Goal: Task Accomplishment & Management: Complete application form

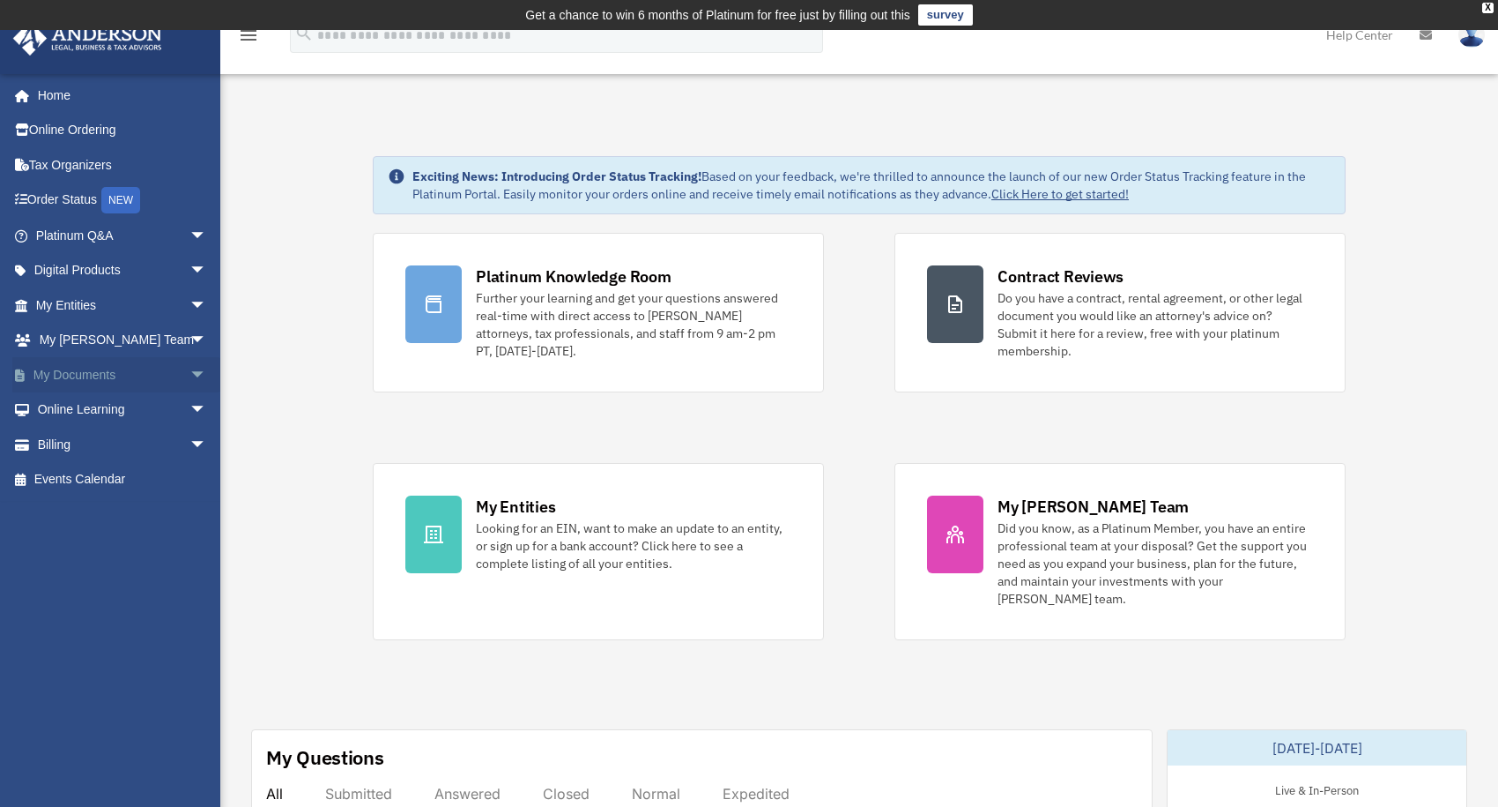
click at [65, 370] on link "My Documents arrow_drop_down" at bounding box center [122, 374] width 221 height 35
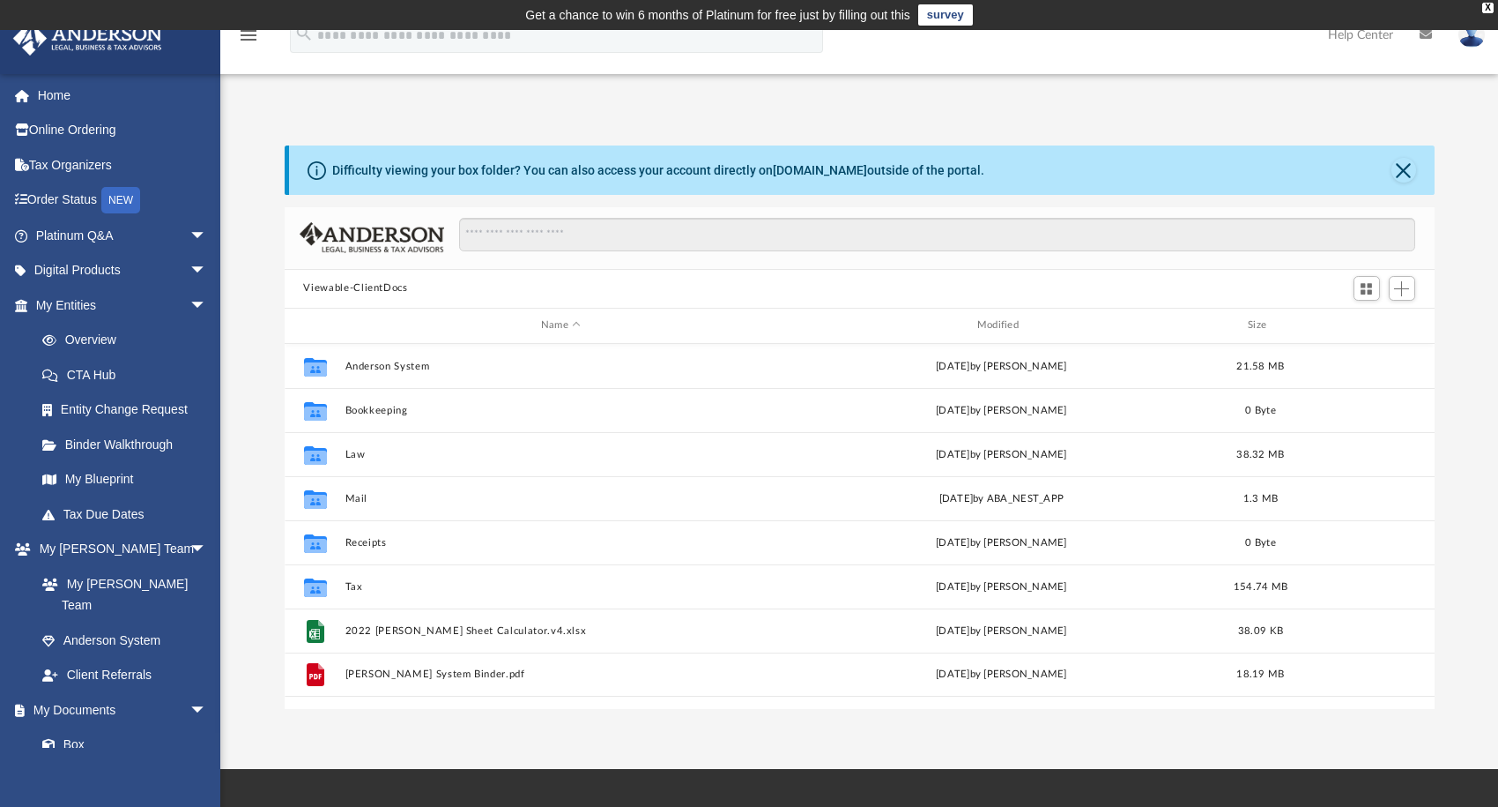
scroll to position [387, 1136]
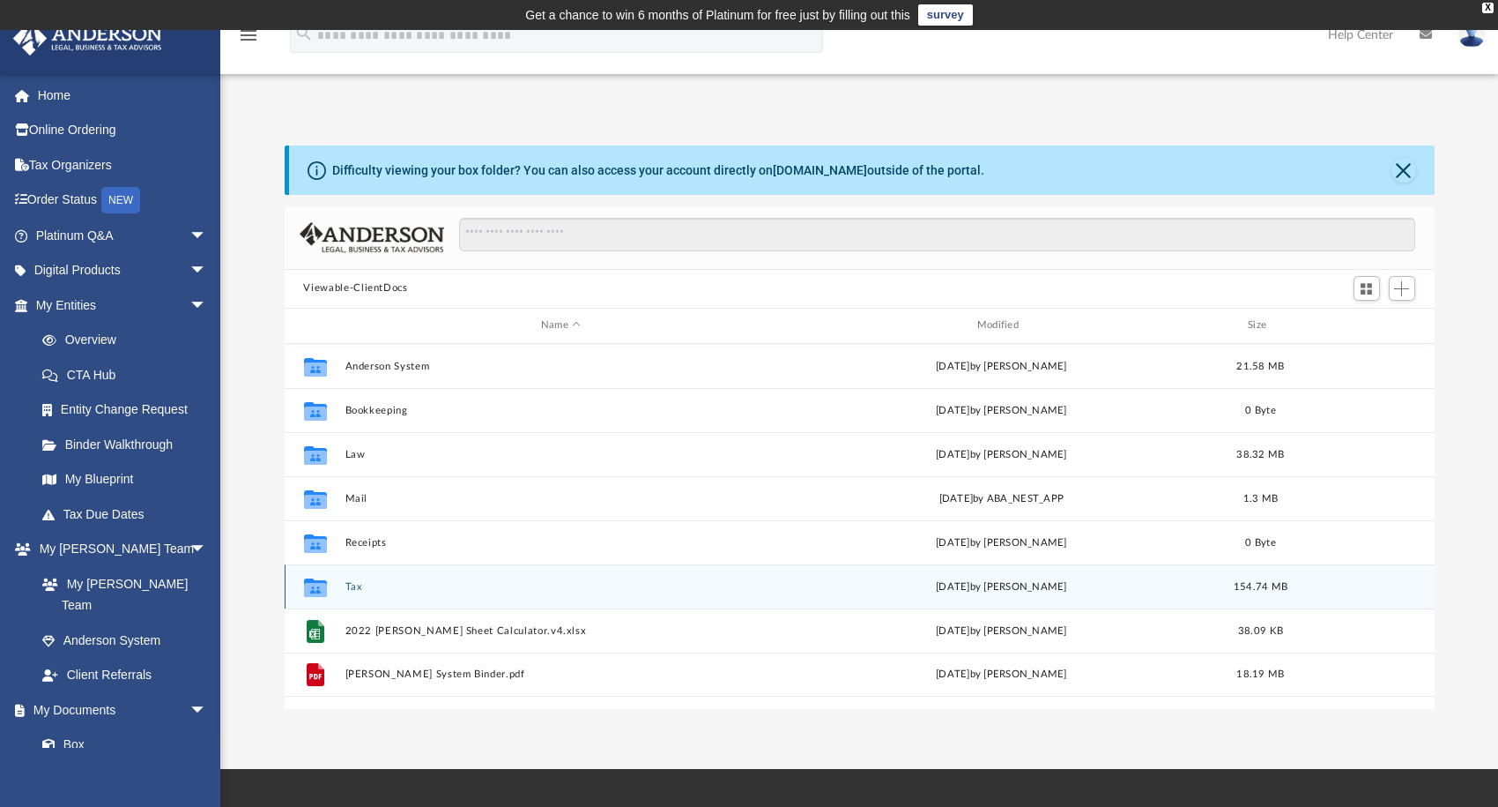
click at [341, 591] on div "Collaborated Folder Tax [DATE] by [PERSON_NAME] 154.74 MB" at bounding box center [860, 586] width 1150 height 44
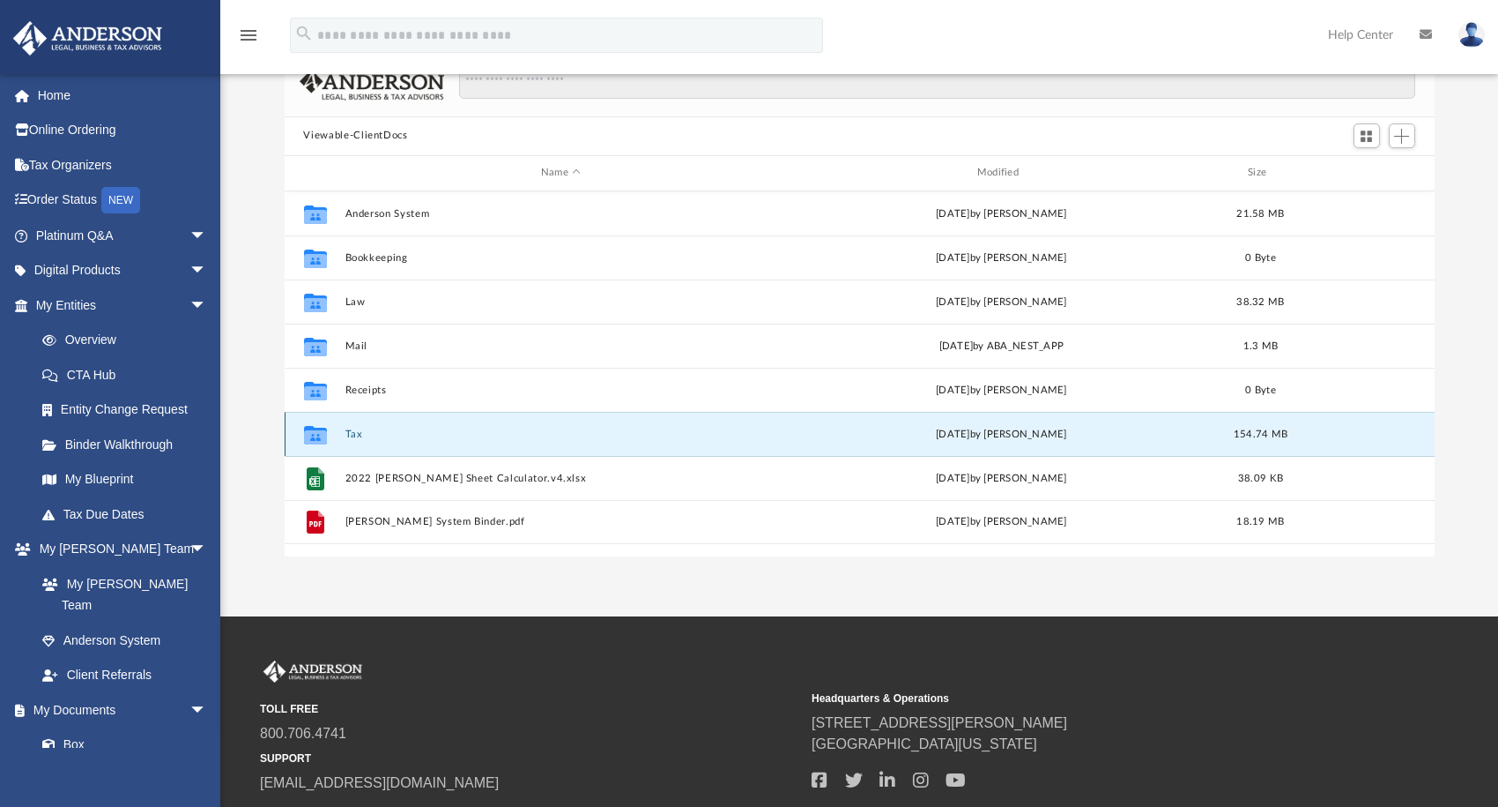
scroll to position [176, 0]
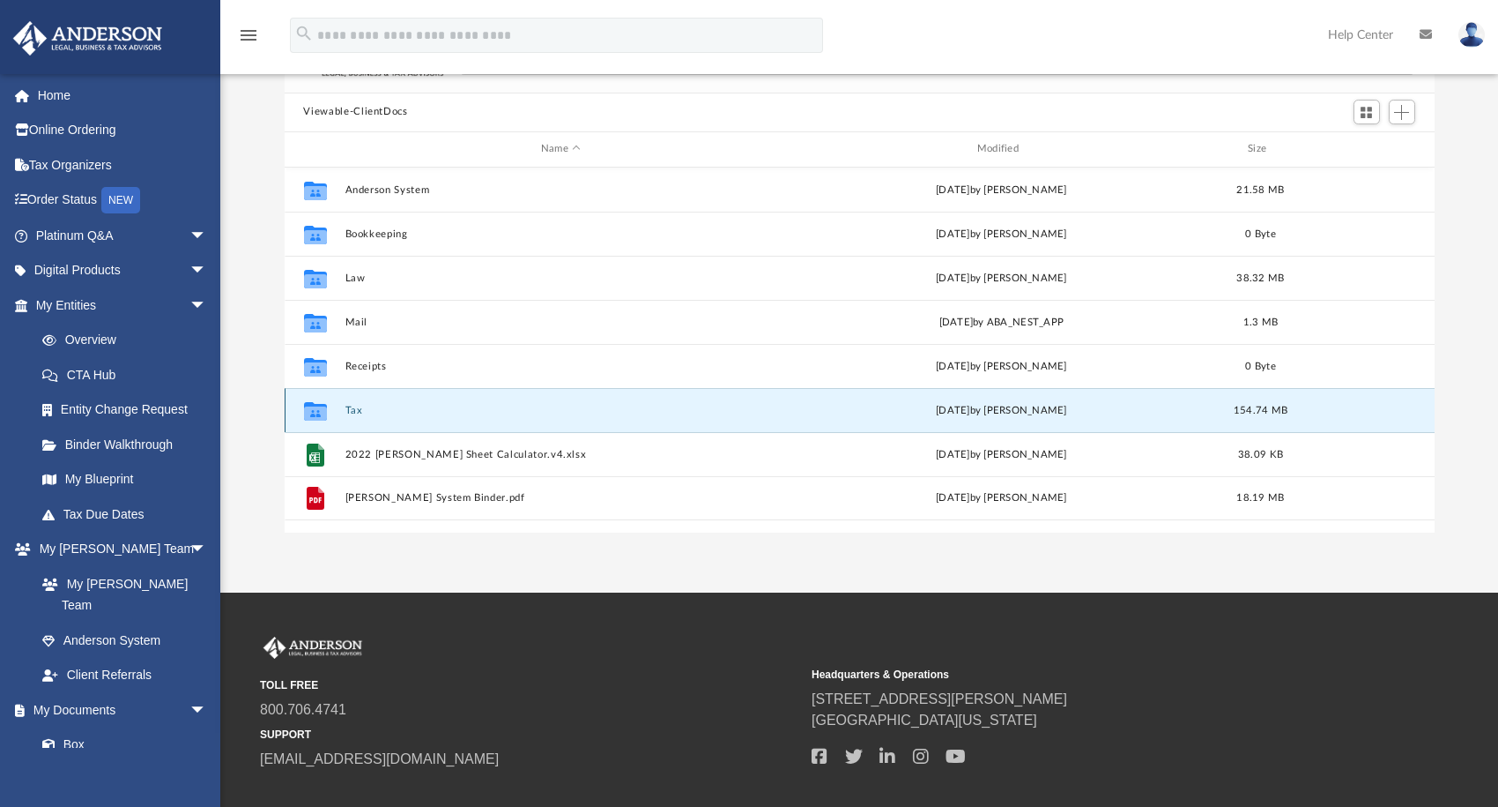
click at [368, 413] on button "Tax" at bounding box center [561, 409] width 433 height 11
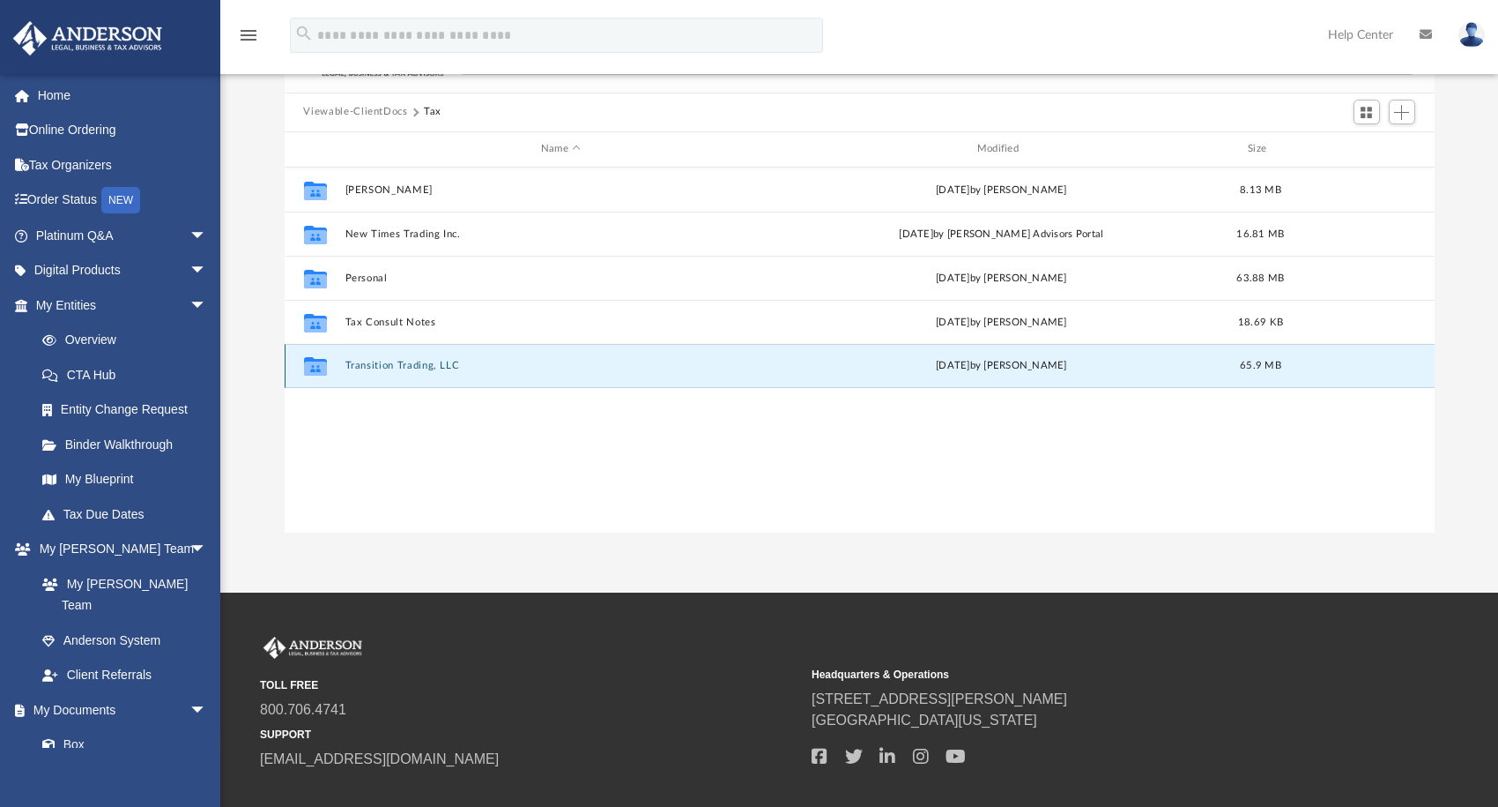
click at [404, 363] on button "Transition Trading, LLC" at bounding box center [561, 365] width 433 height 11
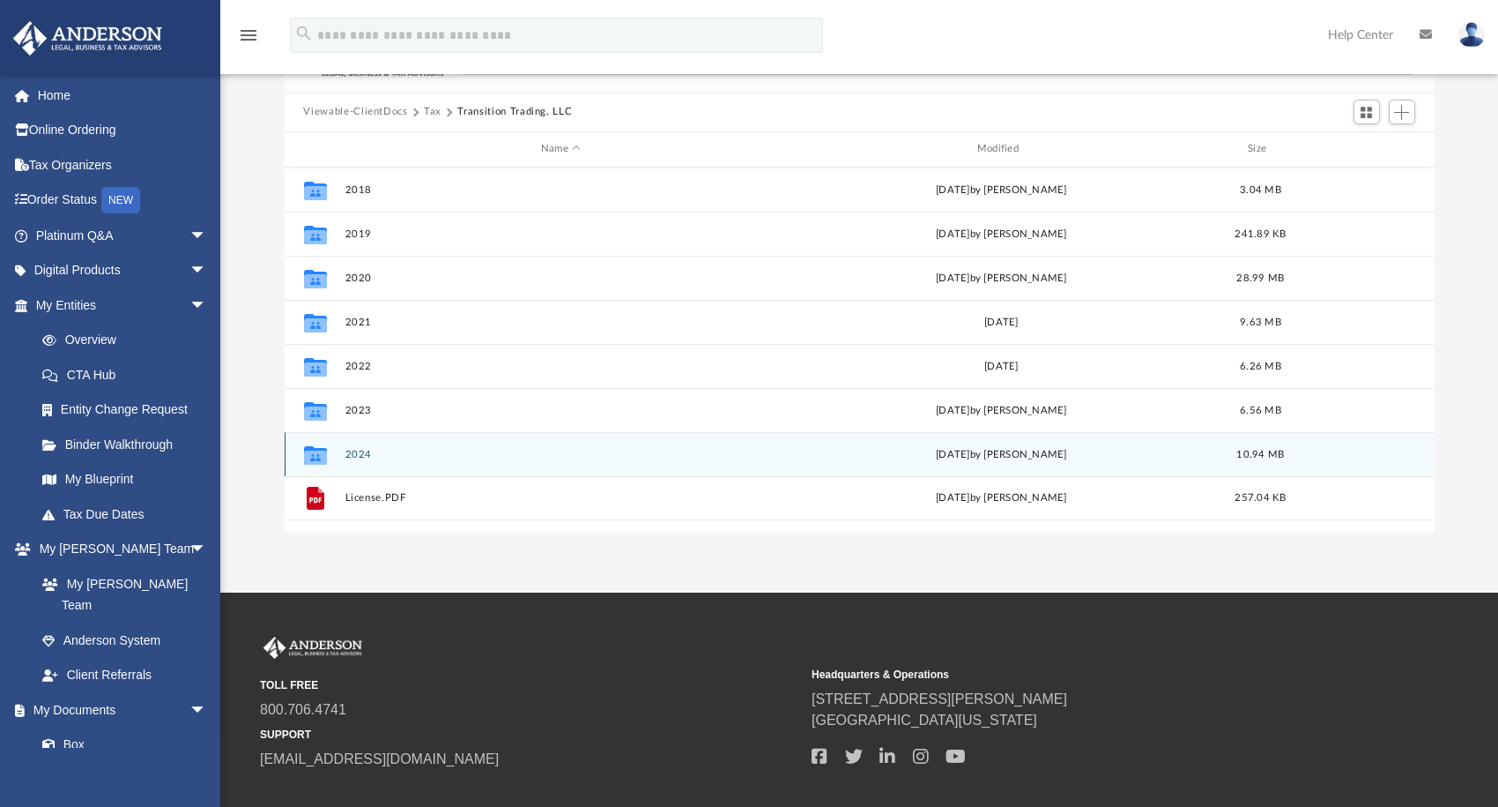
click at [361, 450] on button "2024" at bounding box center [561, 453] width 433 height 11
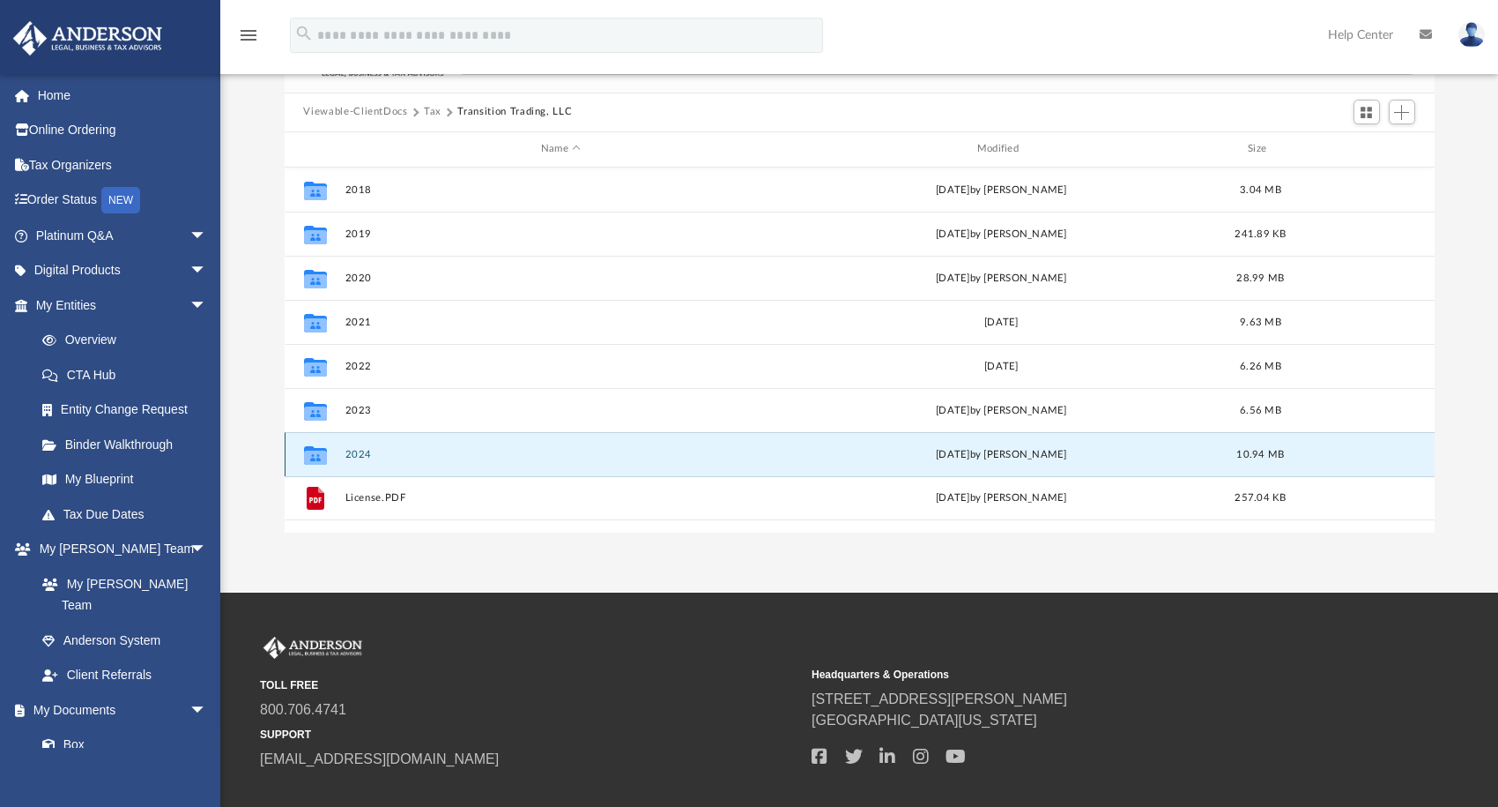
click at [361, 450] on button "2024" at bounding box center [561, 453] width 433 height 11
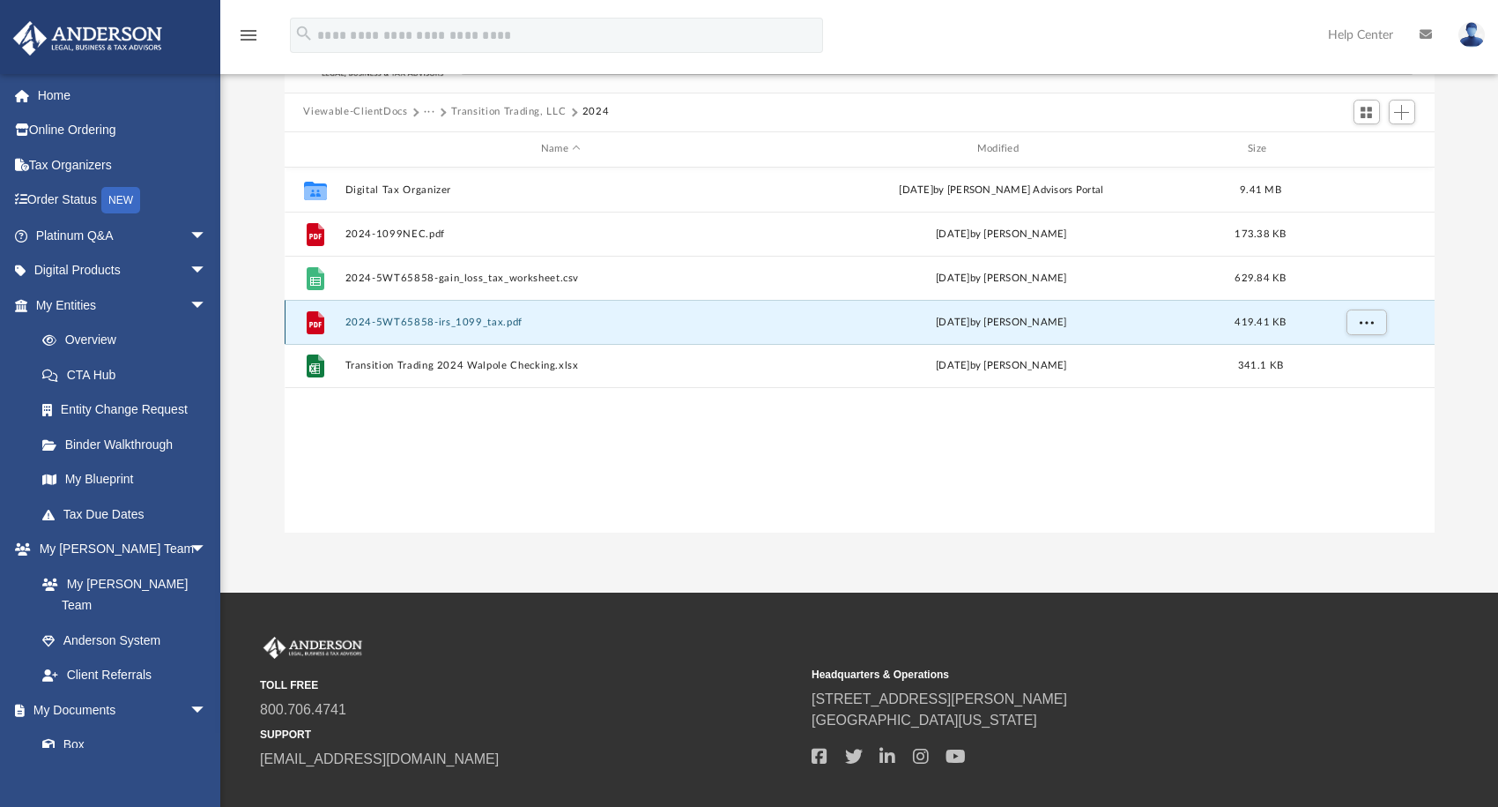
click at [461, 323] on button "2024-5WT65858-irs_1099_tax.pdf" at bounding box center [561, 321] width 433 height 11
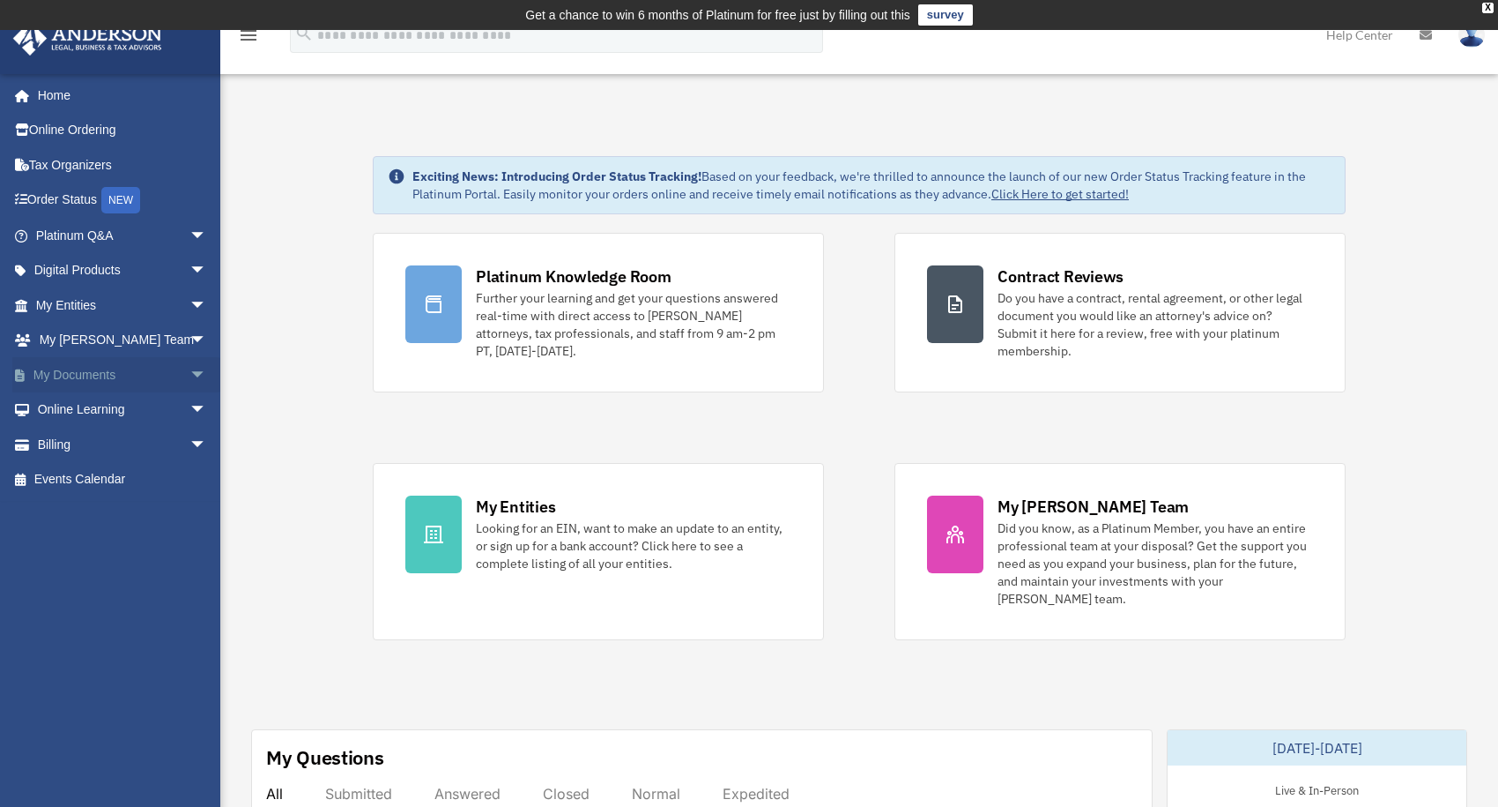
click at [85, 371] on link "My Documents arrow_drop_down" at bounding box center [122, 374] width 221 height 35
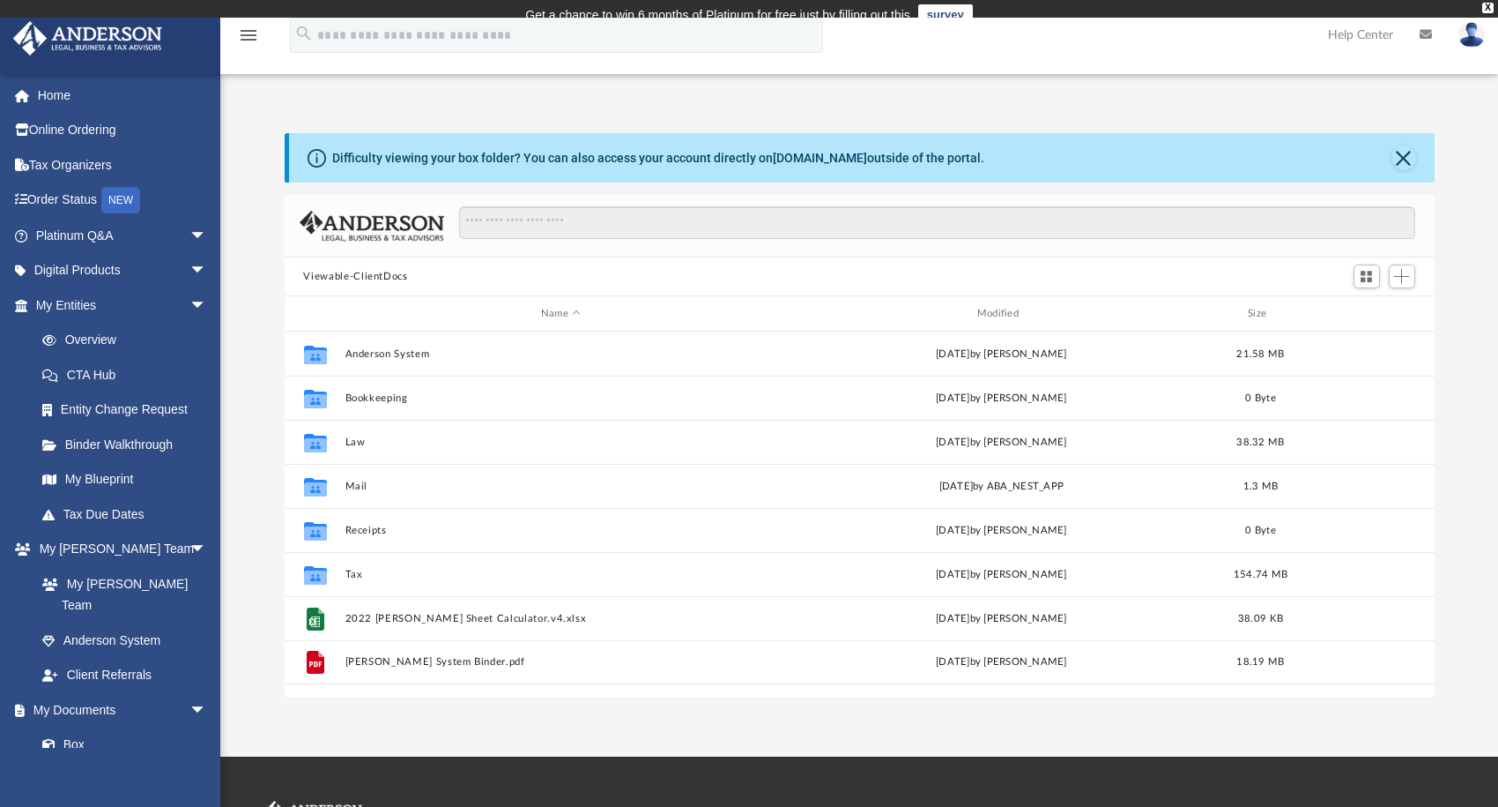
scroll to position [387, 1136]
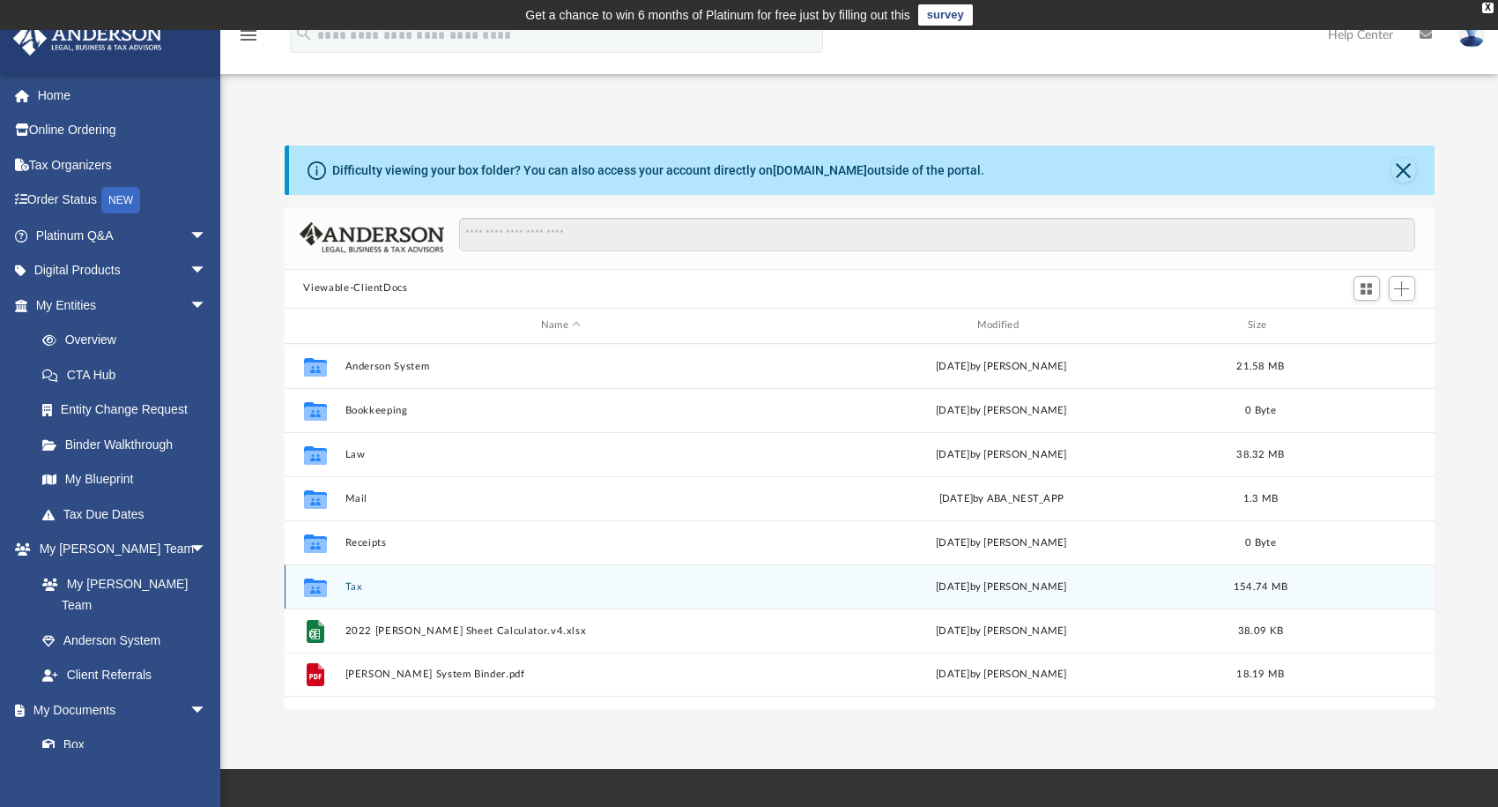
click at [346, 582] on button "Tax" at bounding box center [561, 585] width 433 height 11
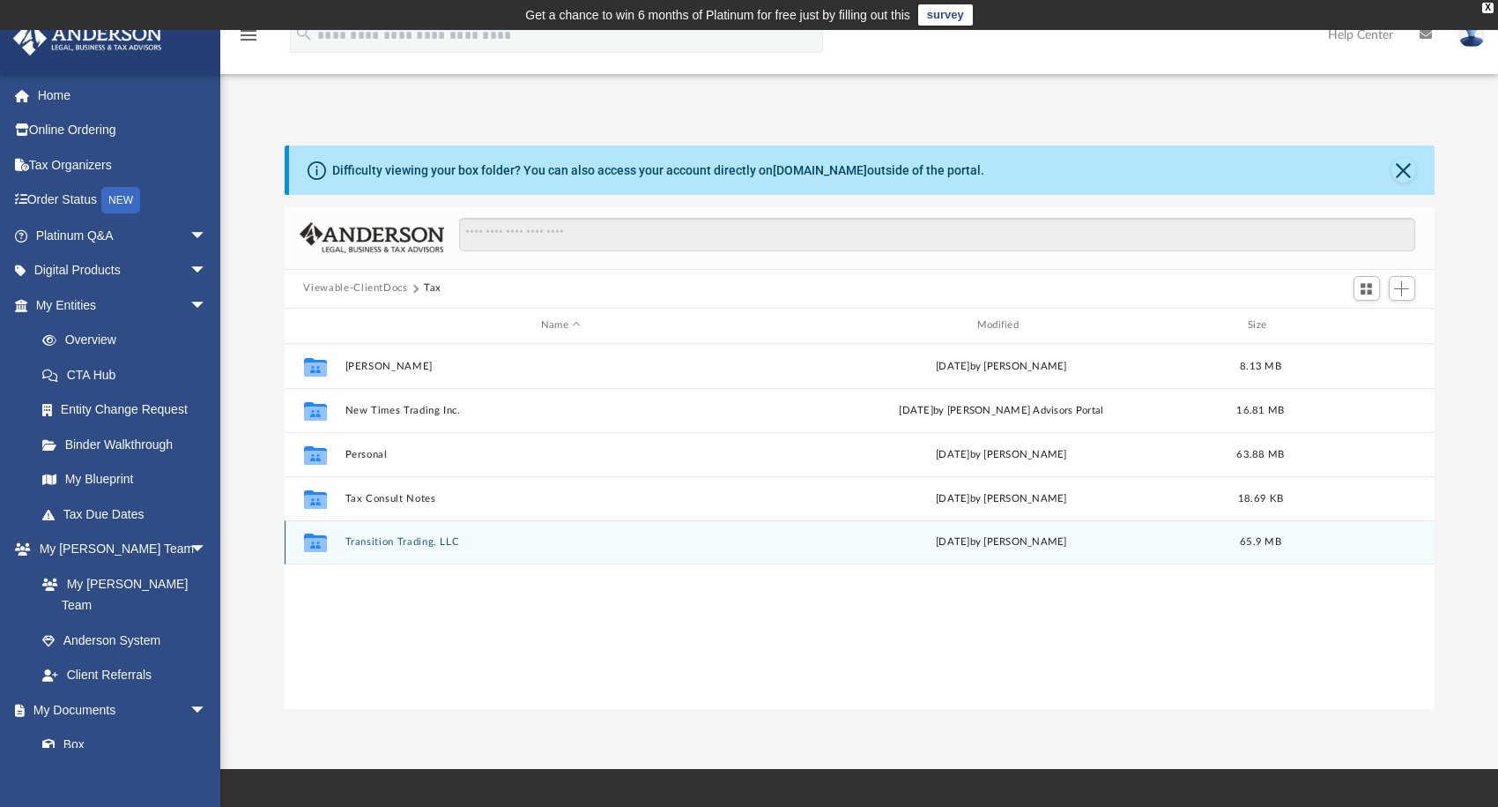
click at [432, 547] on div "Collaborated Folder Transition Trading, LLC [DATE] by [PERSON_NAME] 65.9 MB" at bounding box center [860, 542] width 1150 height 44
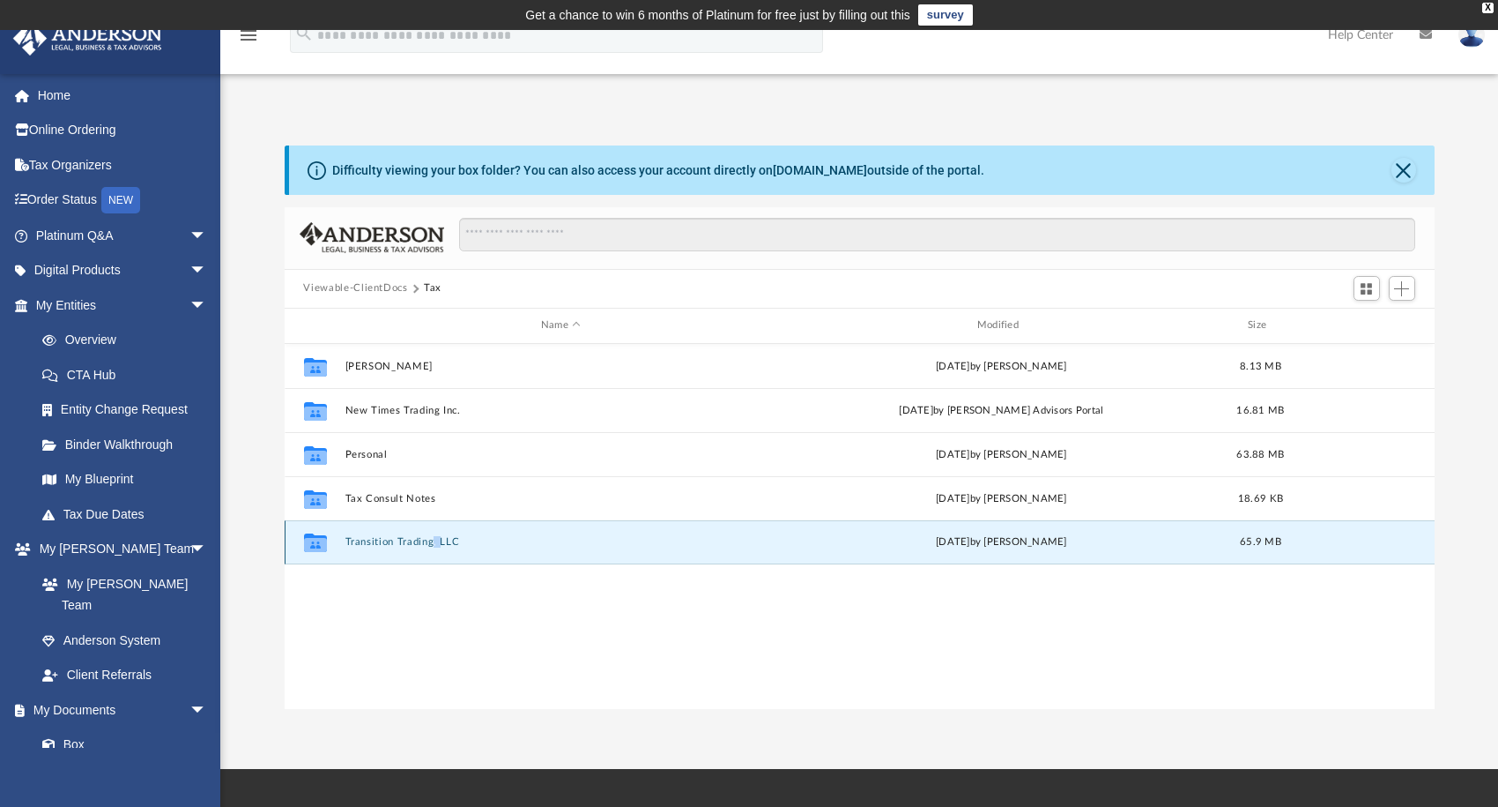
click at [432, 547] on div "Collaborated Folder Transition Trading, LLC [DATE] by [PERSON_NAME] 65.9 MB" at bounding box center [860, 542] width 1150 height 44
click at [378, 532] on div "Collaborated Folder Transition Trading, LLC [DATE] by [PERSON_NAME] 65.9 MB" at bounding box center [860, 542] width 1150 height 44
click at [429, 646] on div "Collaborated Folder Hebert, Steve Mon Aug 18 2025 by Alex Price 8.13 MB Collabo…" at bounding box center [860, 526] width 1150 height 365
click at [410, 532] on div "Collaborated Folder Transition Trading, LLC [DATE] by [PERSON_NAME] 65.9 MB" at bounding box center [860, 542] width 1150 height 44
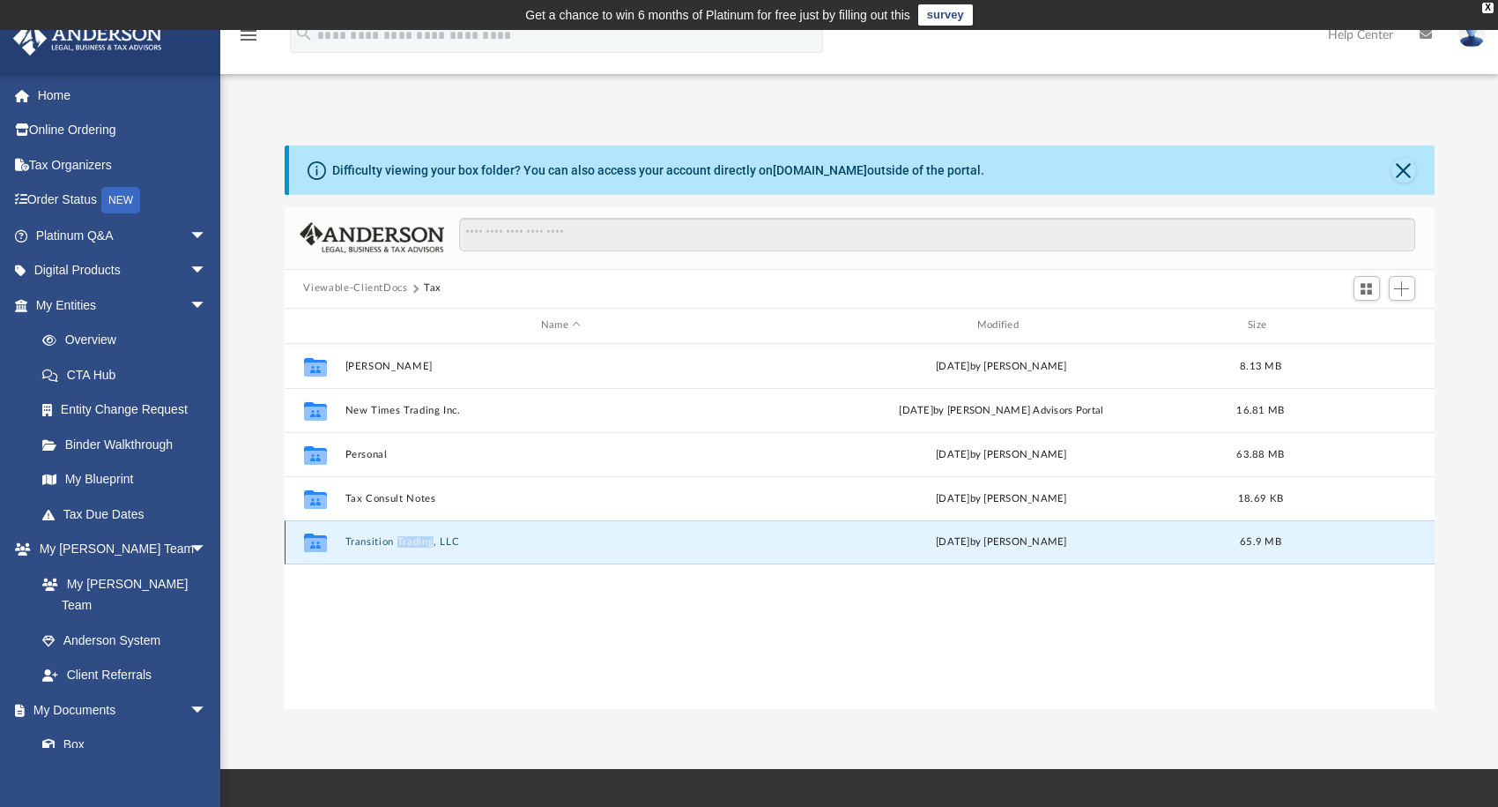
click at [410, 532] on div "Collaborated Folder Transition Trading, LLC [DATE] by [PERSON_NAME] 65.9 MB" at bounding box center [860, 542] width 1150 height 44
click at [398, 621] on div "Collaborated Folder Hebert, Steve Mon Aug 18 2025 by Alex Price 8.13 MB Collabo…" at bounding box center [860, 526] width 1150 height 365
click at [362, 545] on button "Transition Trading, LLC" at bounding box center [561, 541] width 433 height 11
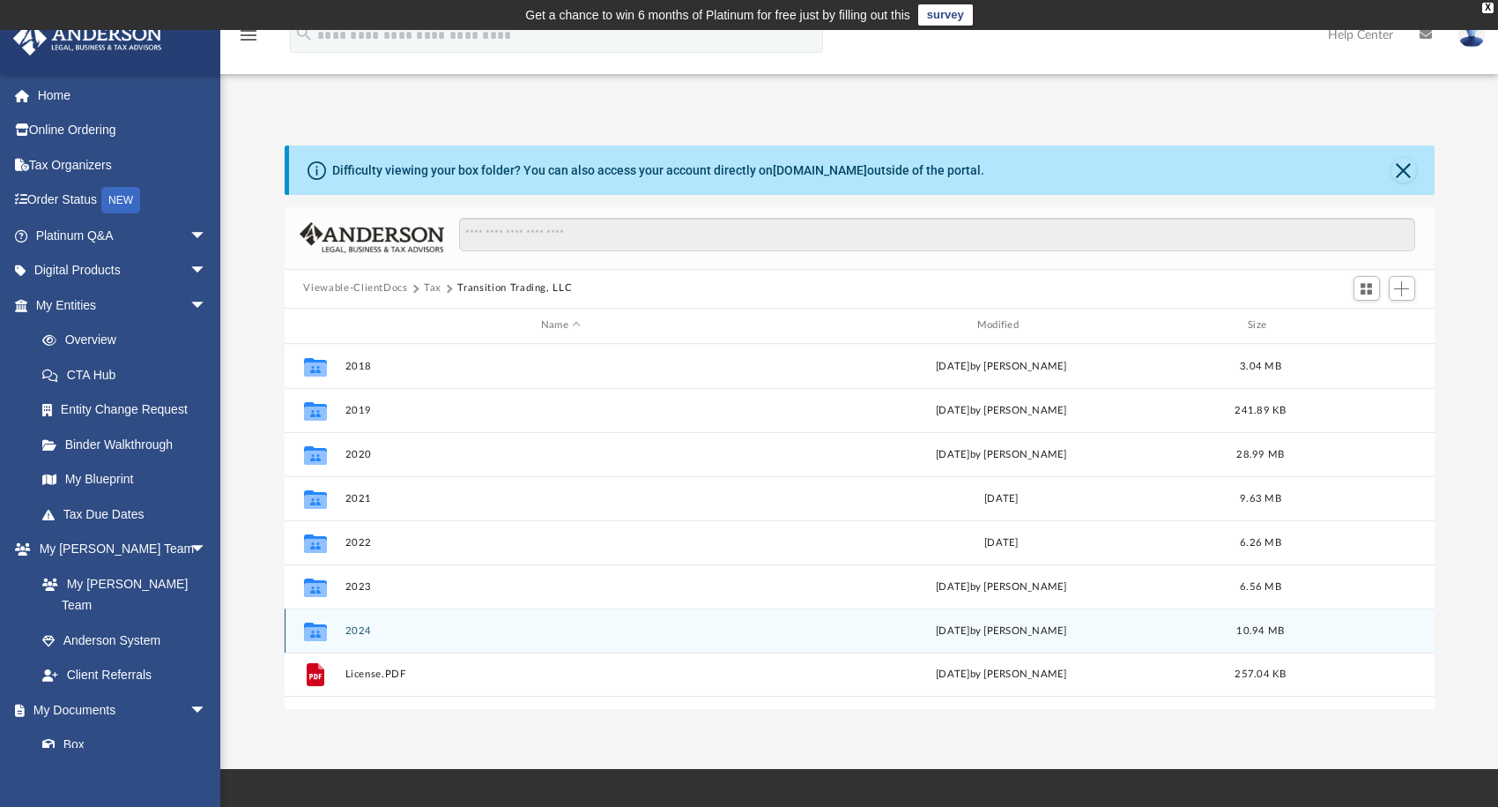
click at [370, 622] on div "Collaborated Folder 2024 [DATE] by [PERSON_NAME] 10.94 MB" at bounding box center [860, 630] width 1150 height 44
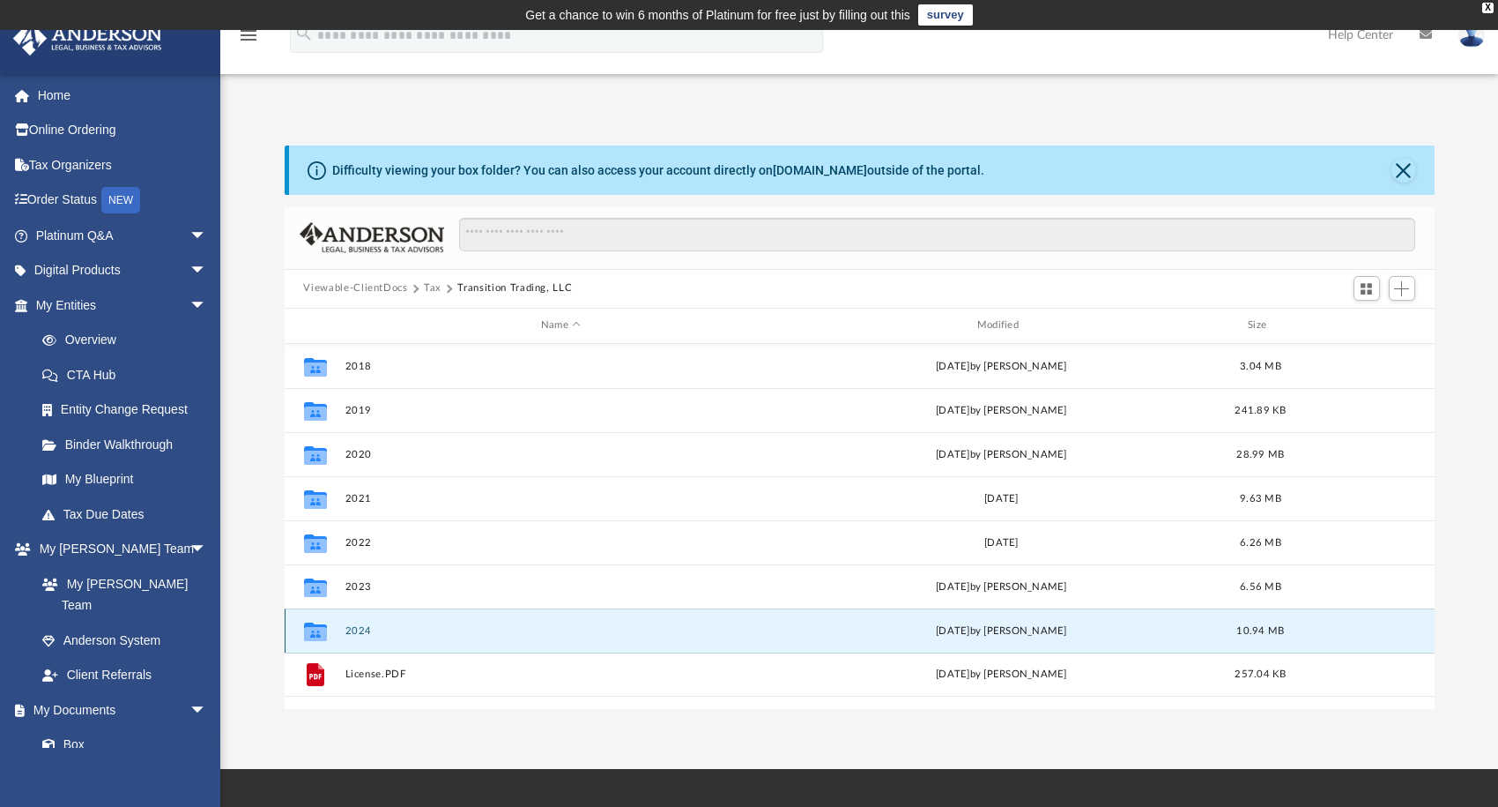
click at [353, 628] on button "2024" at bounding box center [561, 629] width 433 height 11
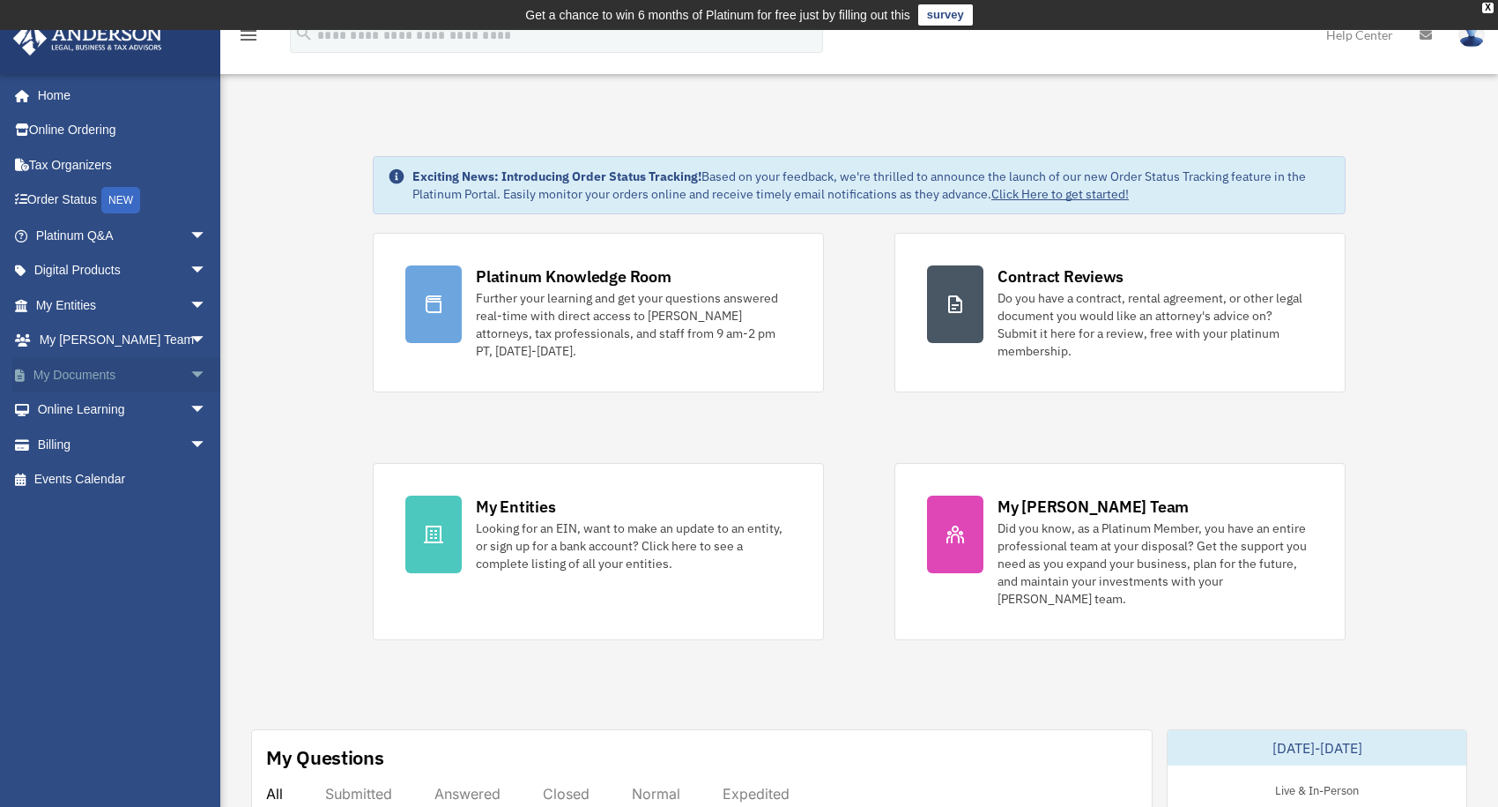
click at [66, 368] on link "My Documents arrow_drop_down" at bounding box center [122, 374] width 221 height 35
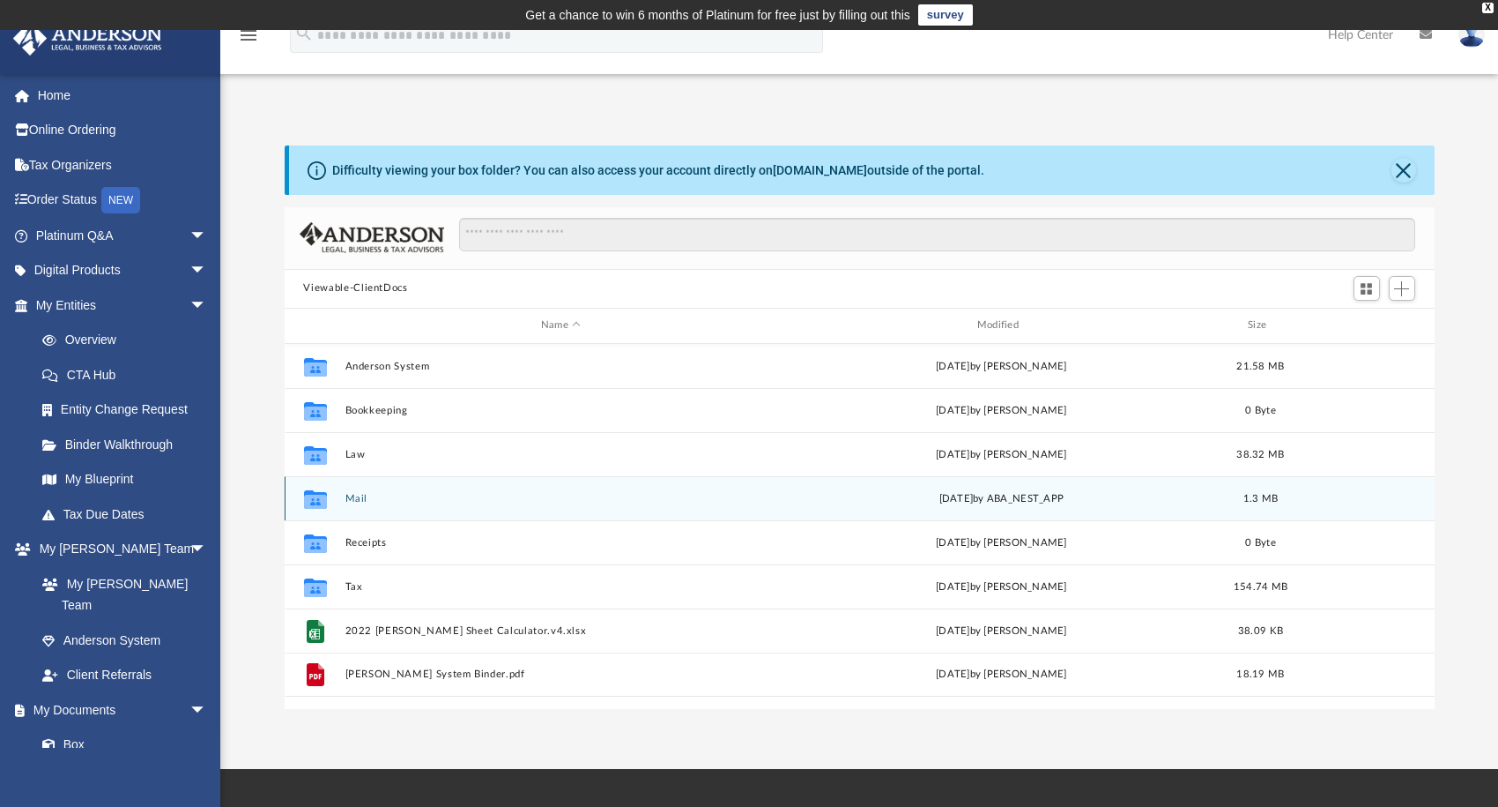
scroll to position [387, 1136]
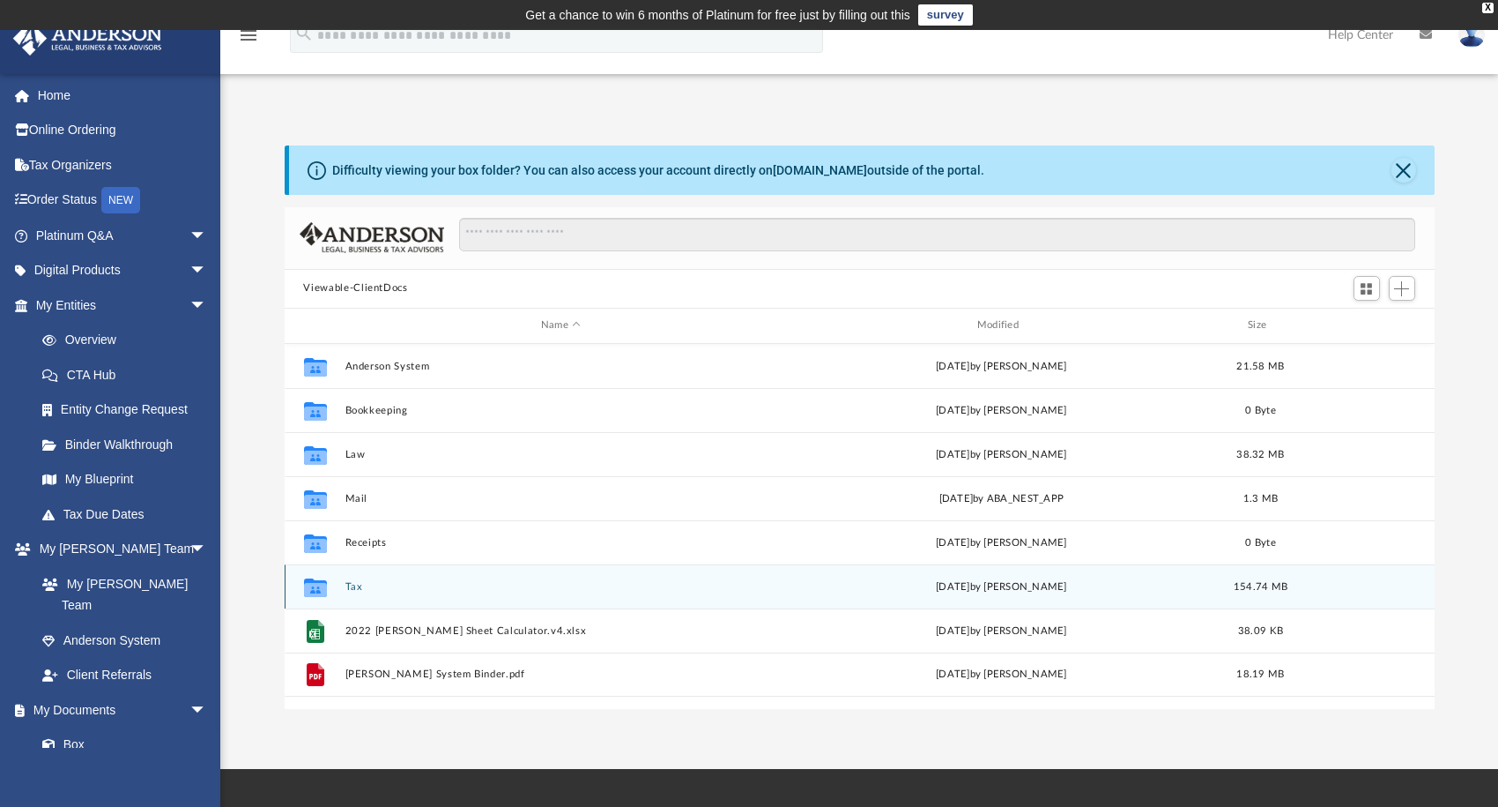
click at [330, 580] on div "Collaborated Folder" at bounding box center [315, 586] width 44 height 28
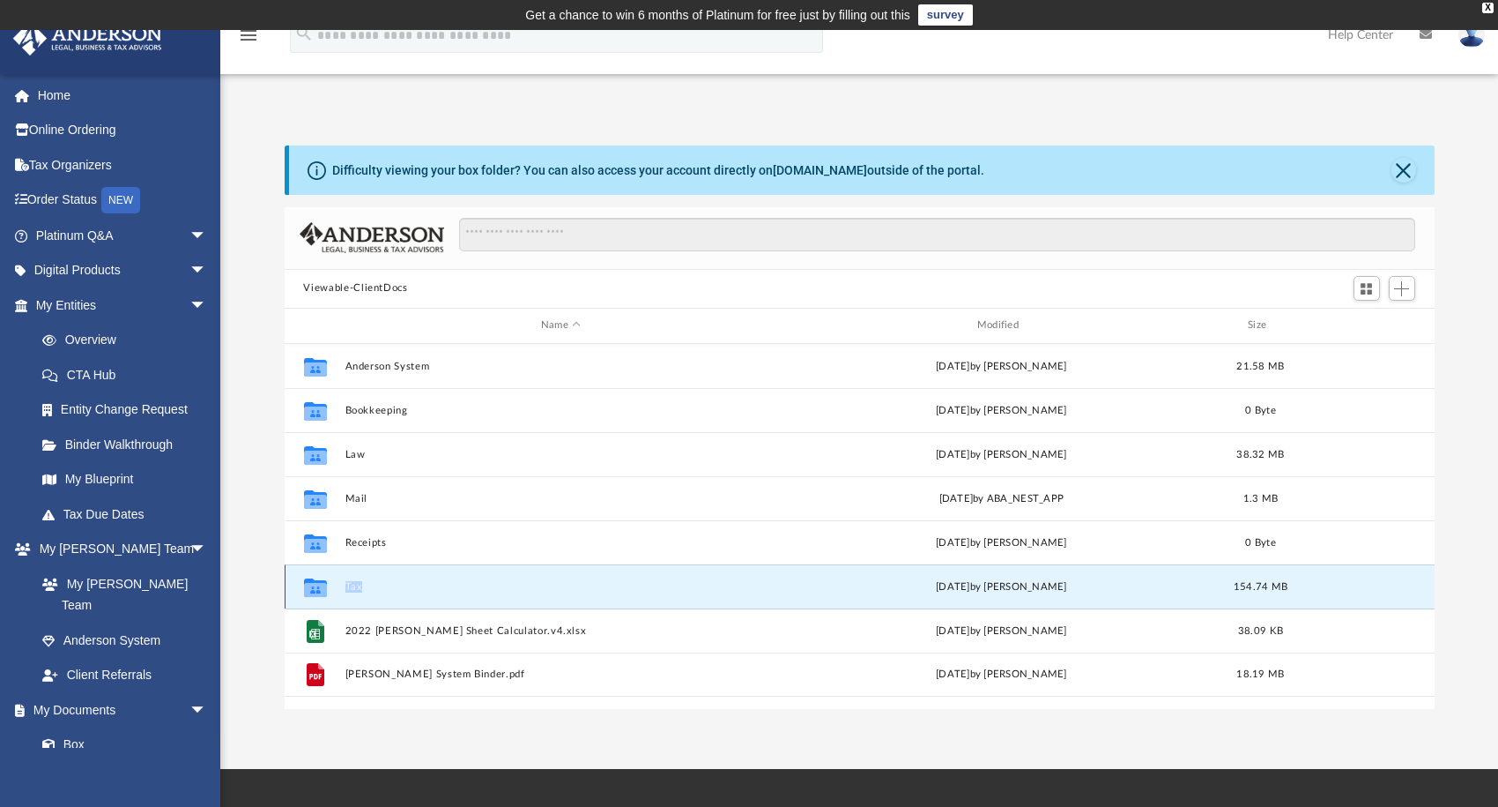
click at [330, 580] on div "Collaborated Folder" at bounding box center [315, 586] width 44 height 28
click at [345, 582] on button "Tax" at bounding box center [561, 585] width 433 height 11
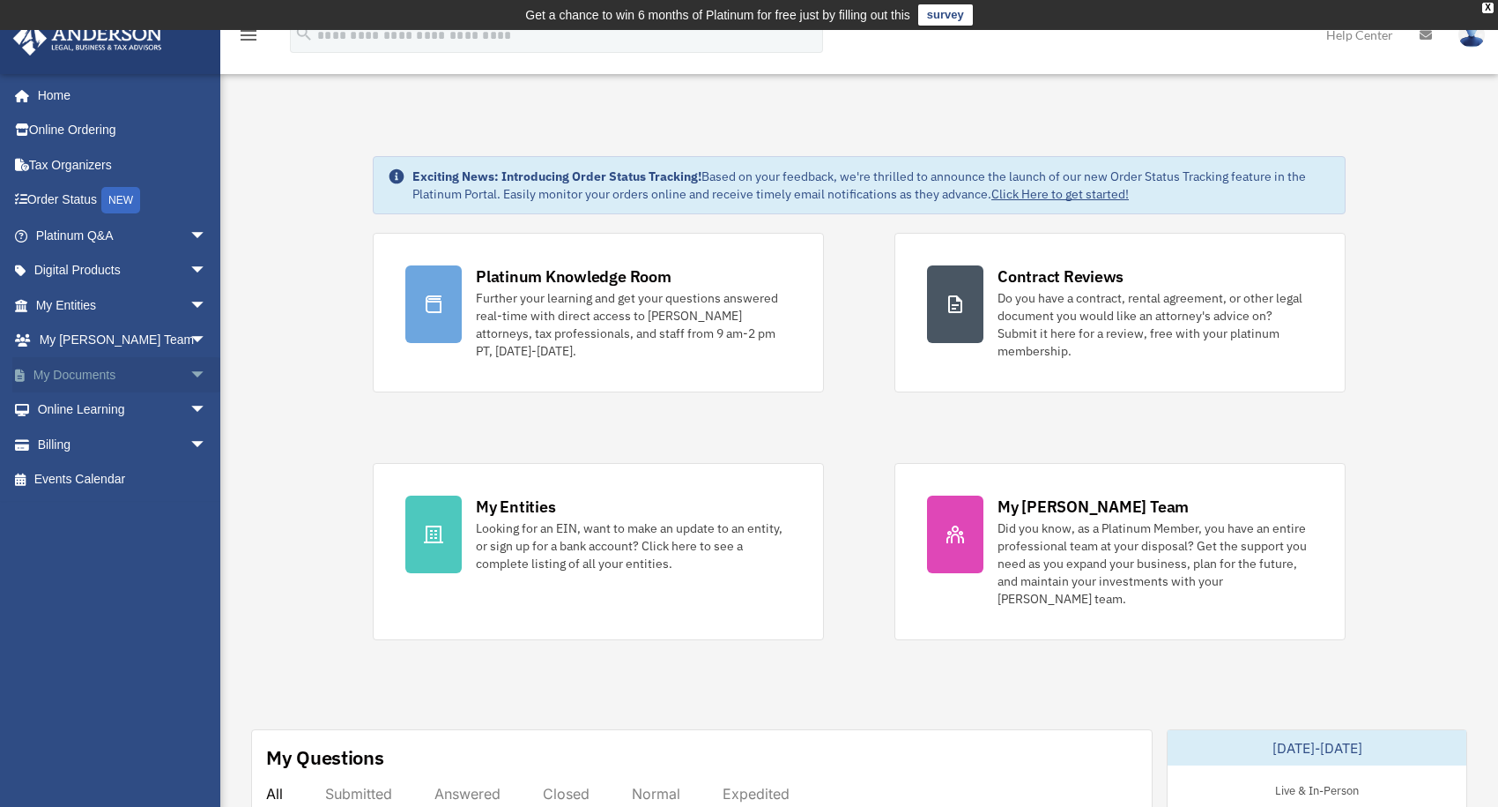
click at [72, 371] on link "My Documents arrow_drop_down" at bounding box center [122, 374] width 221 height 35
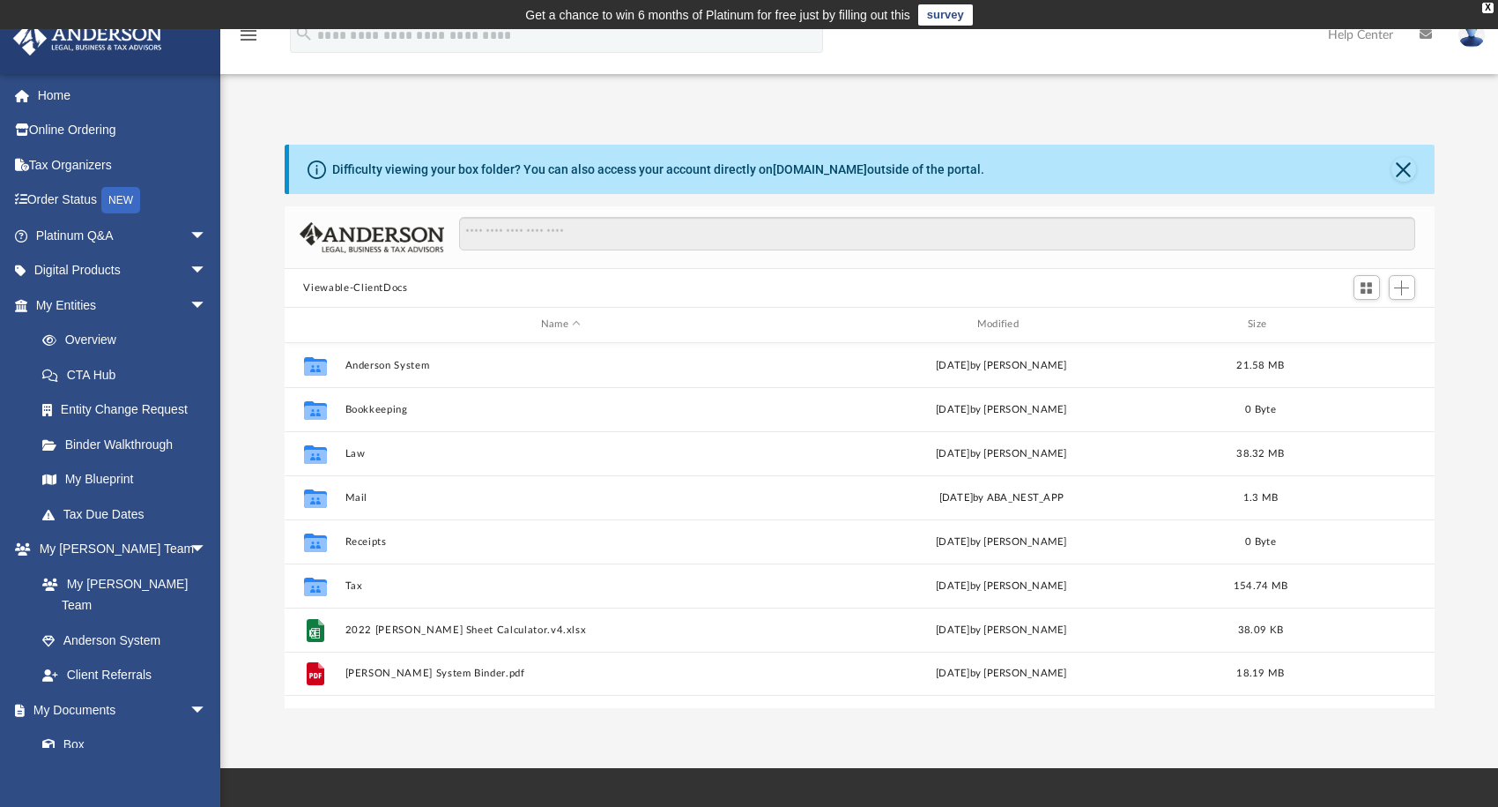
scroll to position [387, 1136]
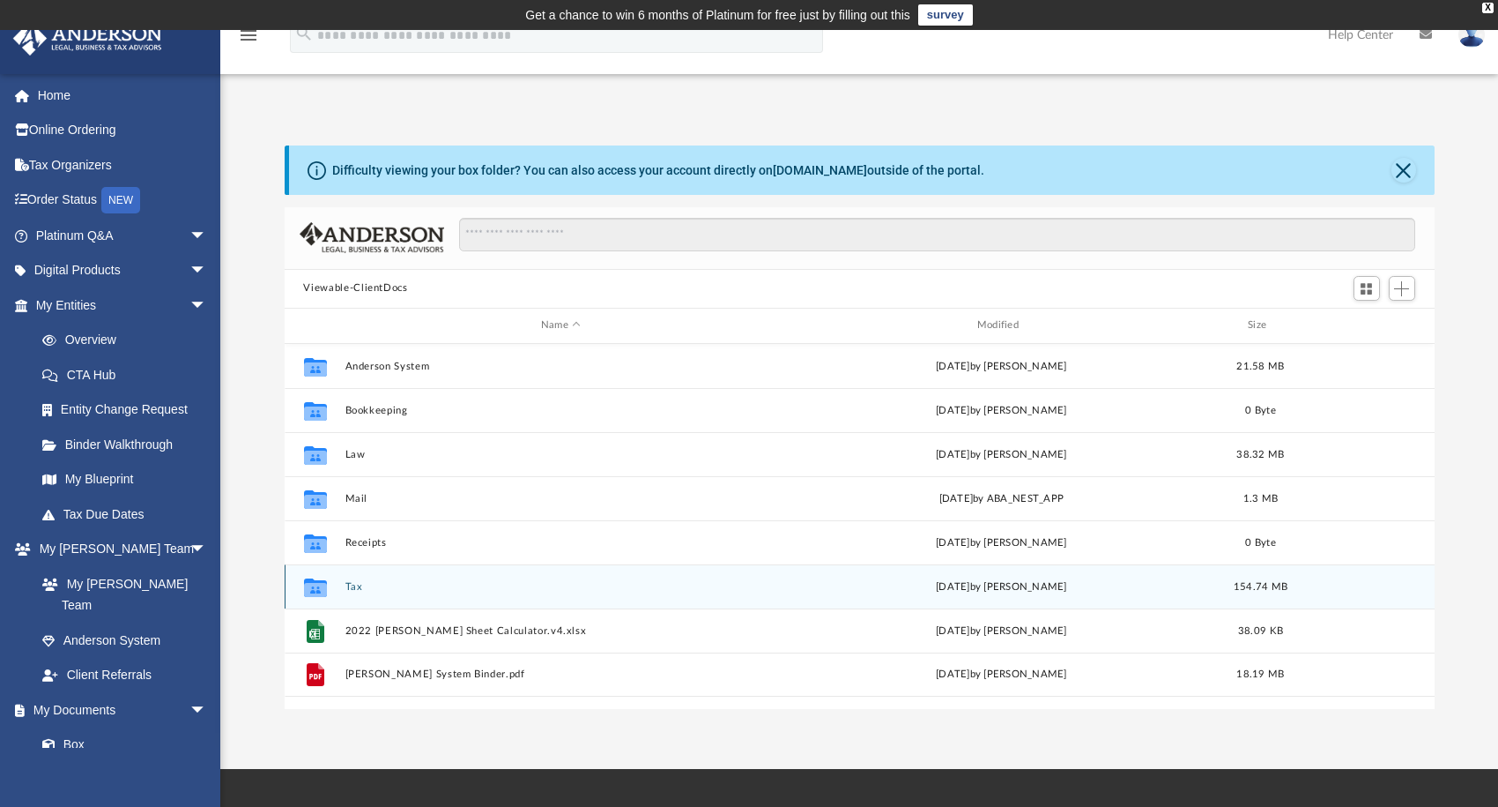
click at [331, 582] on div "Collaborated Folder" at bounding box center [315, 586] width 44 height 28
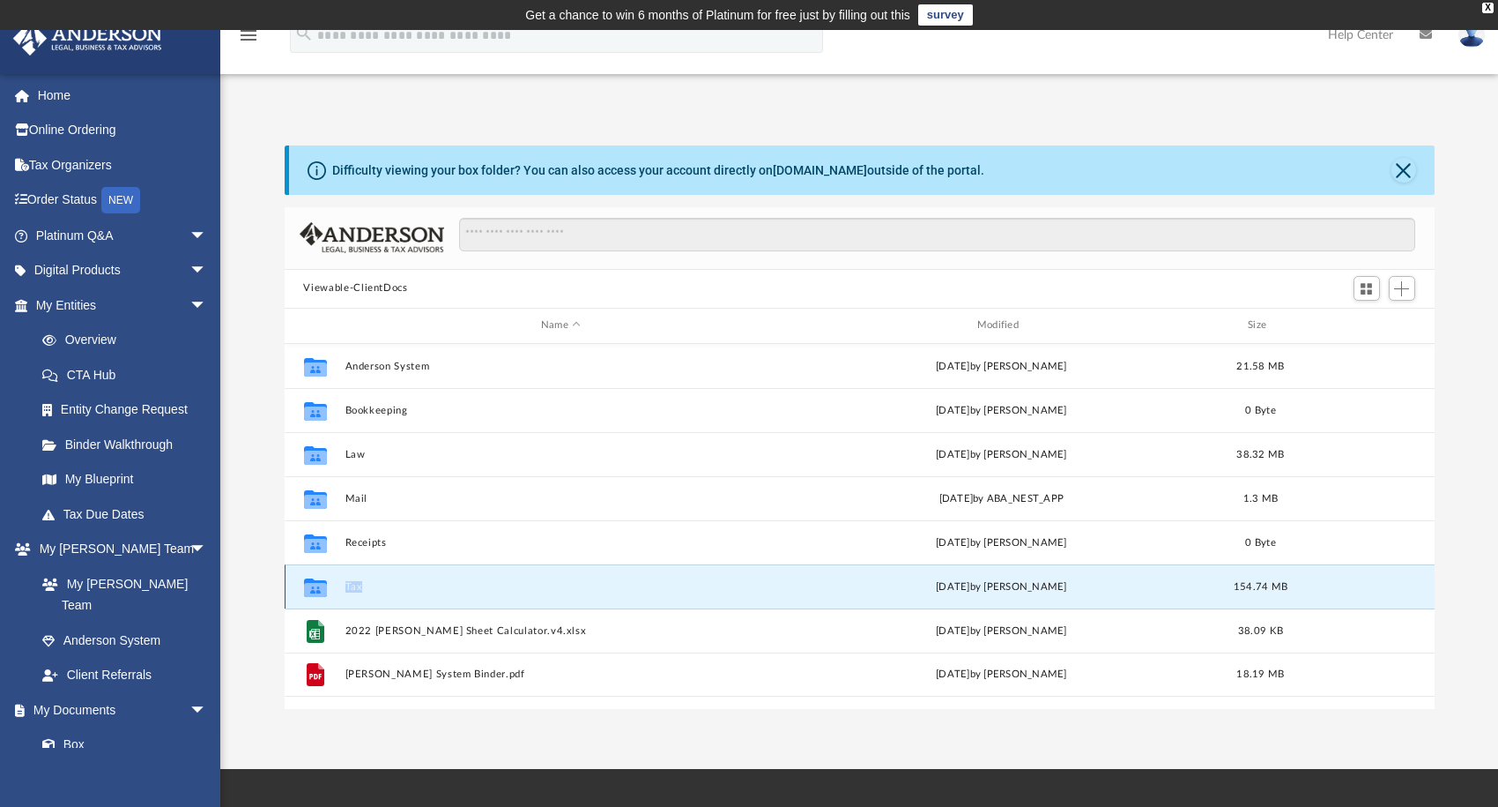
click at [331, 582] on div "Collaborated Folder" at bounding box center [315, 586] width 44 height 28
click at [428, 741] on div "App shebert@mail.usa.com Sign Out shebert@mail.usa.com Home Online Ordering Tax…" at bounding box center [749, 399] width 1498 height 739
click at [350, 586] on button "Tax" at bounding box center [561, 585] width 433 height 11
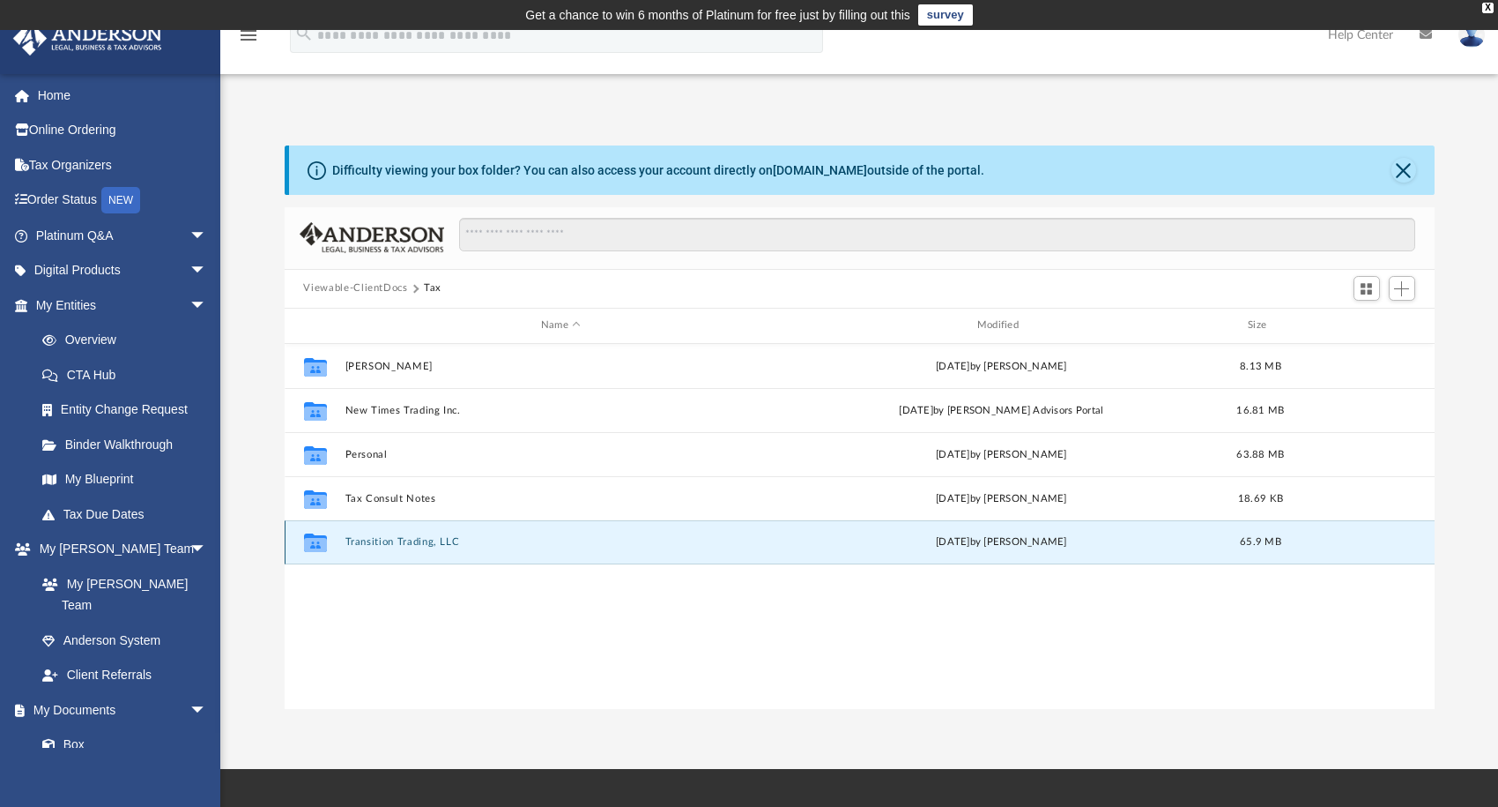
click at [410, 538] on button "Transition Trading, LLC" at bounding box center [561, 541] width 433 height 11
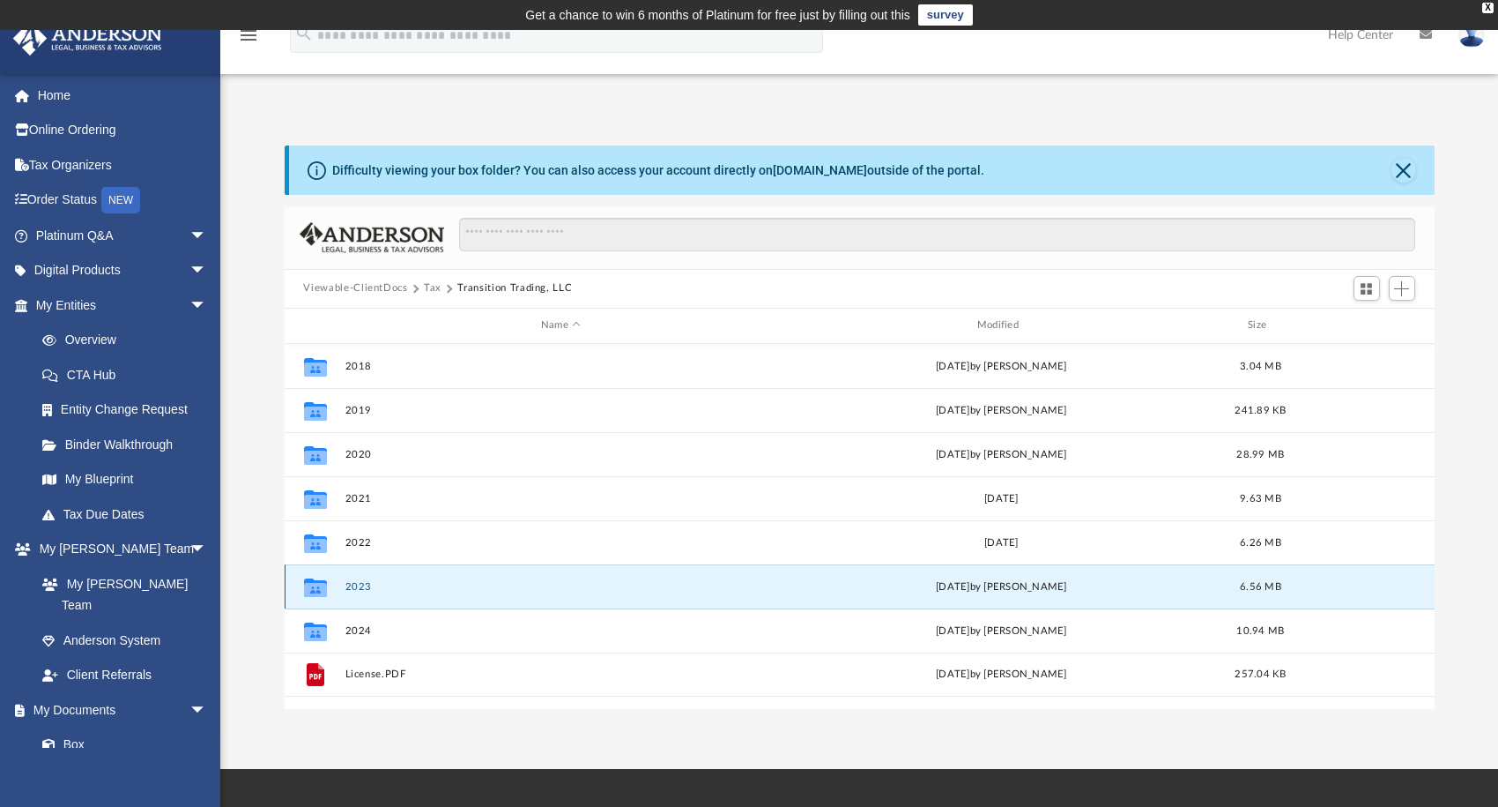
click at [363, 582] on button "2023" at bounding box center [561, 585] width 433 height 11
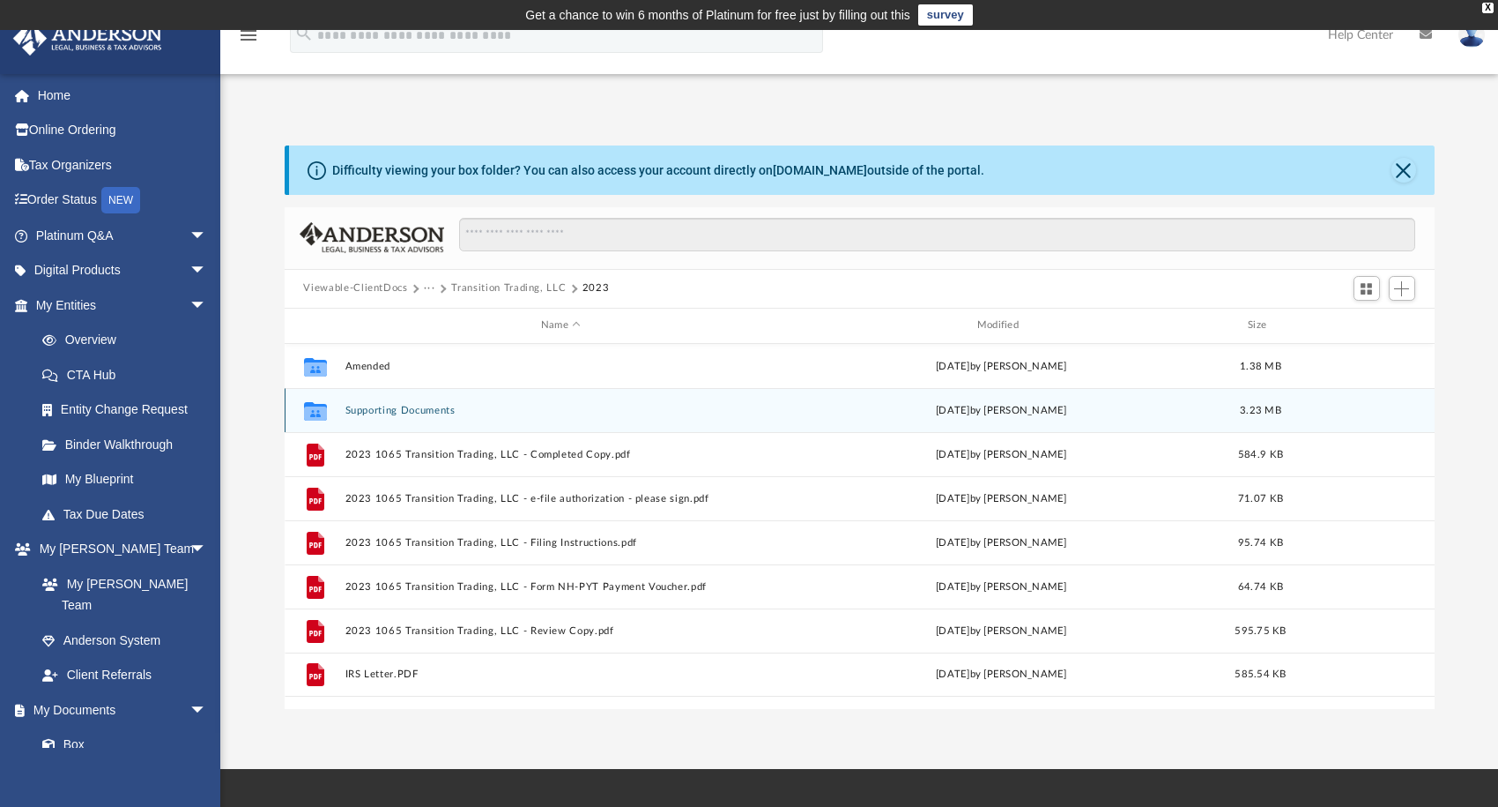
click at [413, 410] on button "Supporting Documents" at bounding box center [561, 409] width 433 height 11
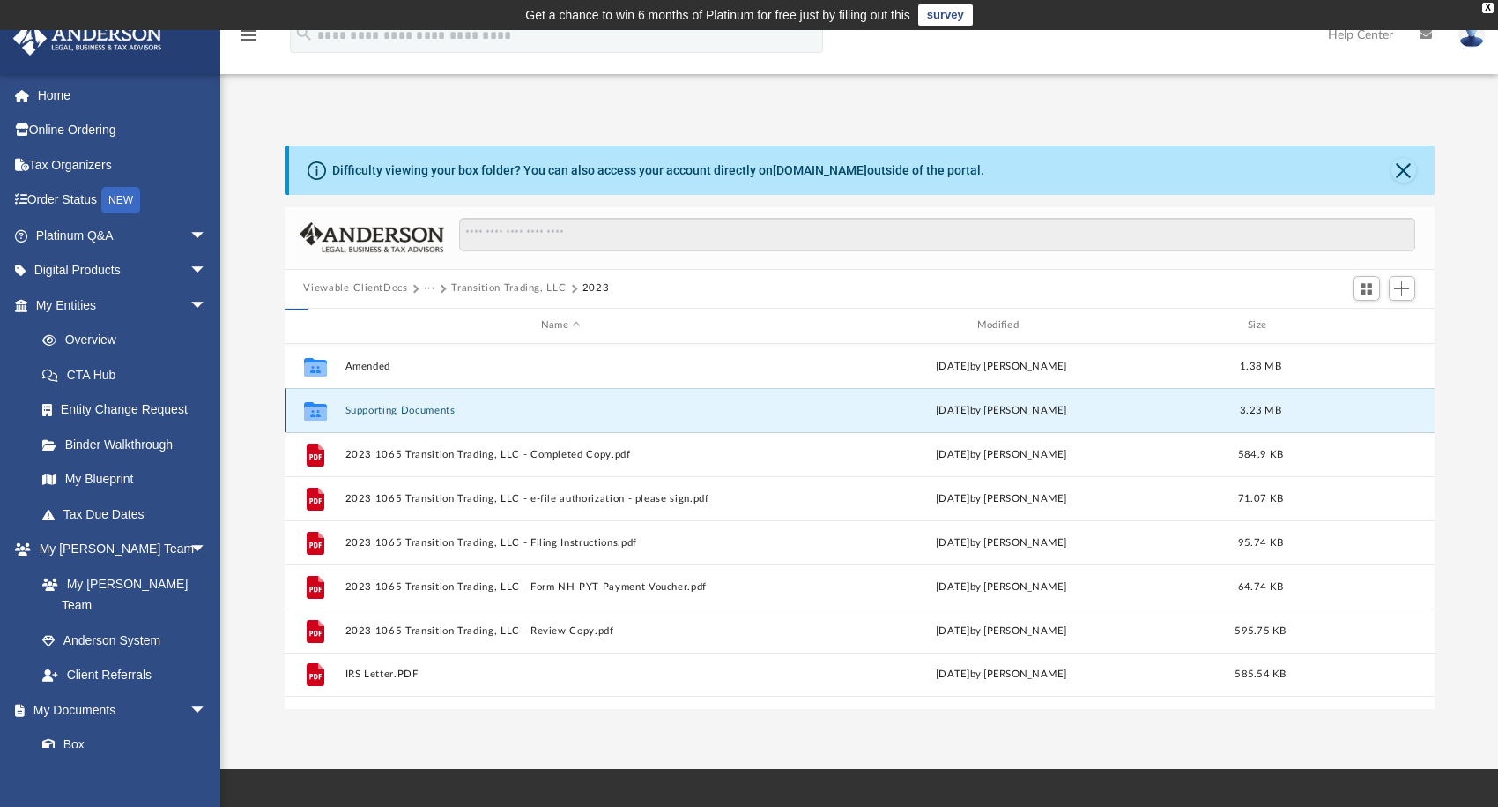
click at [413, 410] on button "Supporting Documents" at bounding box center [561, 409] width 433 height 11
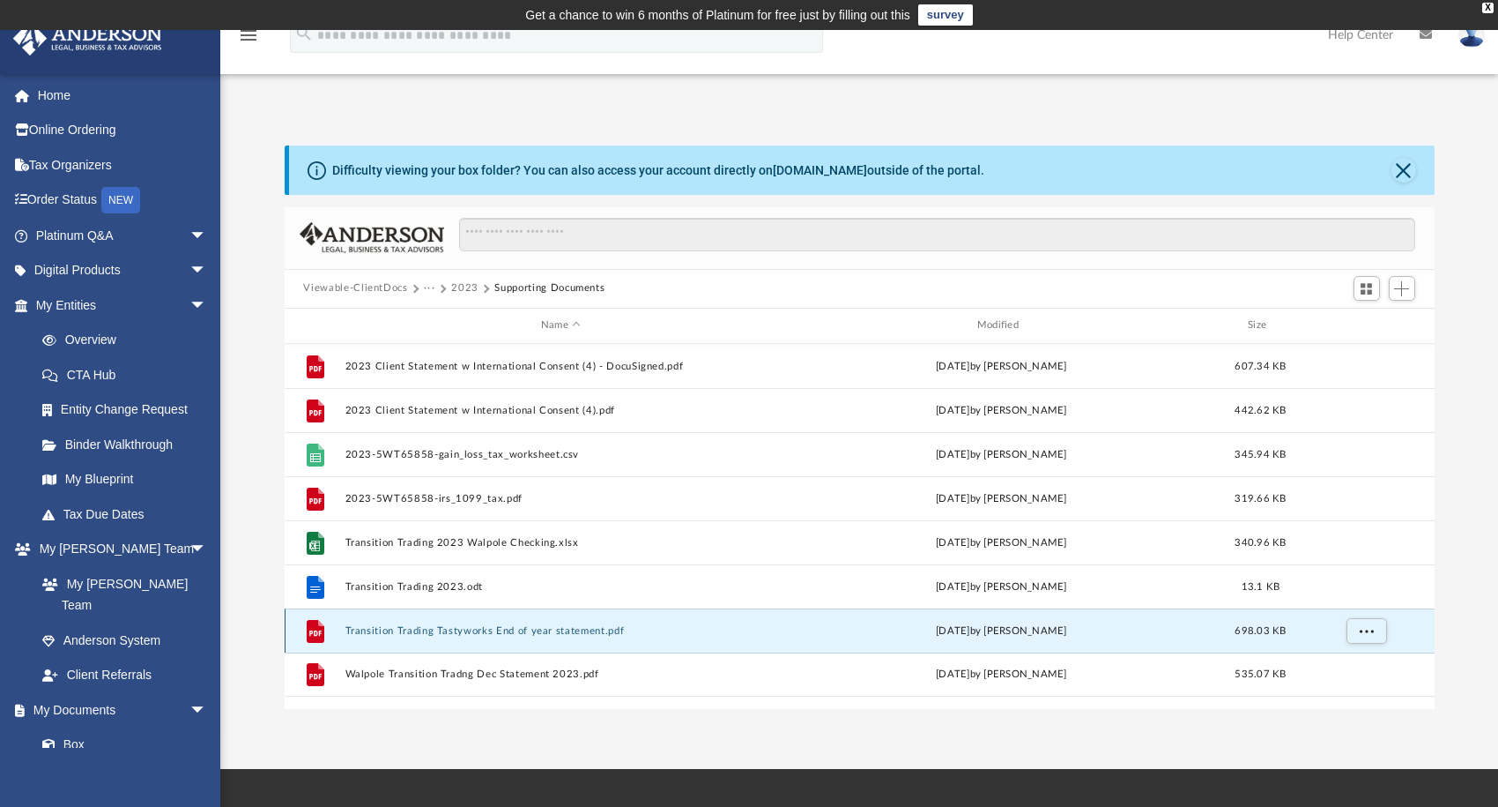
drag, startPoint x: 598, startPoint y: 628, endPoint x: 485, endPoint y: 624, distance: 112.9
click at [485, 624] on div "File Transition Trading Tastyworks End of year statement.pdf Wed Sep 11 2024 by…" at bounding box center [860, 630] width 1150 height 44
click at [521, 624] on button "Transition Trading Tastyworks End of year statement.pdf" at bounding box center [561, 629] width 433 height 11
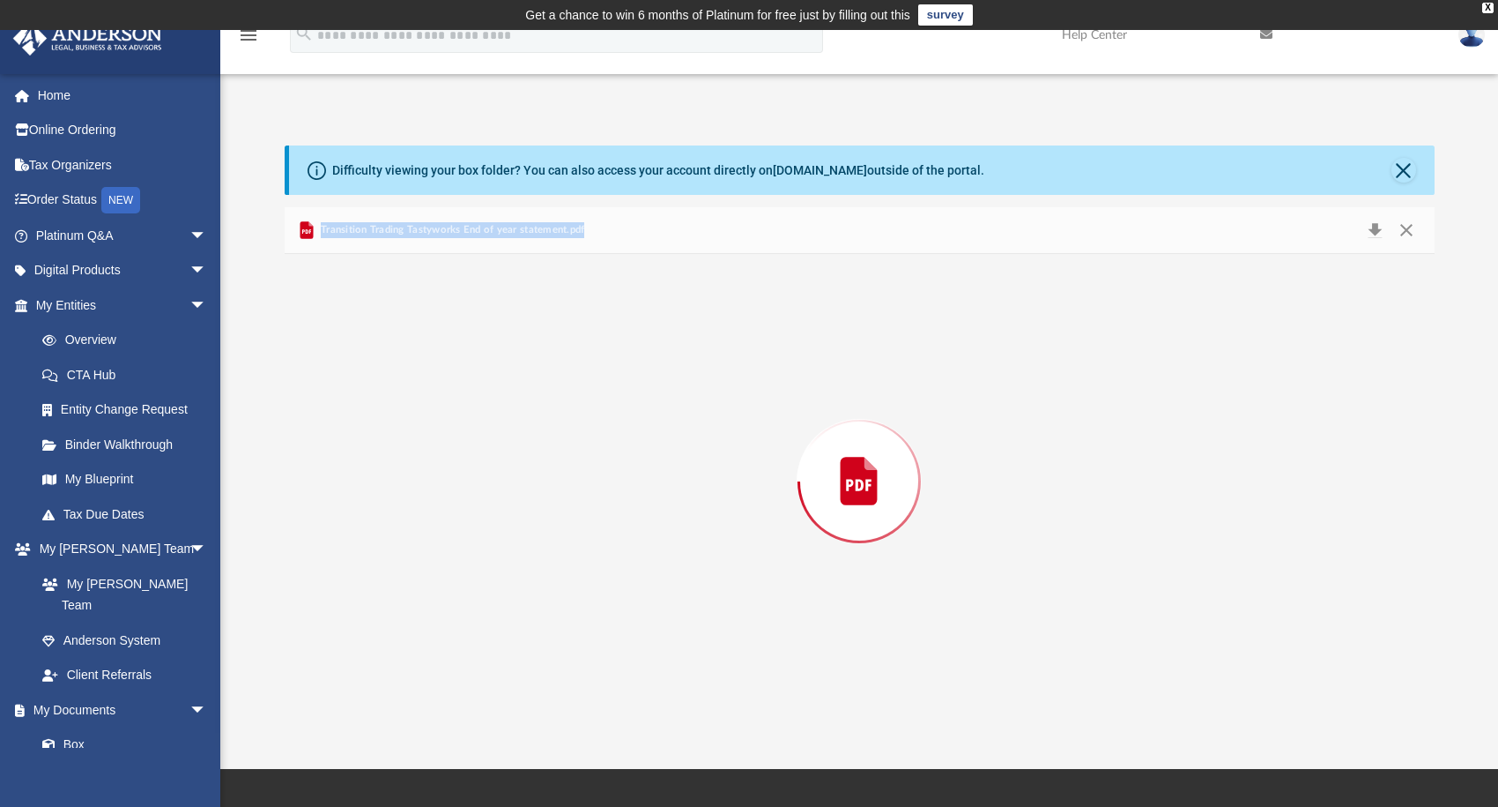
click at [521, 623] on div "Preview" at bounding box center [860, 481] width 1150 height 455
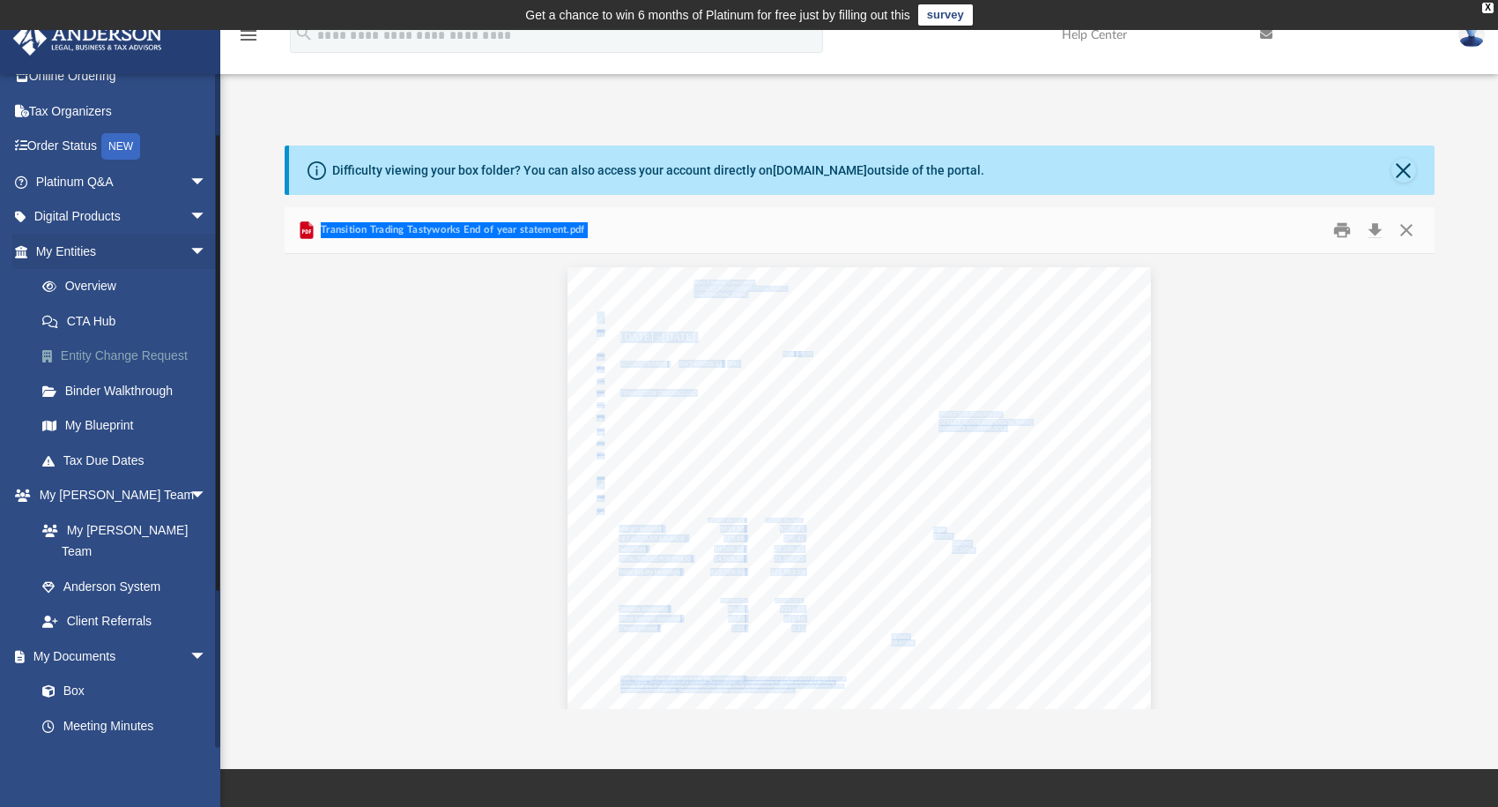
scroll to position [88, 0]
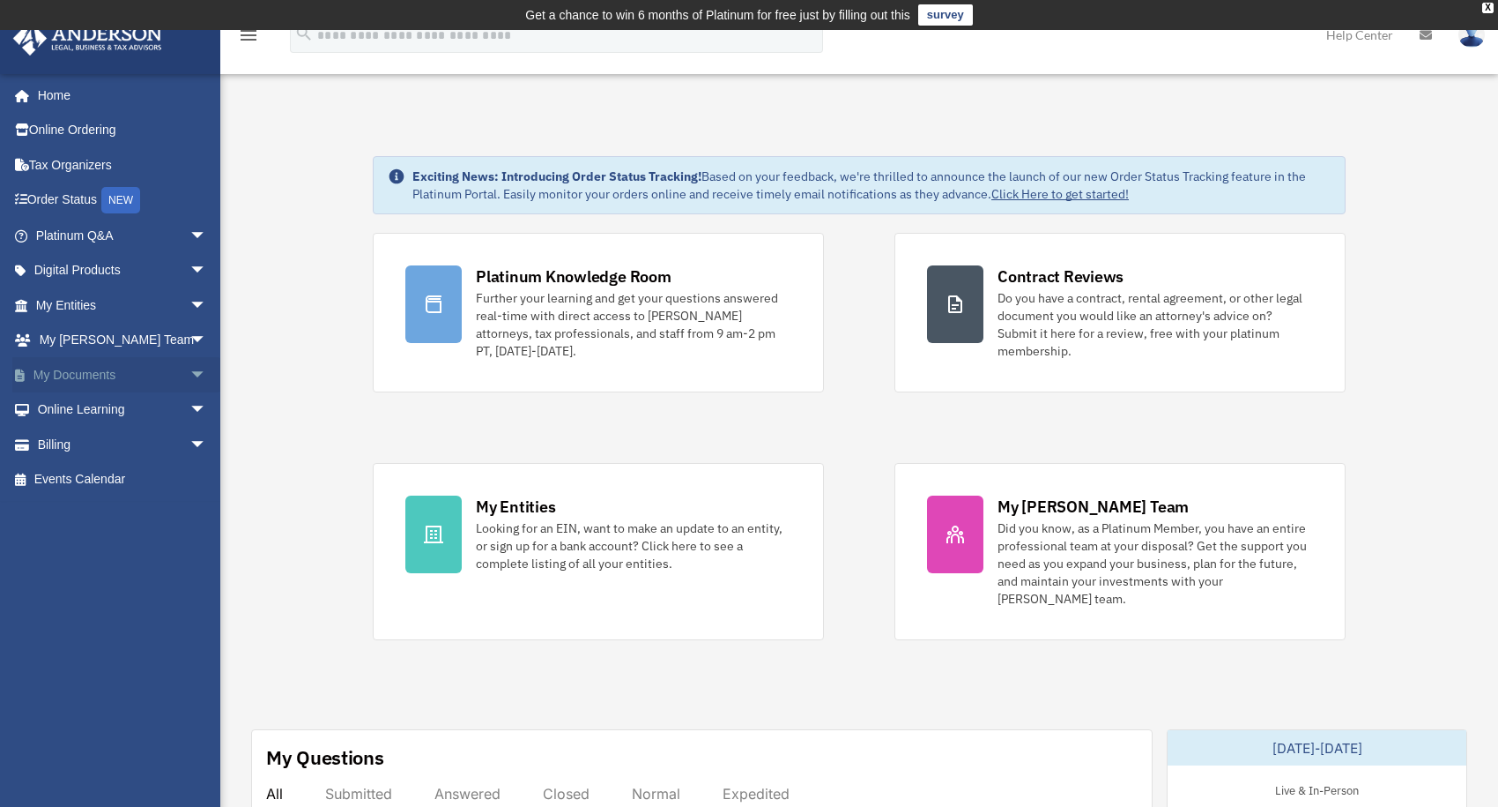
click at [66, 375] on link "My Documents arrow_drop_down" at bounding box center [122, 374] width 221 height 35
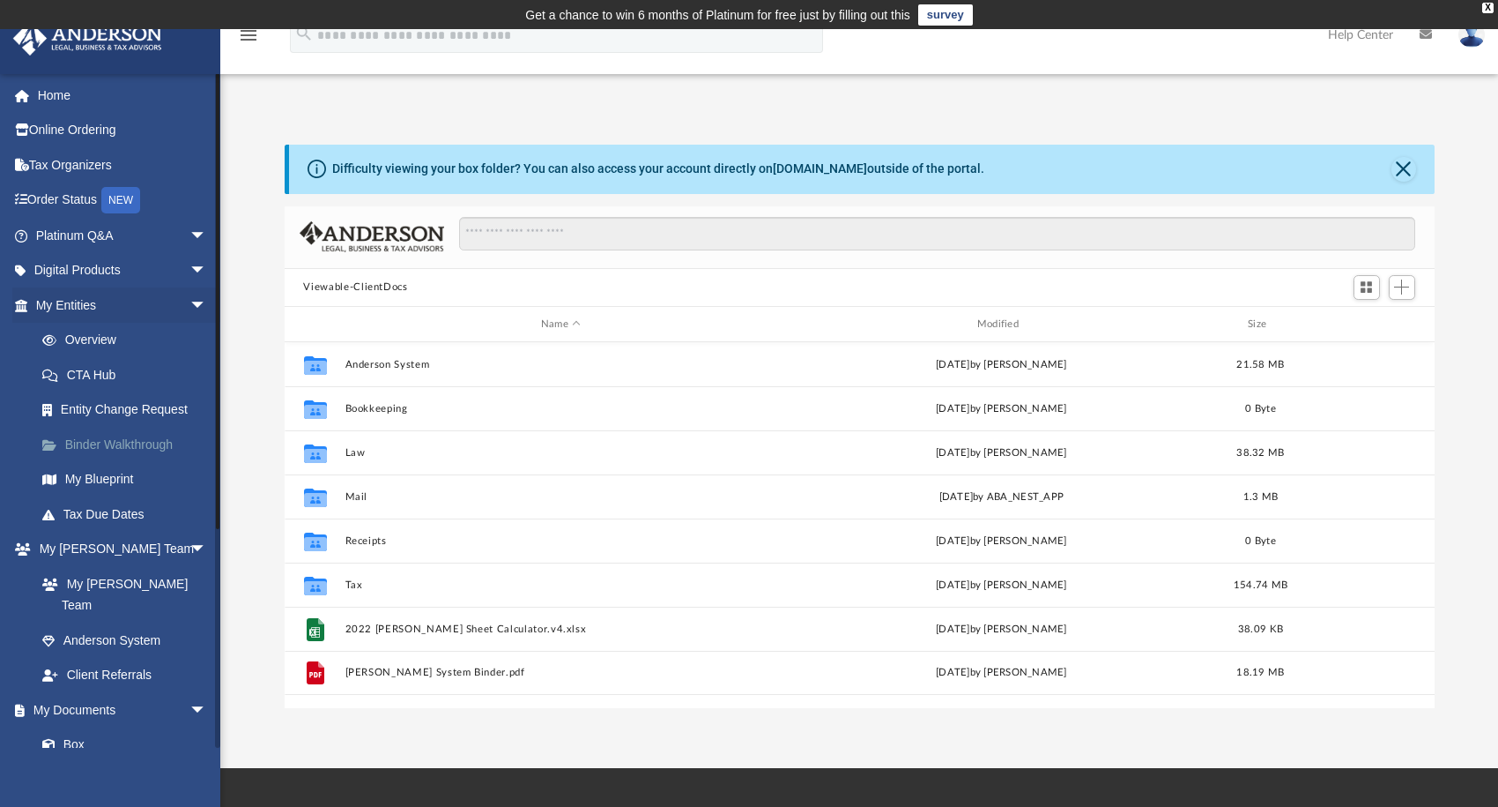
scroll to position [387, 1136]
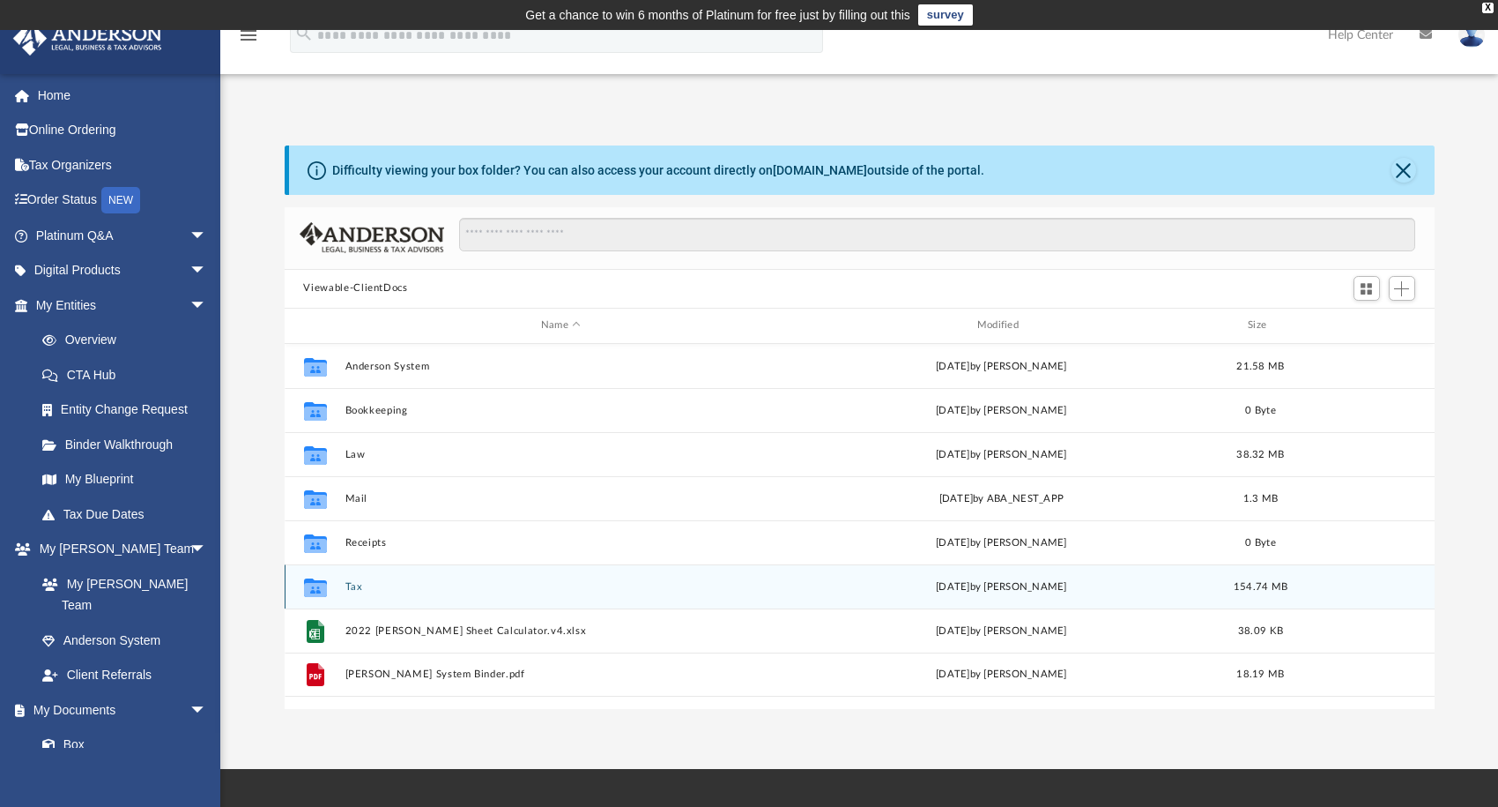
click at [341, 582] on div "Collaborated Folder Tax [DATE] by [PERSON_NAME] 154.74 MB" at bounding box center [860, 586] width 1150 height 44
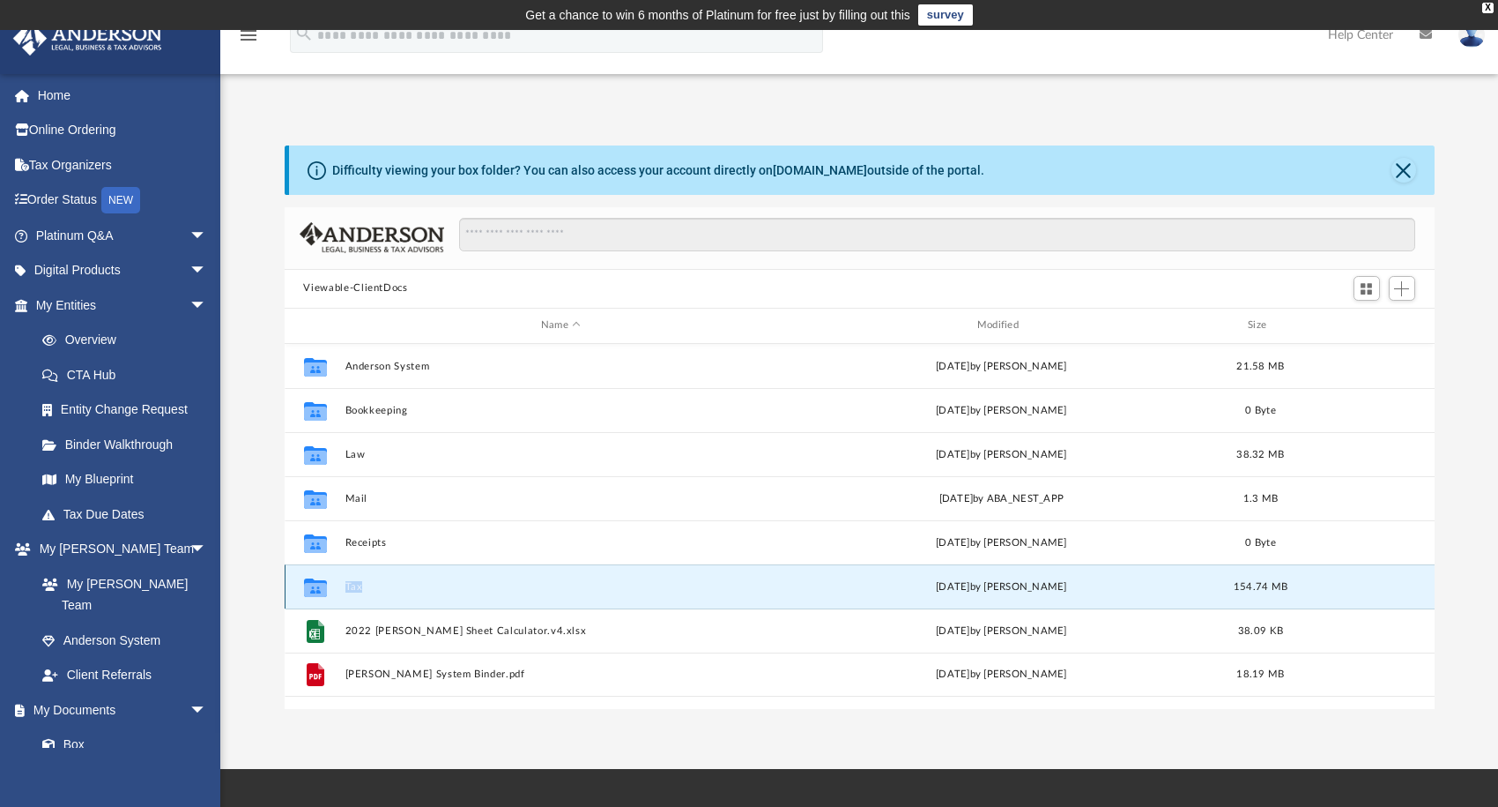
click at [341, 582] on div "Collaborated Folder Tax [DATE] by [PERSON_NAME] 154.74 MB" at bounding box center [860, 586] width 1150 height 44
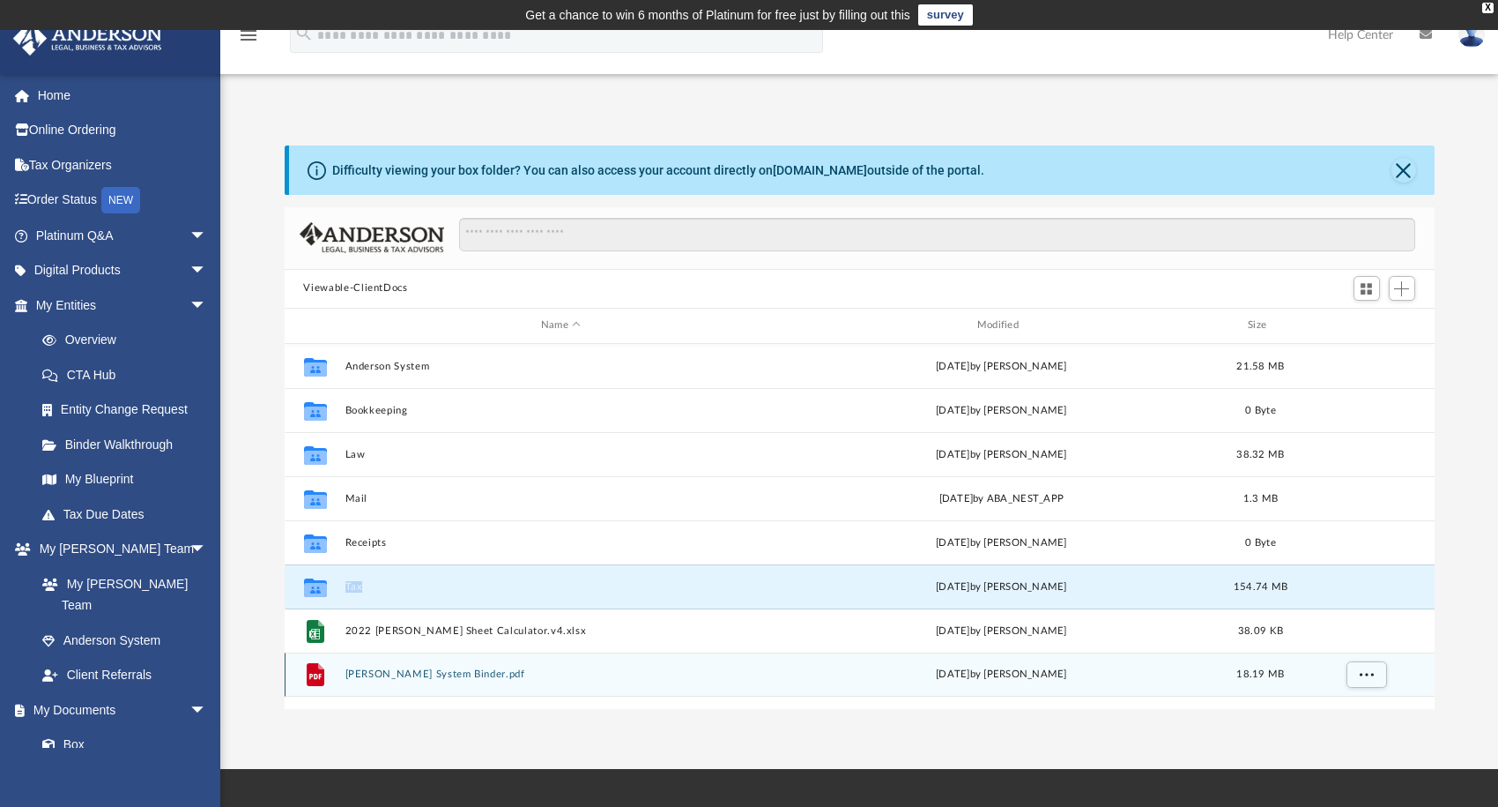
click at [594, 693] on div "File [PERSON_NAME] System Binder.pdf [DATE] by [PERSON_NAME] 18.19 MB" at bounding box center [860, 674] width 1150 height 44
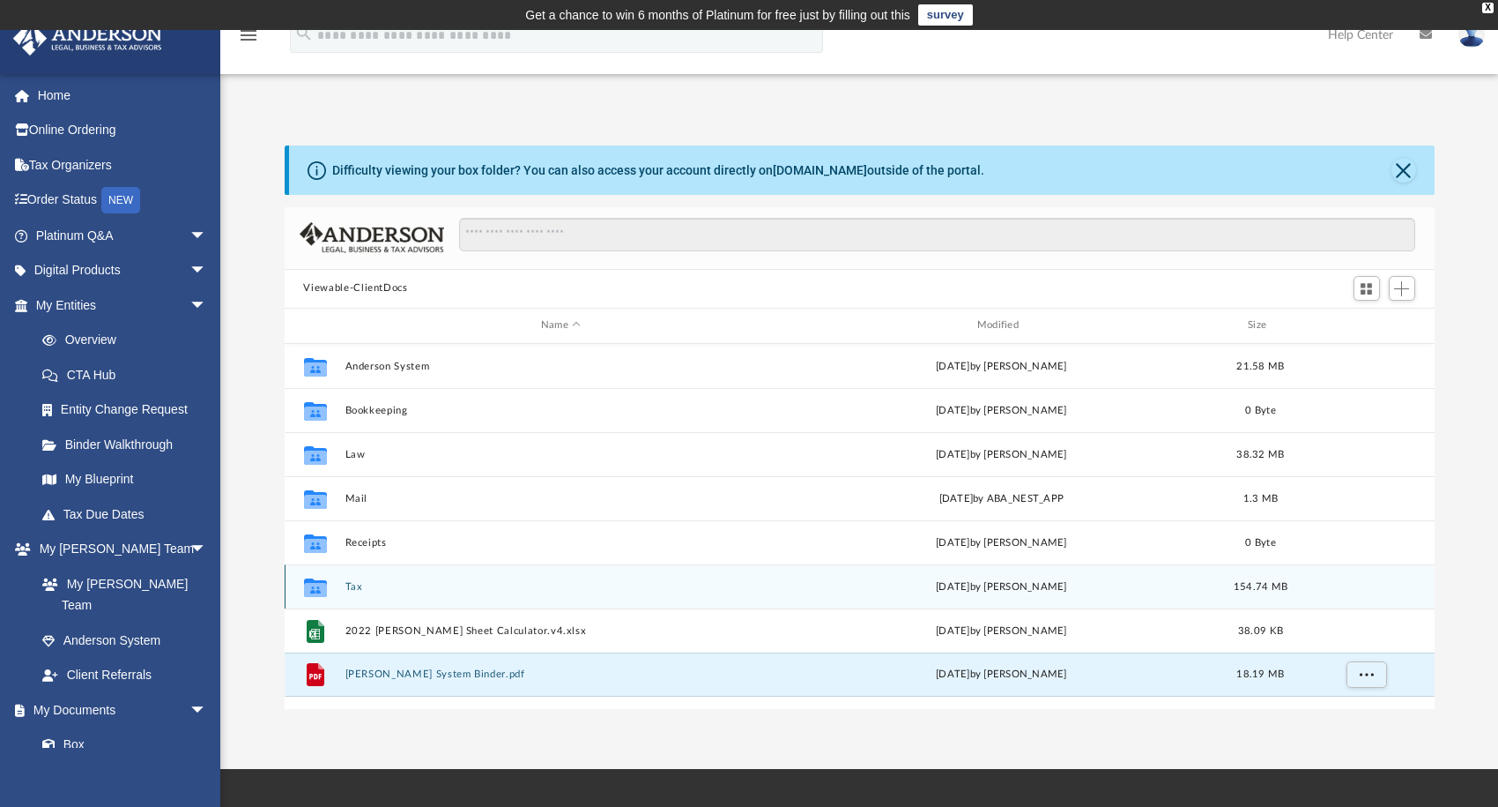
click at [346, 582] on button "Tax" at bounding box center [561, 585] width 433 height 11
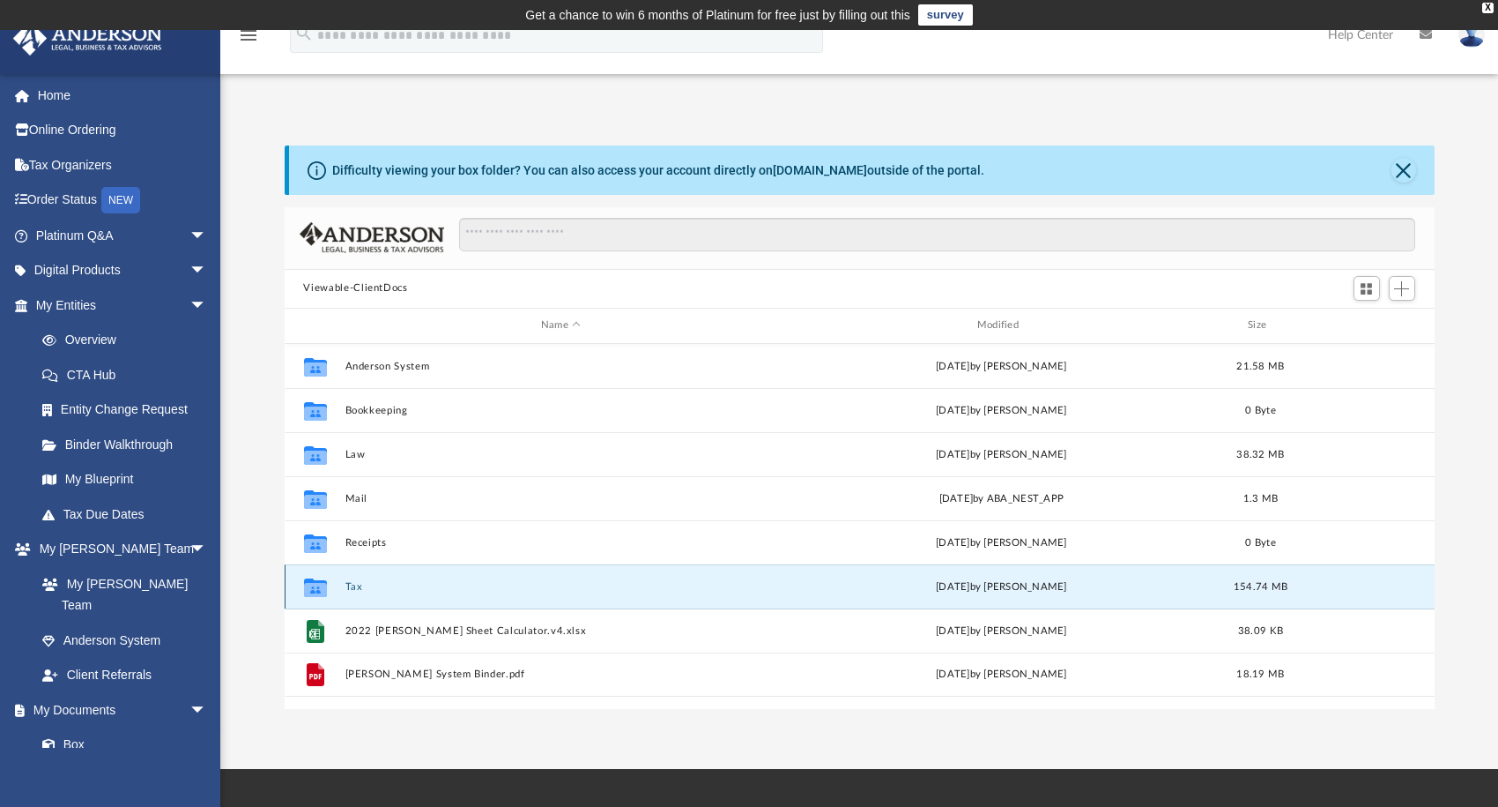
click at [346, 582] on button "Tax" at bounding box center [561, 585] width 433 height 11
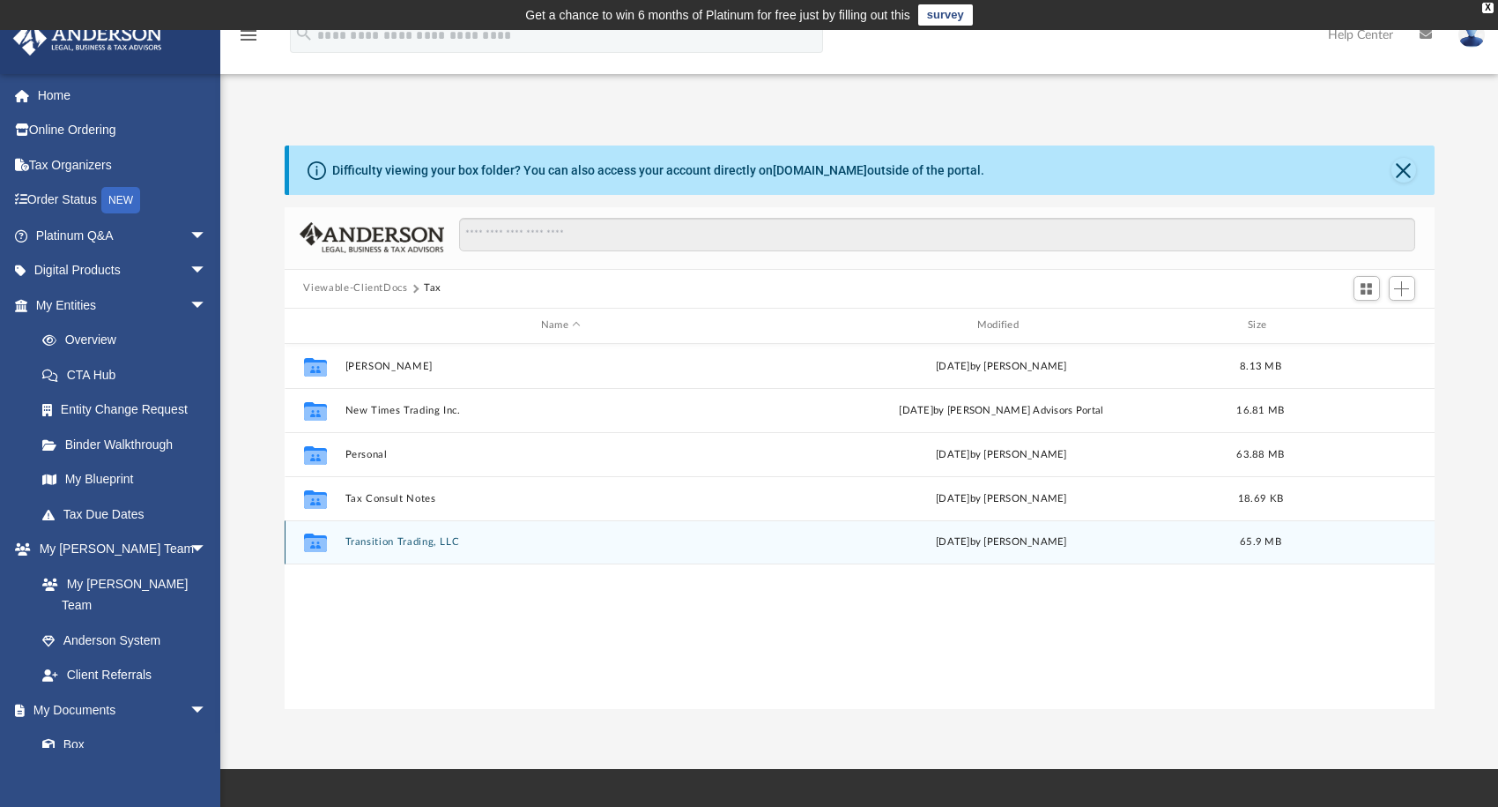
click at [427, 540] on button "Transition Trading, LLC" at bounding box center [561, 541] width 433 height 11
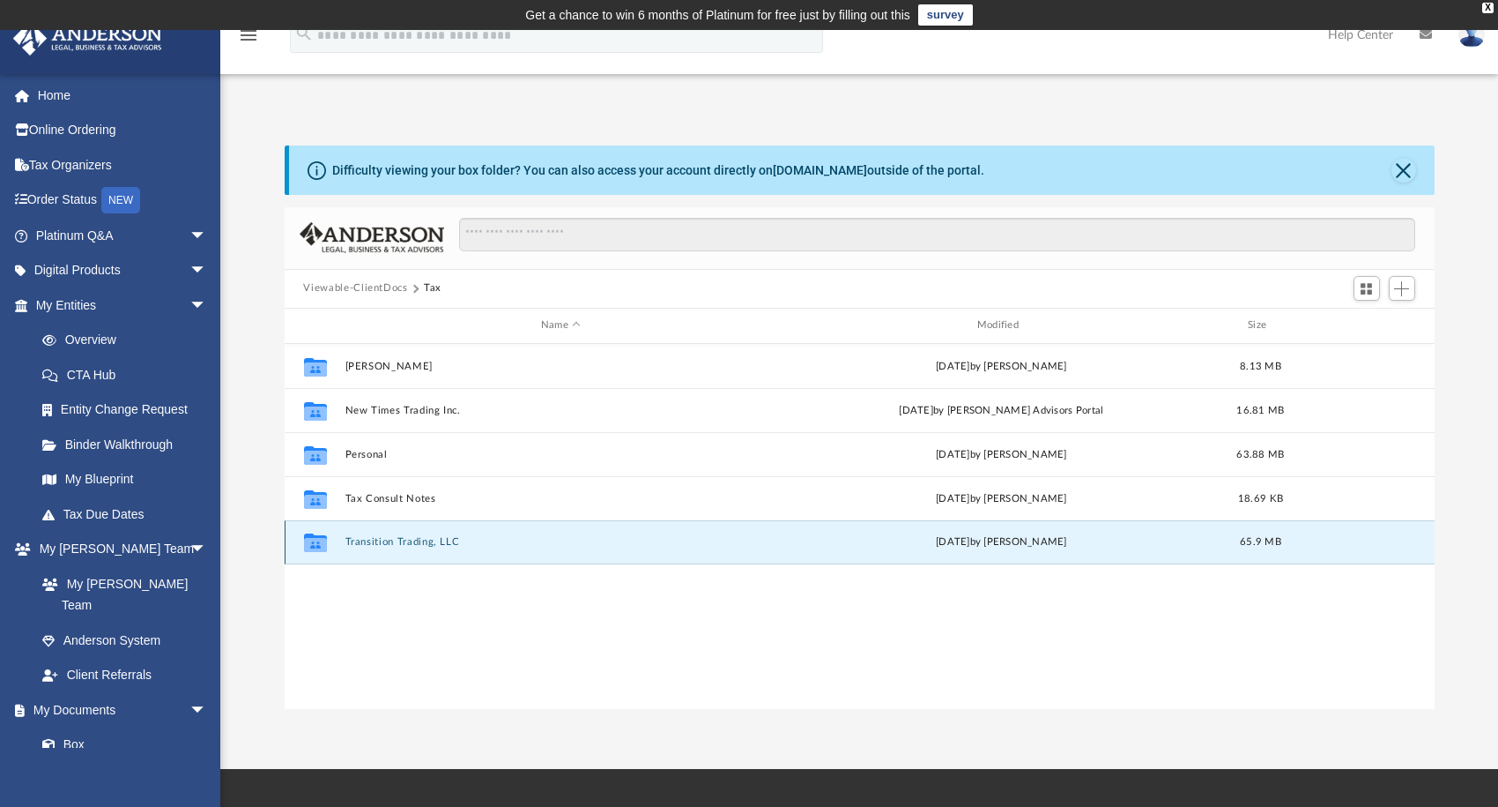
click at [427, 540] on button "Transition Trading, LLC" at bounding box center [561, 541] width 433 height 11
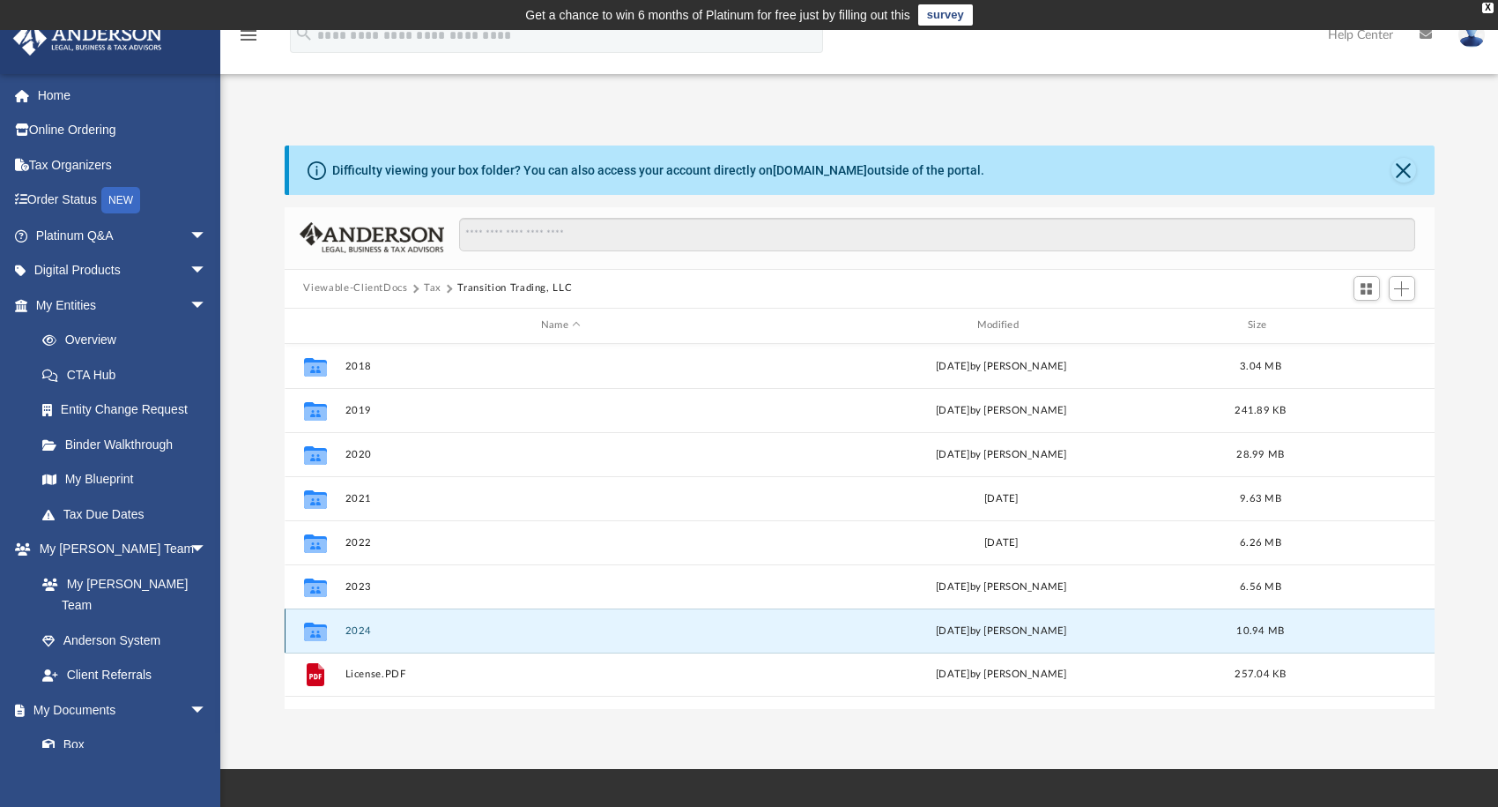
click at [365, 628] on button "2024" at bounding box center [561, 629] width 433 height 11
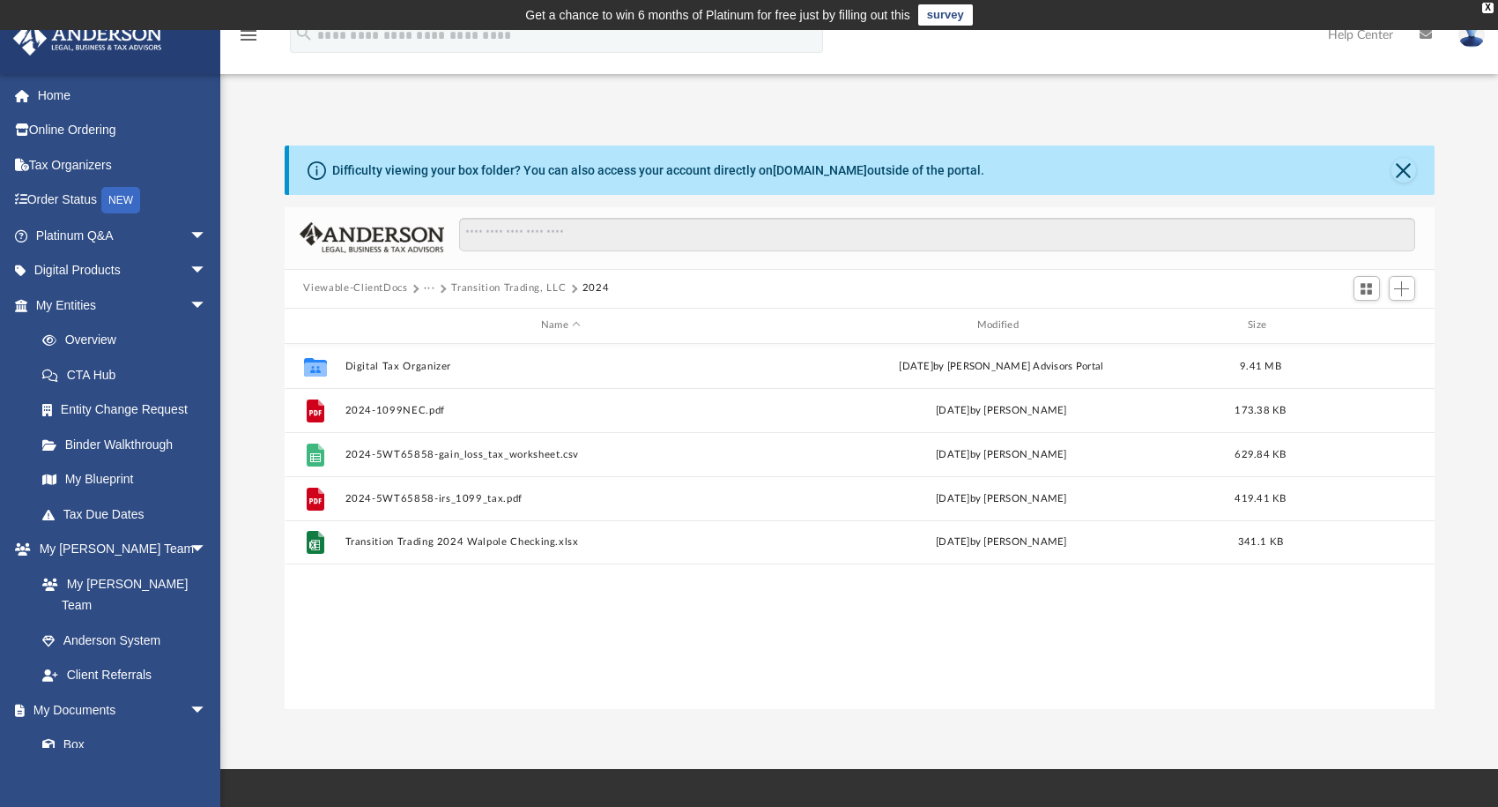
click at [532, 284] on button "Transition Trading, LLC" at bounding box center [508, 288] width 115 height 16
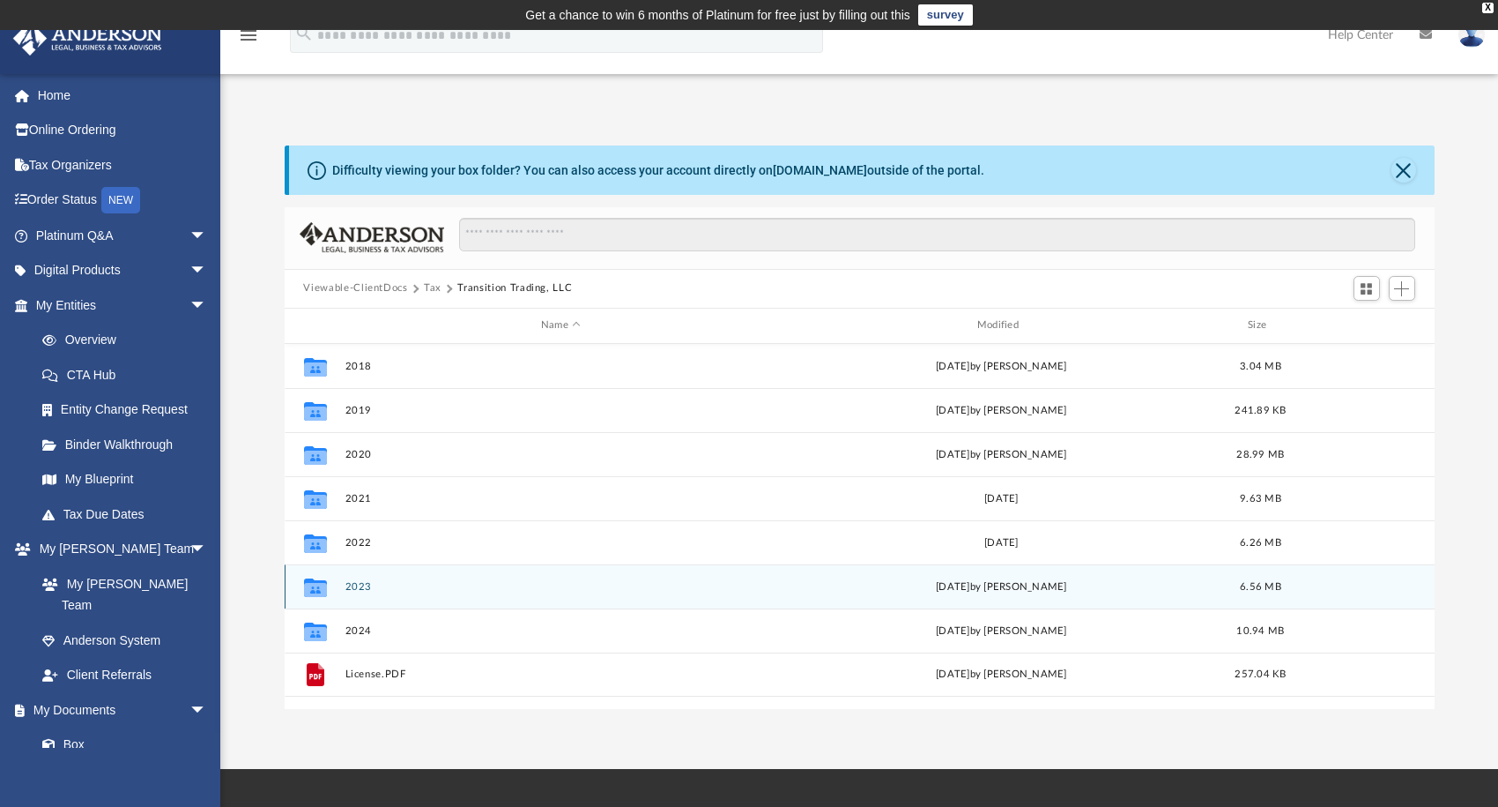
click at [361, 581] on button "2023" at bounding box center [561, 585] width 433 height 11
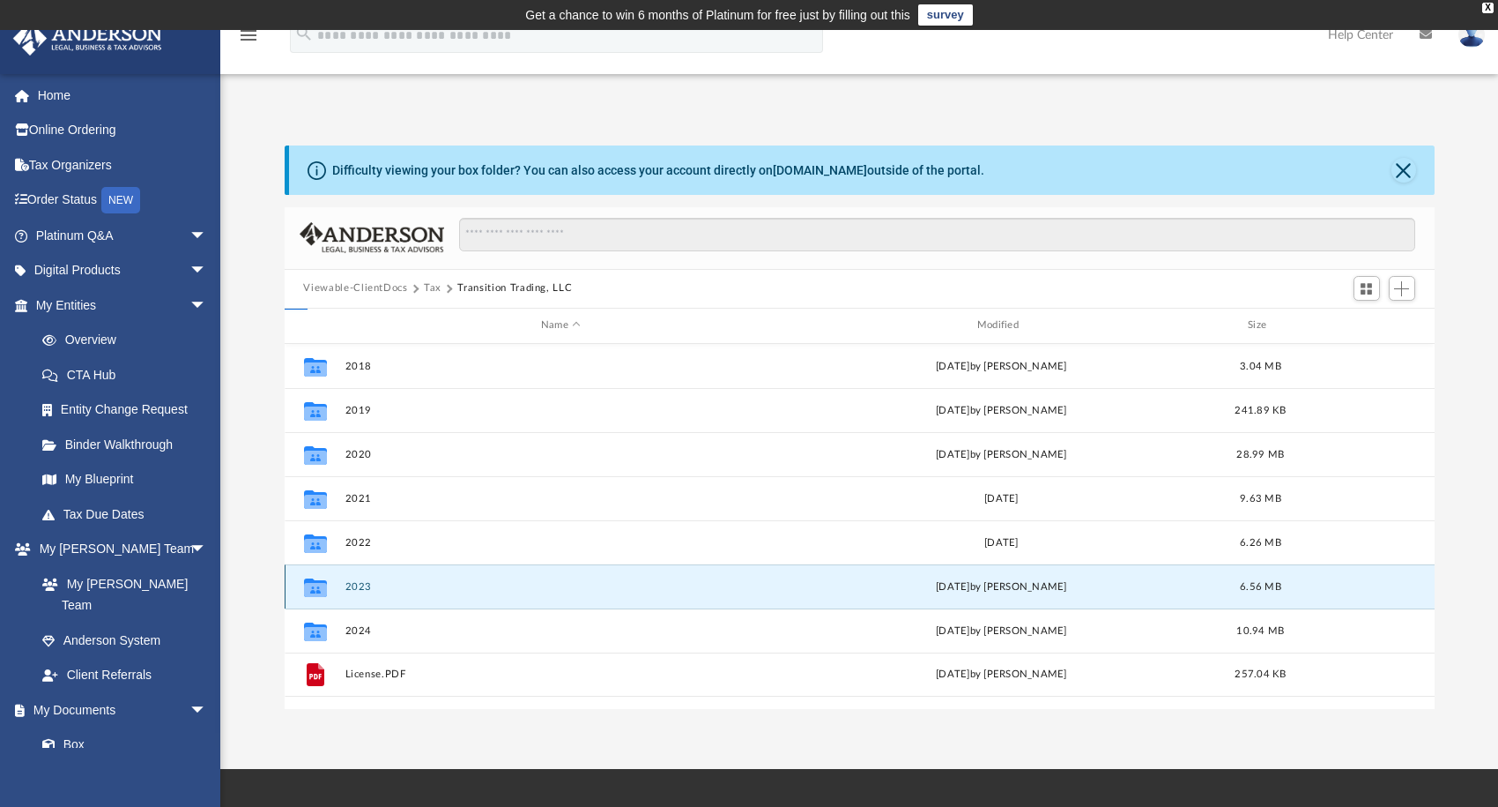
click at [361, 581] on button "2023" at bounding box center [561, 585] width 433 height 11
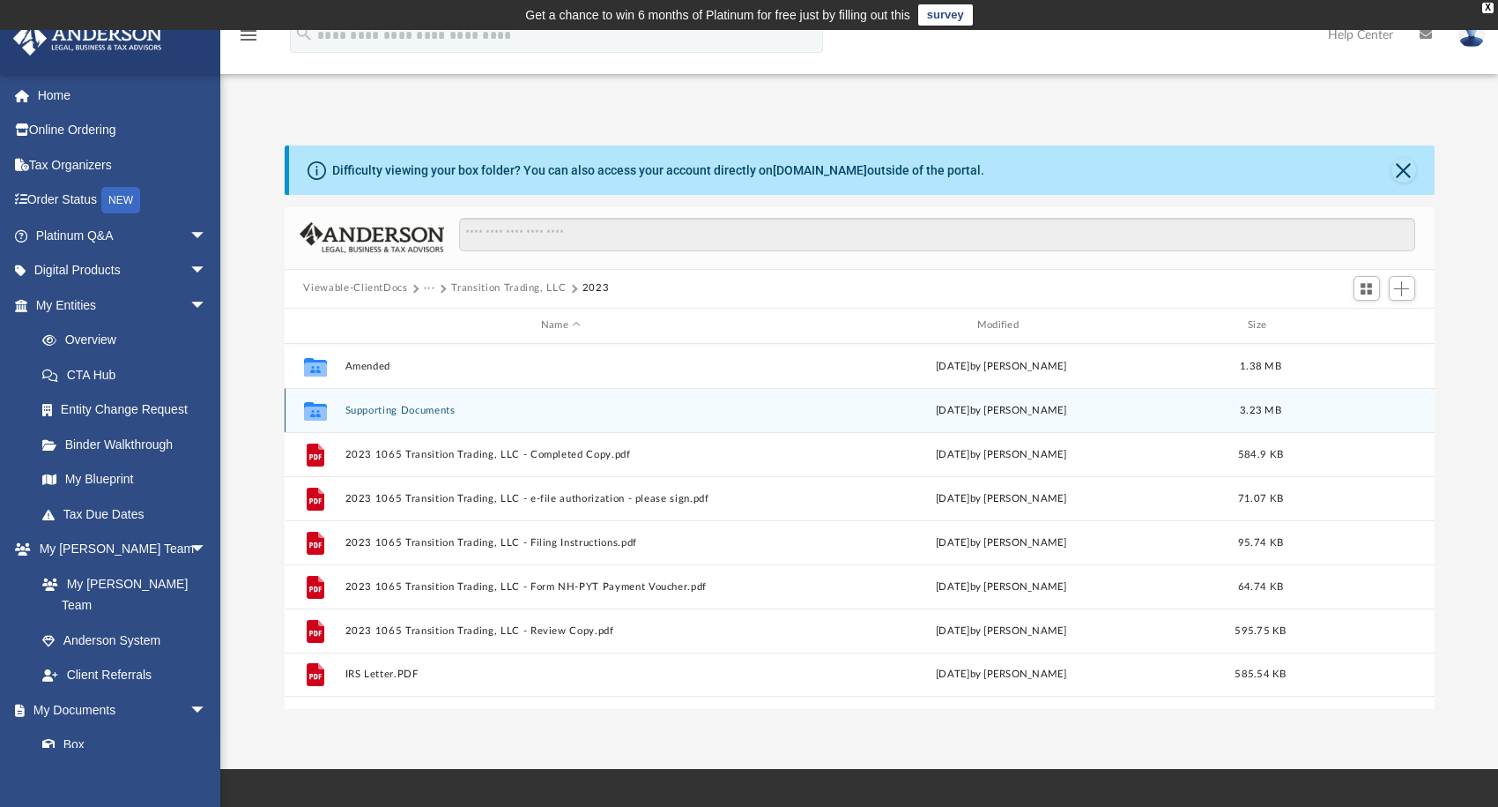
click at [409, 407] on button "Supporting Documents" at bounding box center [561, 409] width 433 height 11
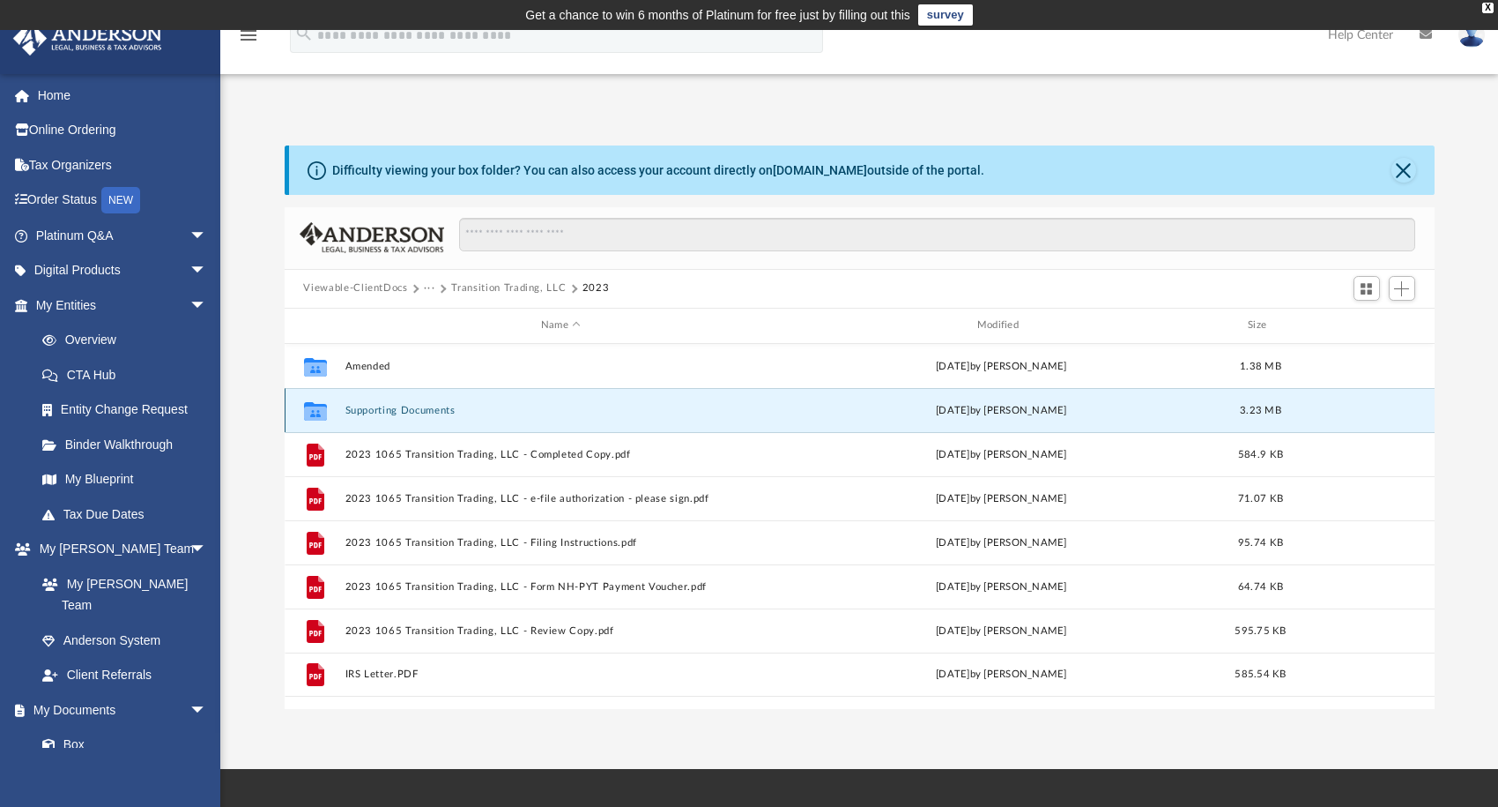
click at [409, 407] on button "Supporting Documents" at bounding box center [561, 409] width 433 height 11
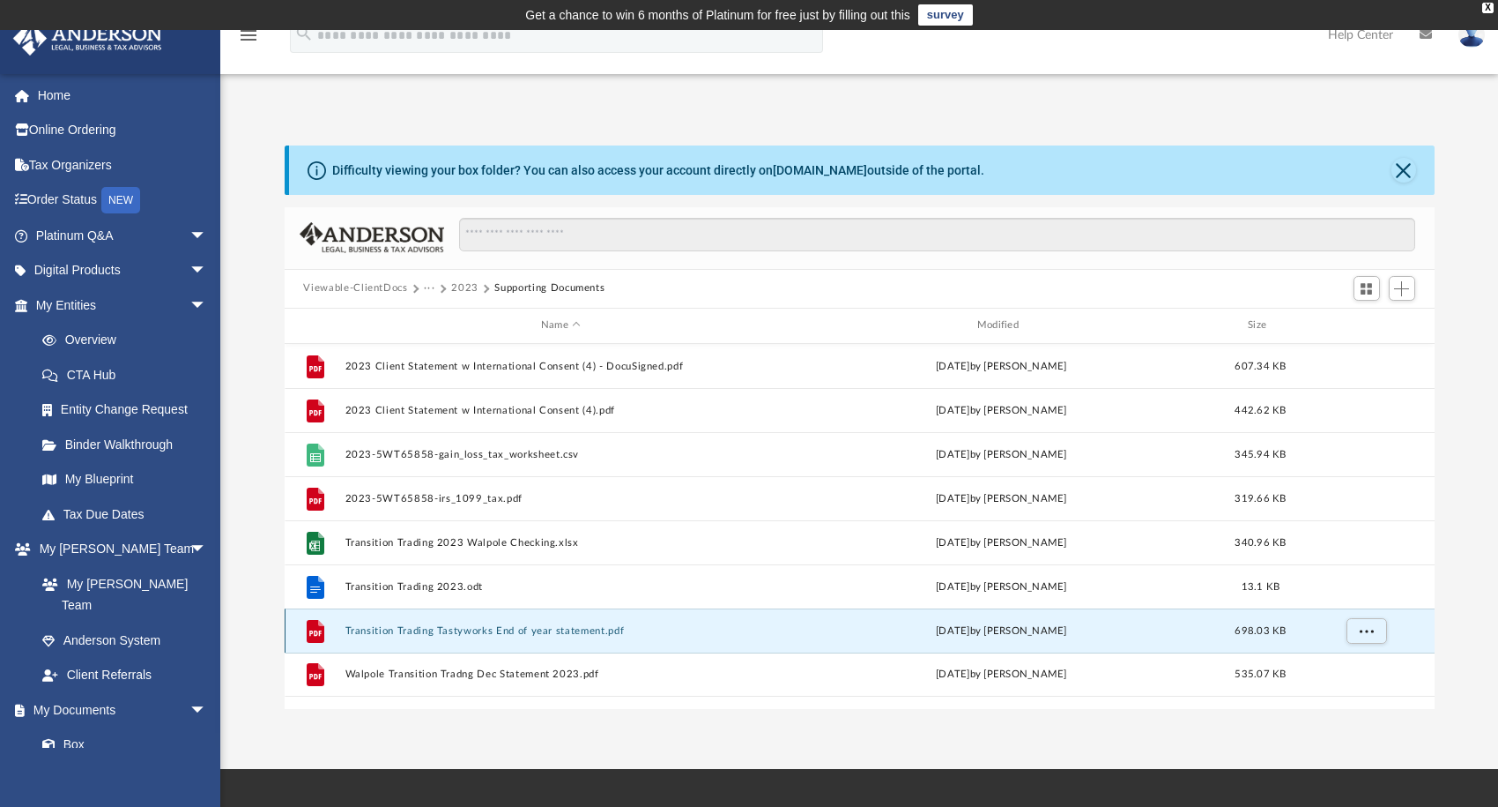
click at [551, 632] on button "Transition Trading Tastyworks End of year statement.pdf" at bounding box center [561, 629] width 433 height 11
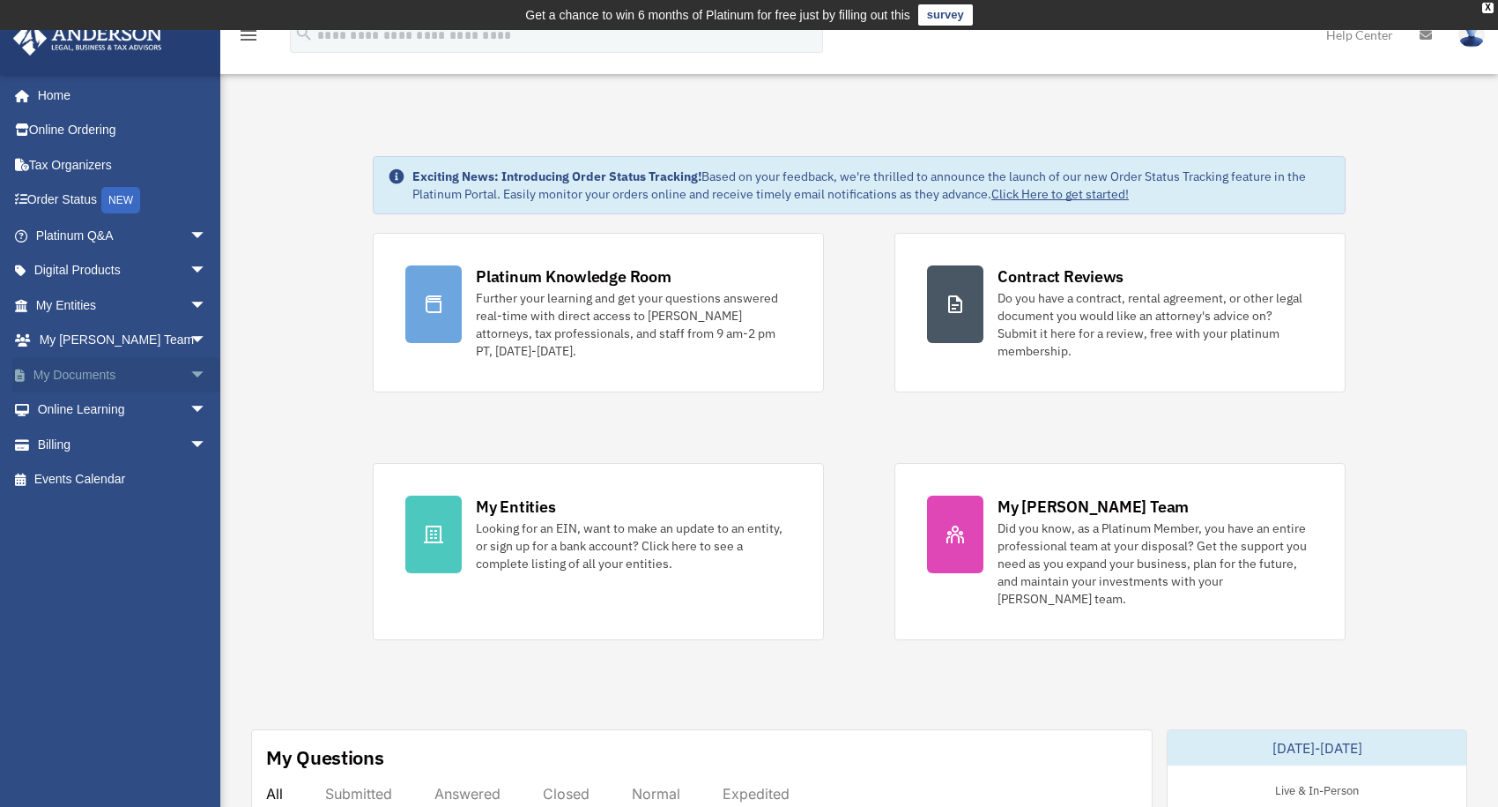
click at [73, 374] on link "My Documents arrow_drop_down" at bounding box center [122, 374] width 221 height 35
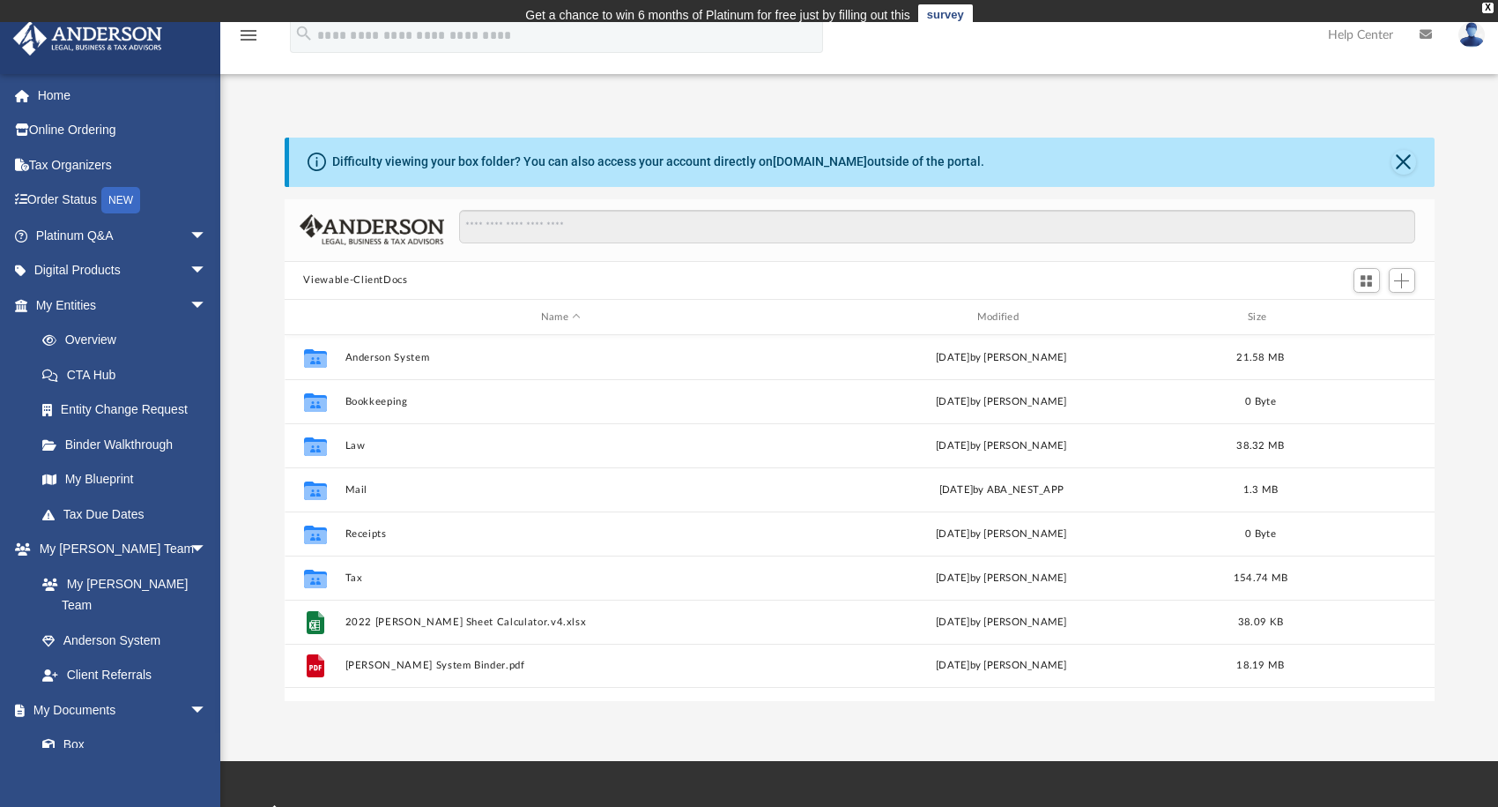
scroll to position [387, 1136]
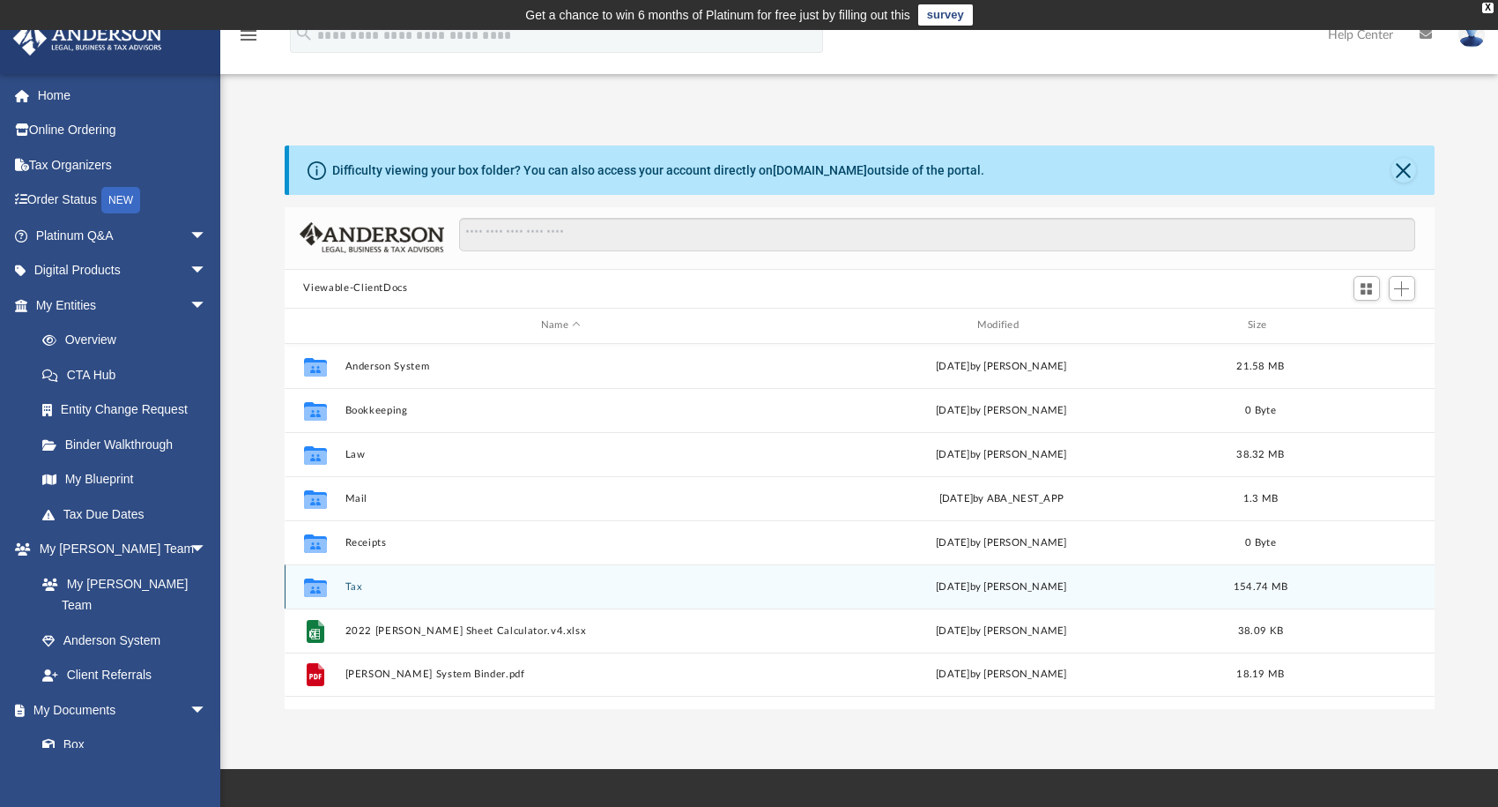
click at [337, 578] on div "Collaborated Folder Tax [DATE] by [PERSON_NAME] 154.74 MB" at bounding box center [860, 586] width 1150 height 44
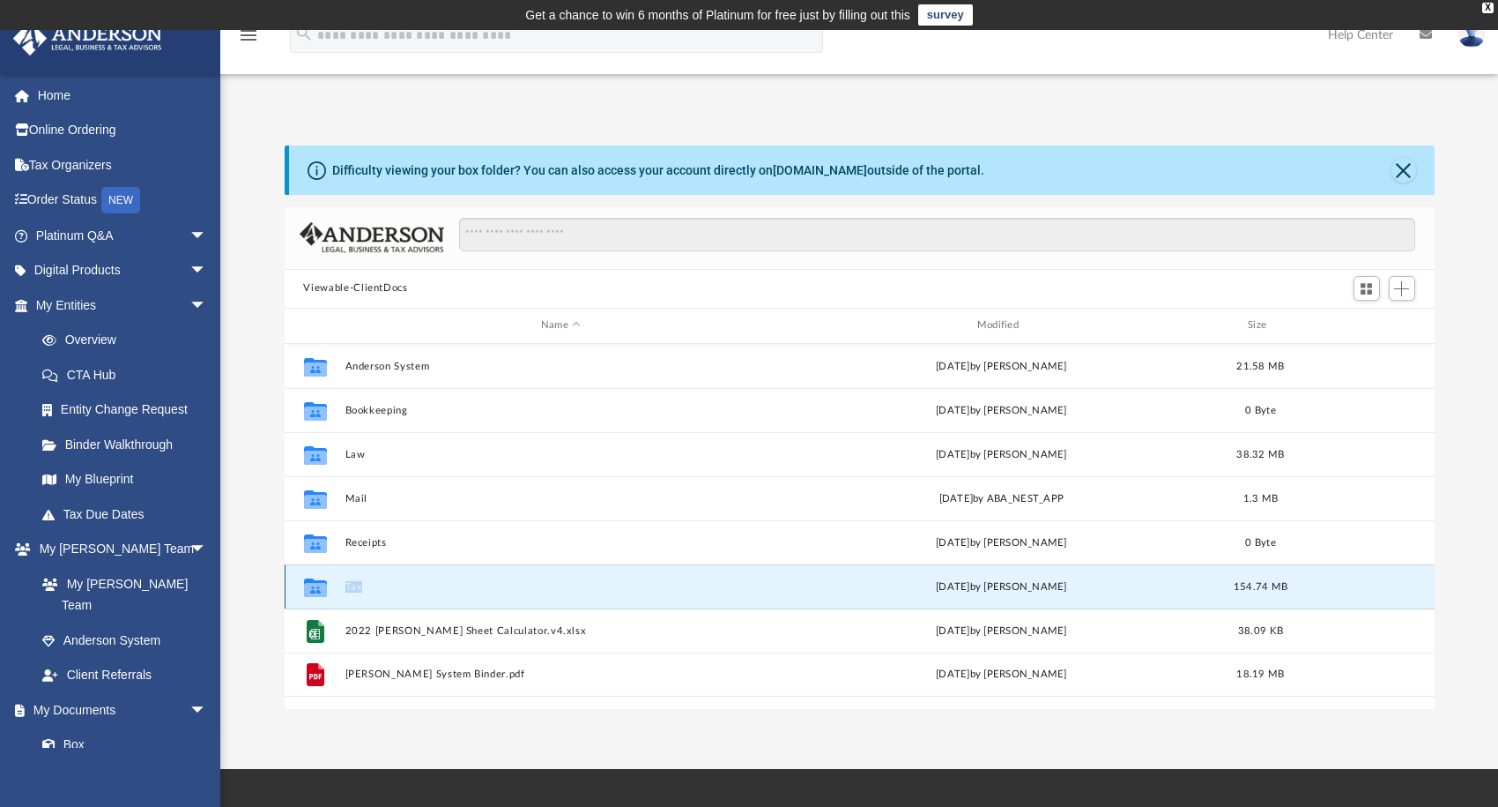
click at [354, 584] on button "Tax" at bounding box center [561, 585] width 433 height 11
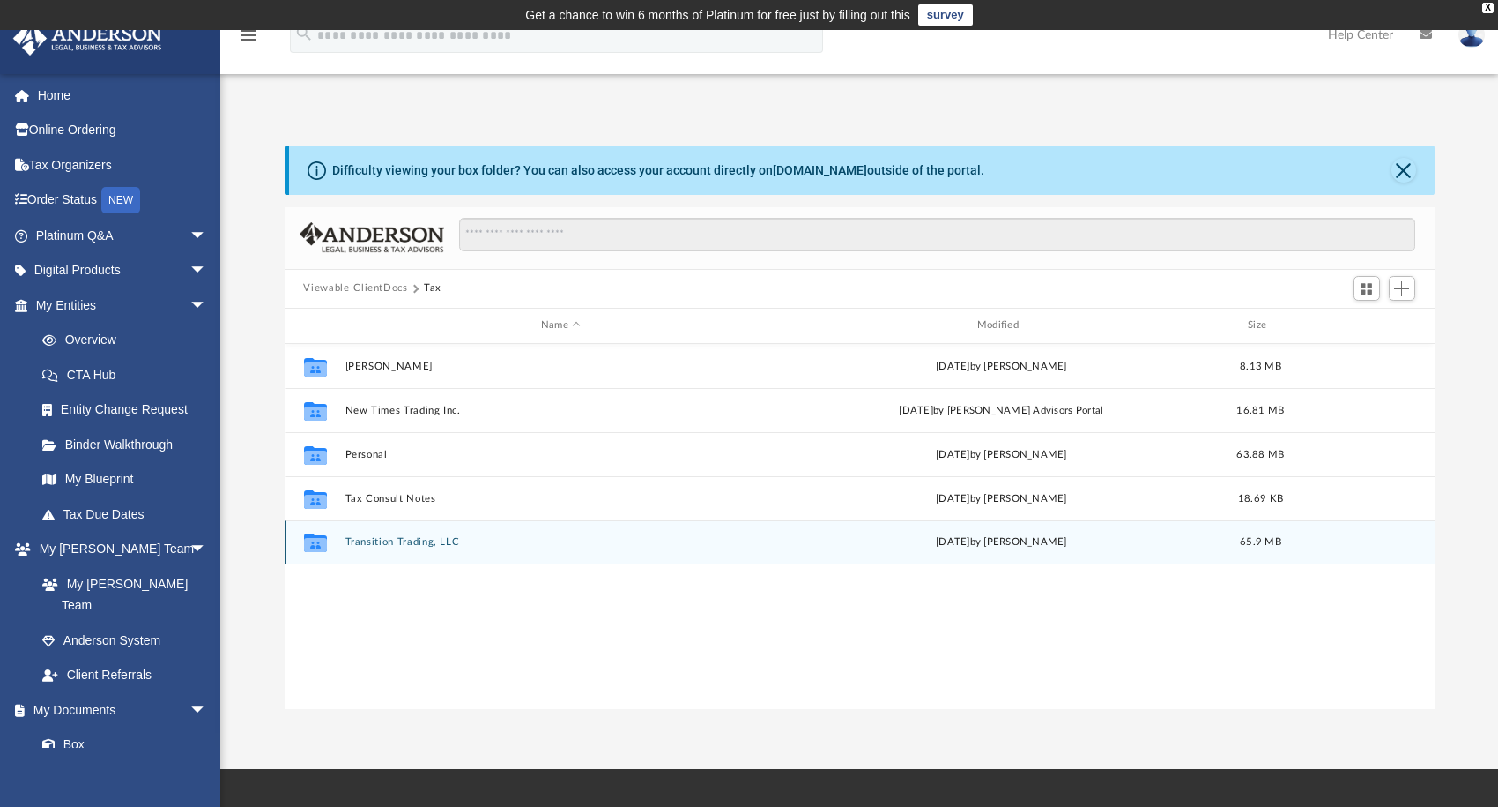
click at [390, 538] on button "Transition Trading, LLC" at bounding box center [561, 541] width 433 height 11
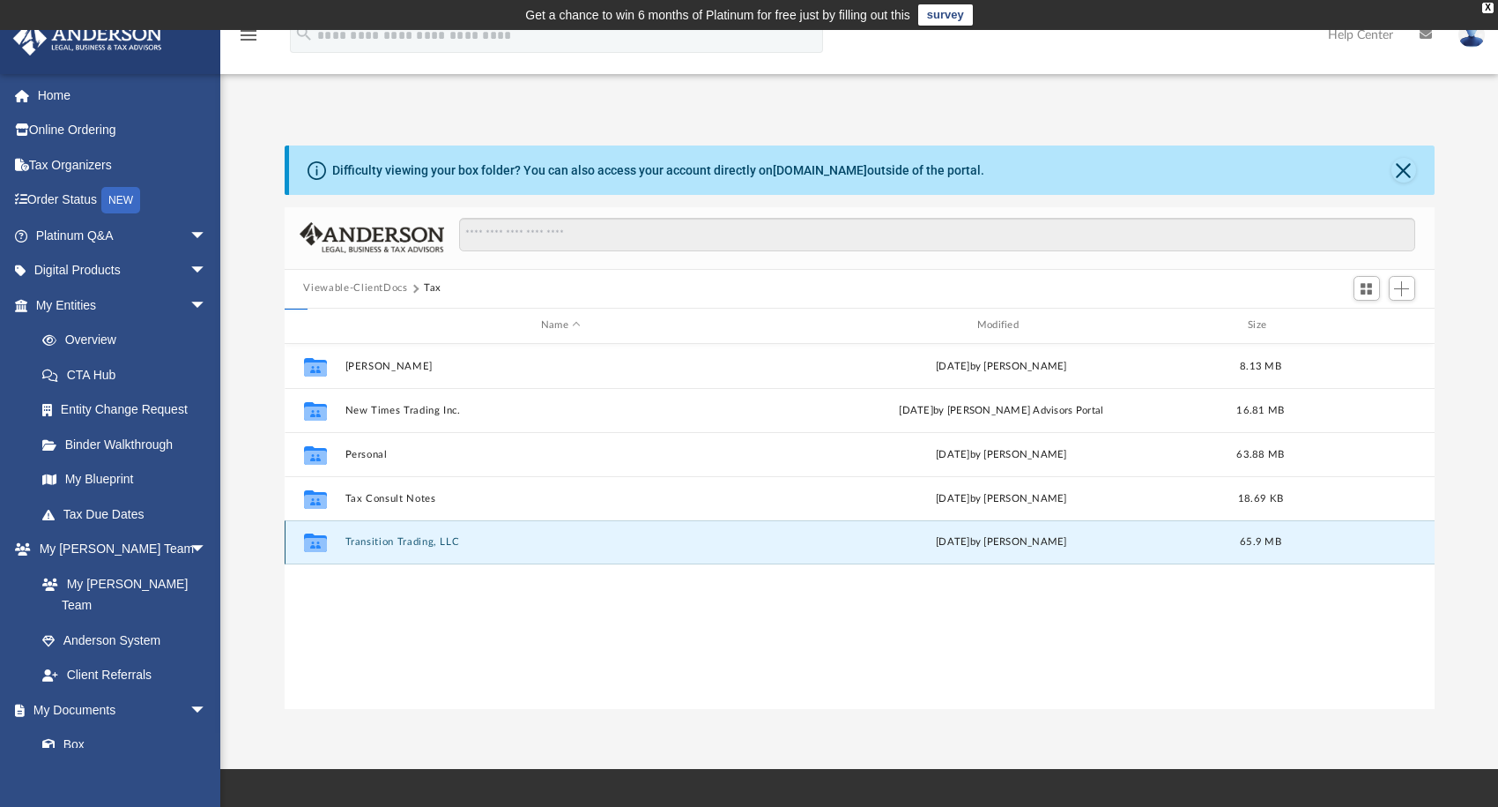
click at [390, 538] on button "Transition Trading, LLC" at bounding box center [561, 541] width 433 height 11
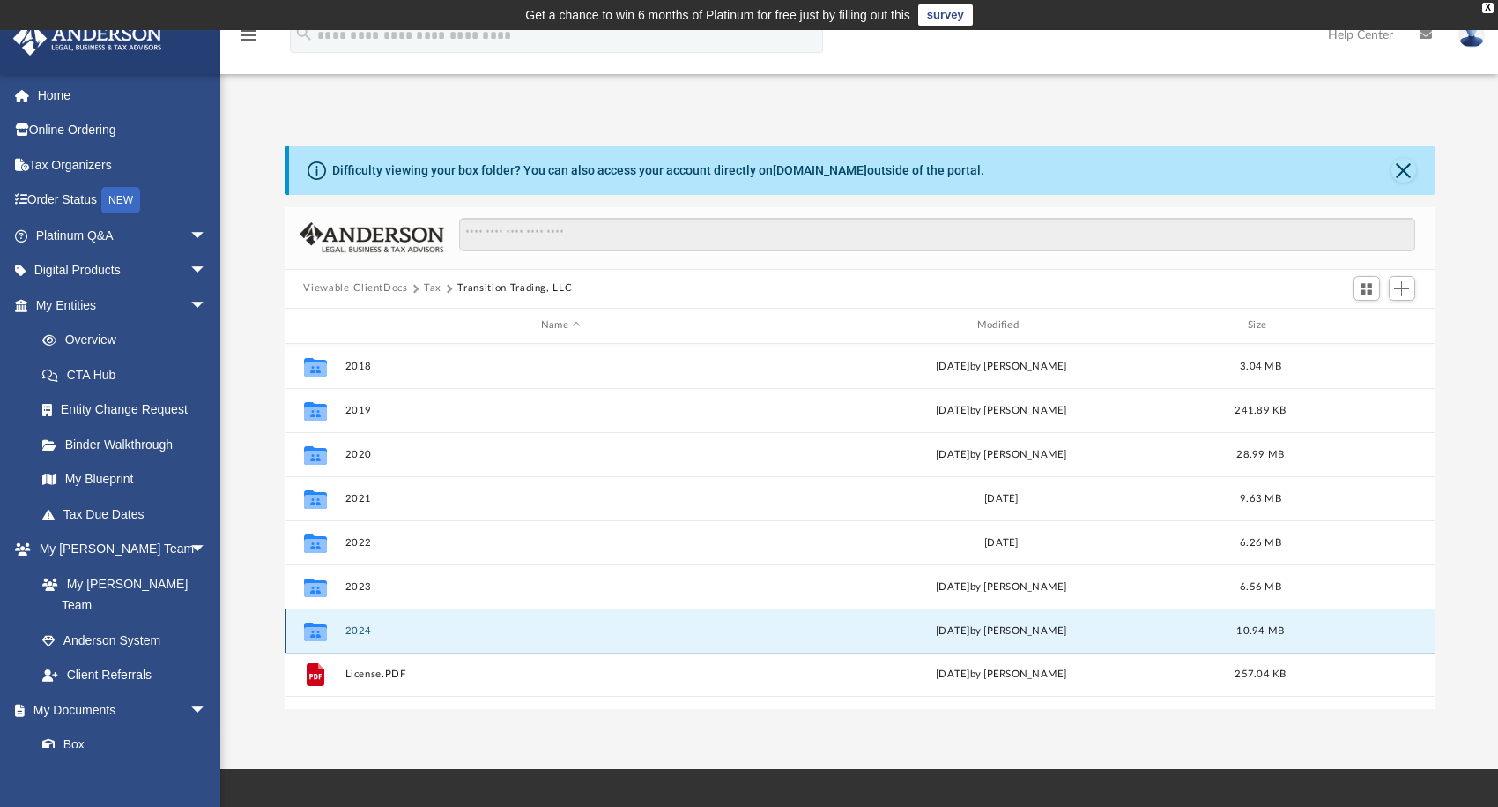
click at [348, 632] on button "2024" at bounding box center [561, 629] width 433 height 11
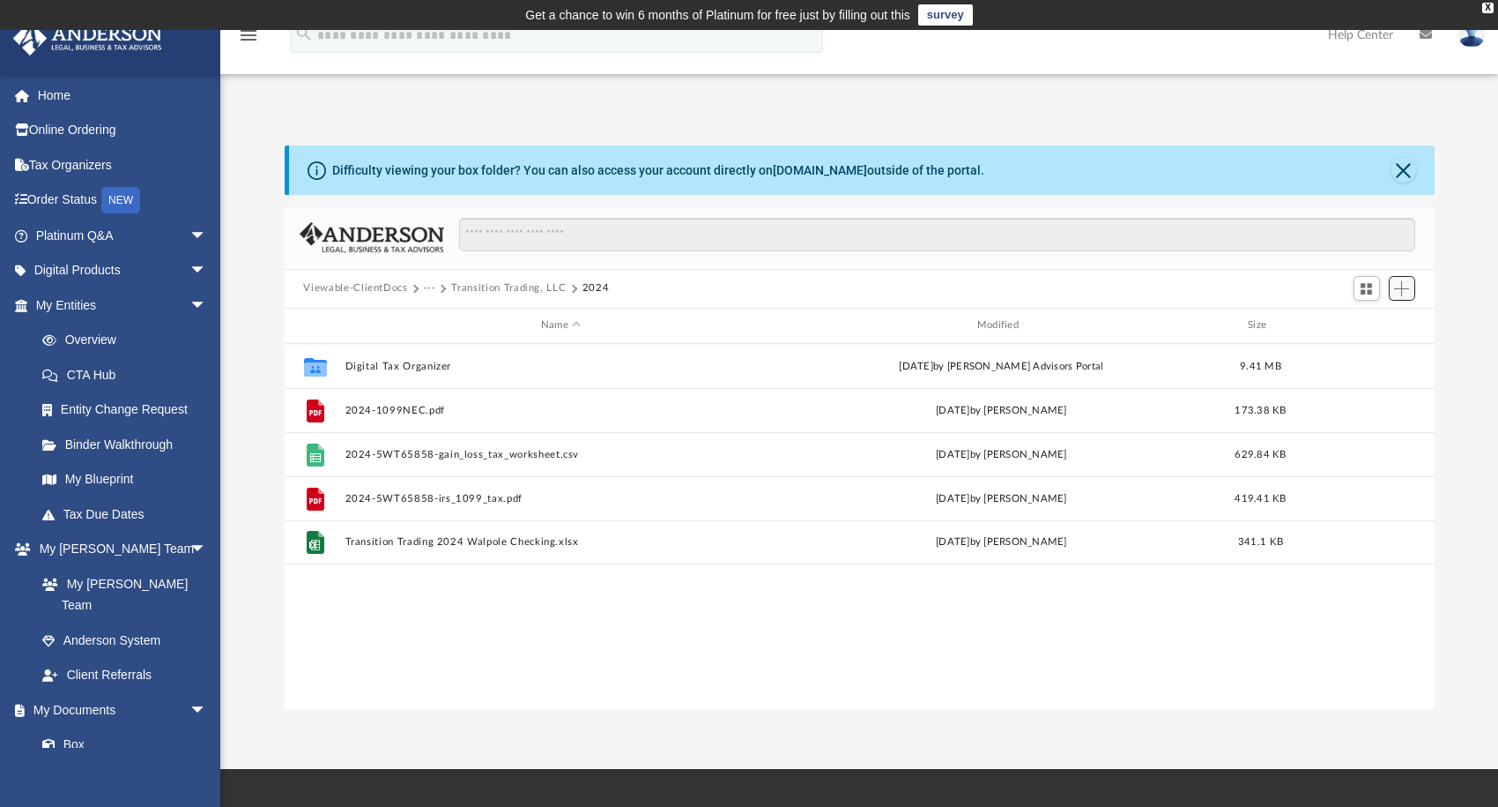
click at [1394, 289] on button "Add" at bounding box center [1402, 288] width 26 height 25
click at [1358, 322] on li "Upload" at bounding box center [1378, 324] width 56 height 19
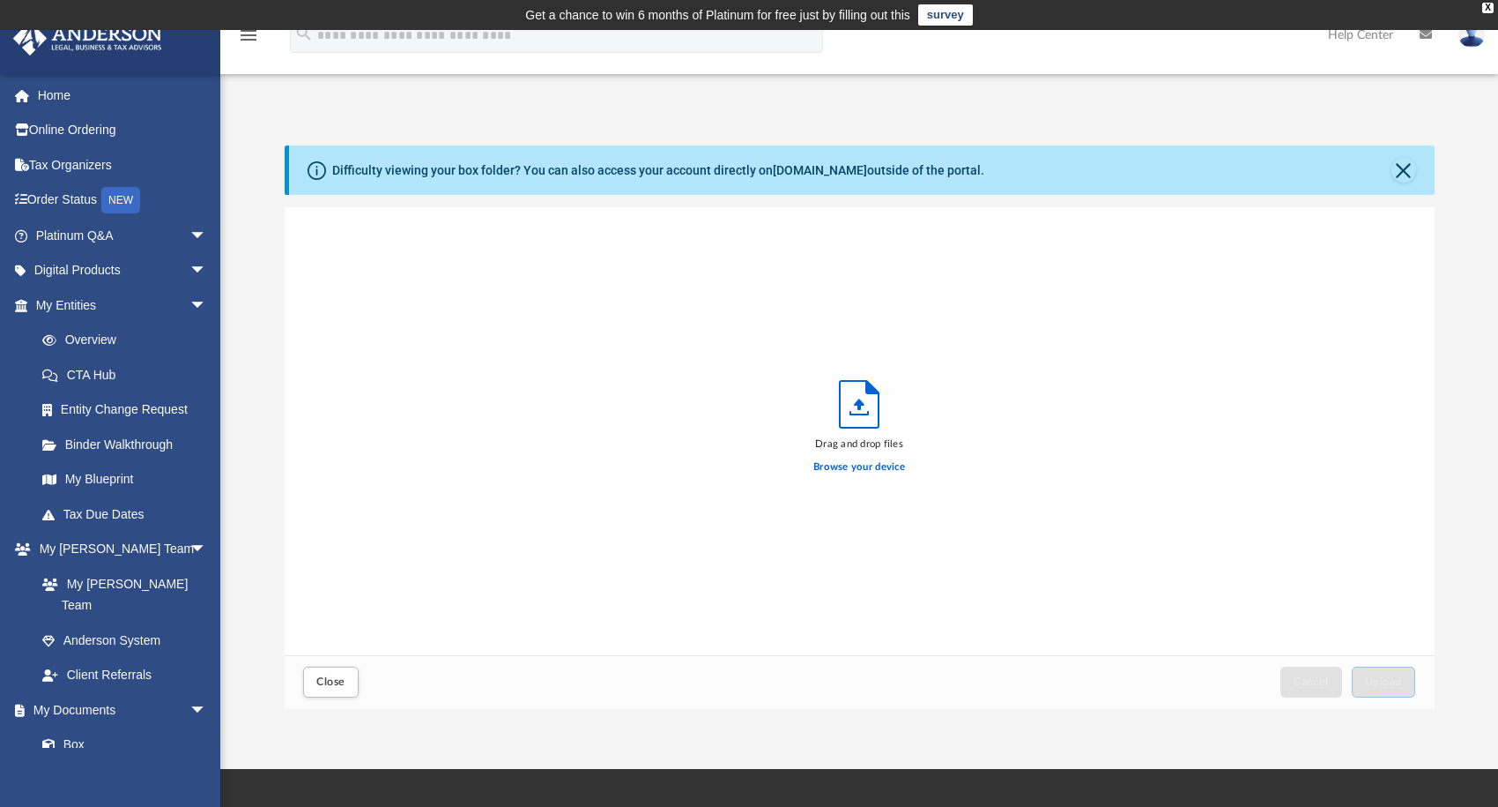
scroll to position [434, 1136]
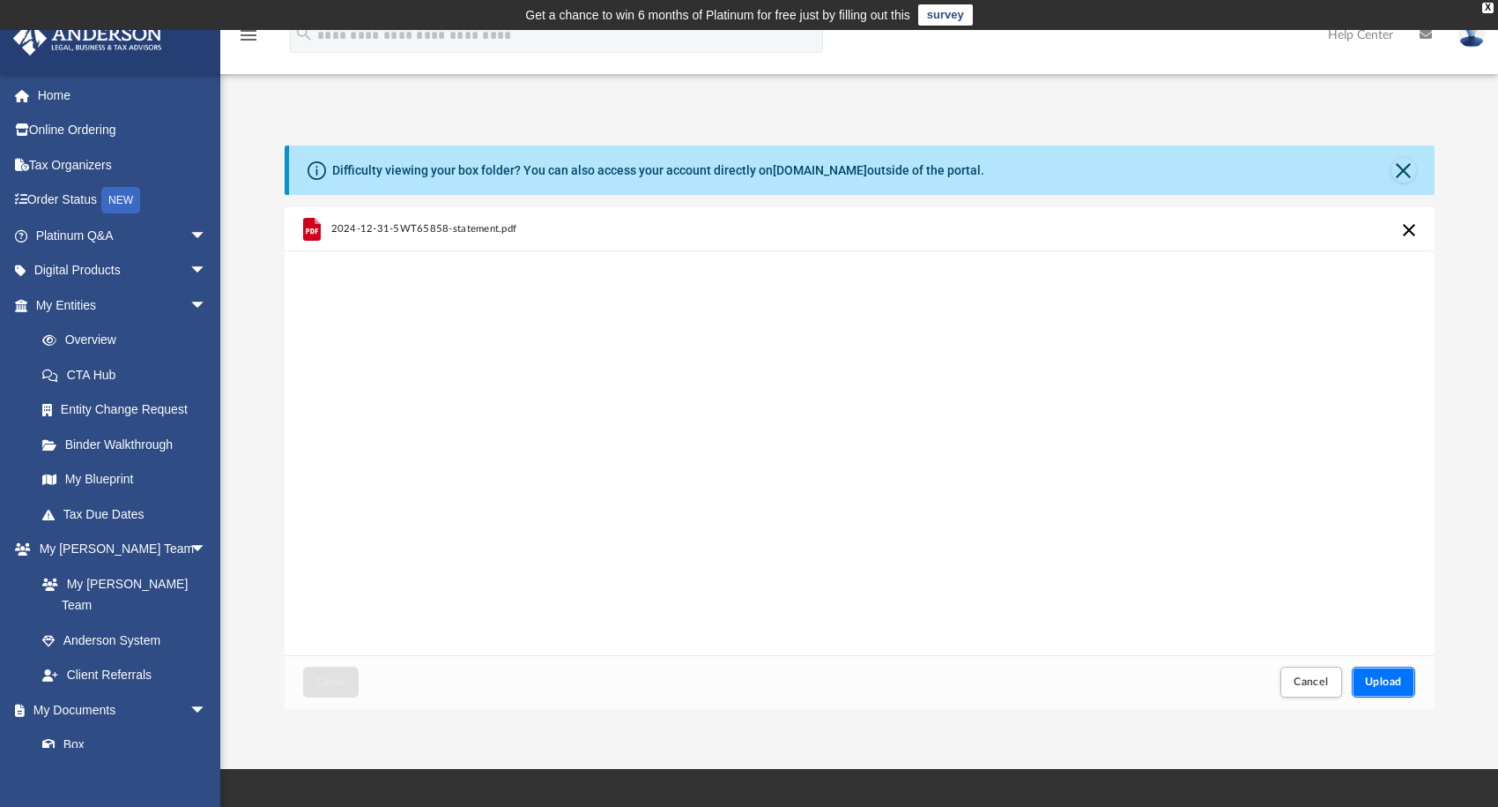
click at [1397, 679] on span "Upload" at bounding box center [1383, 681] width 37 height 11
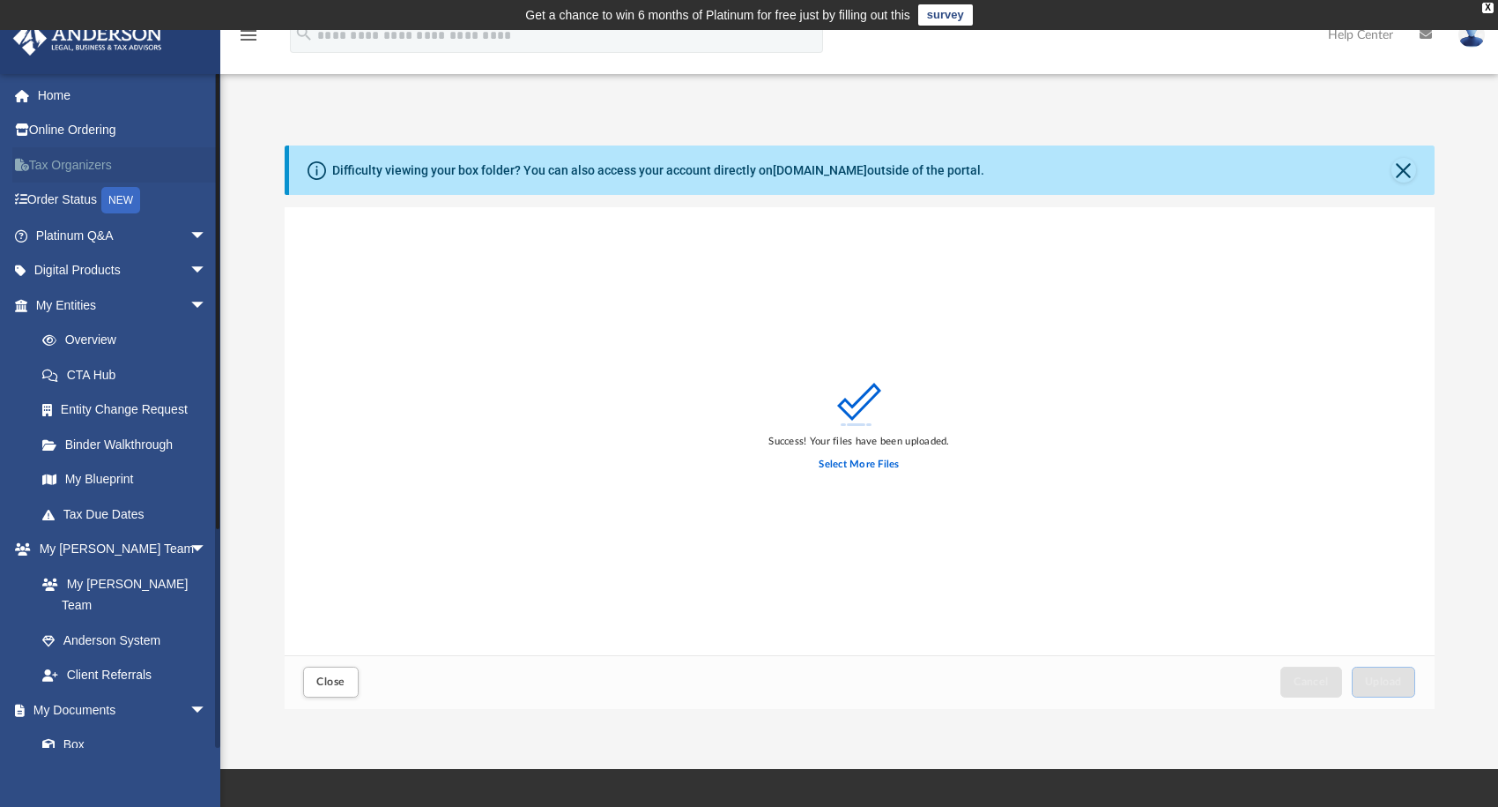
click at [78, 165] on link "Tax Organizers" at bounding box center [122, 164] width 221 height 35
